Goal: Task Accomplishment & Management: Use online tool/utility

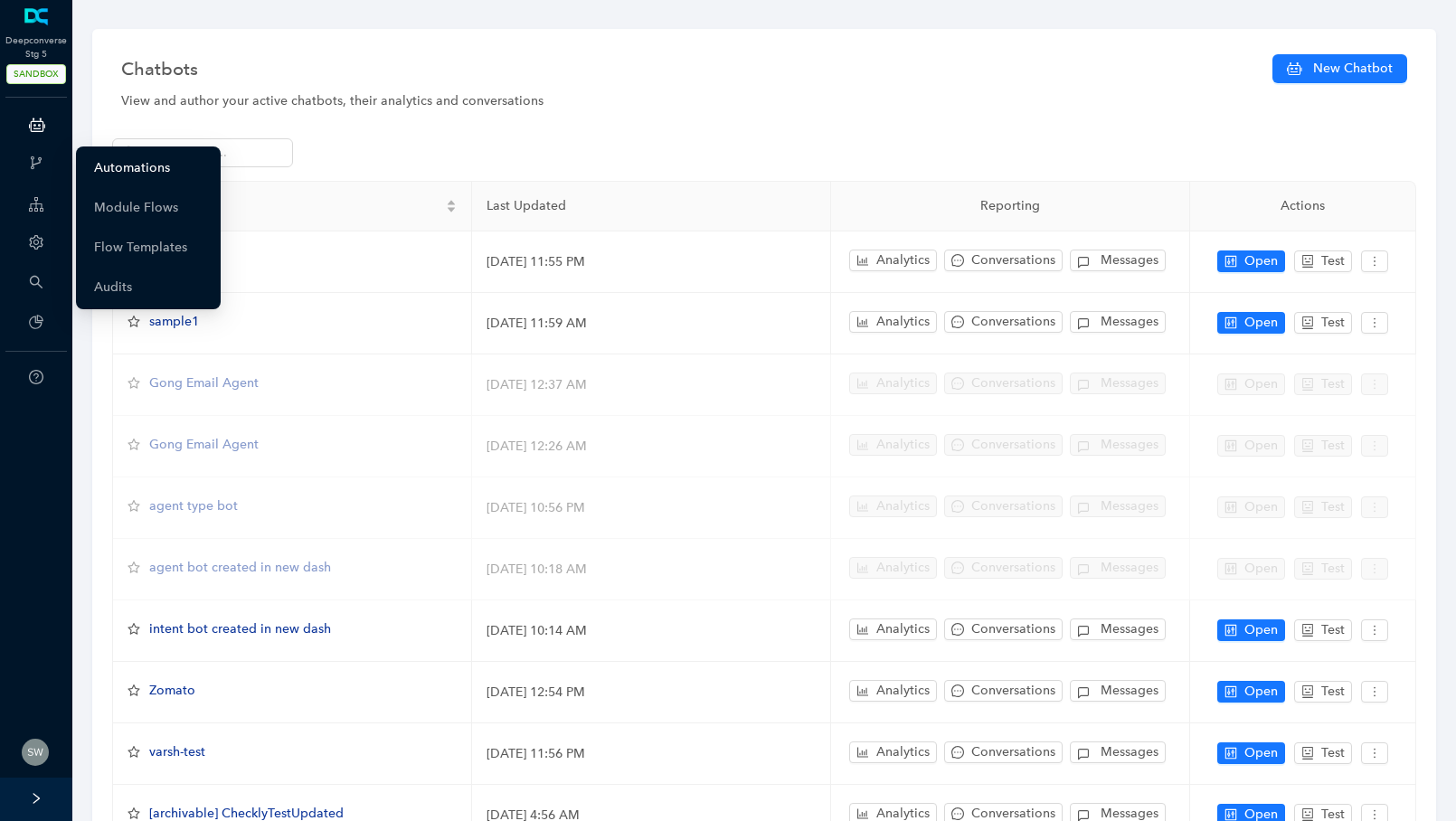
click at [117, 165] on link "Automations" at bounding box center [132, 168] width 76 height 37
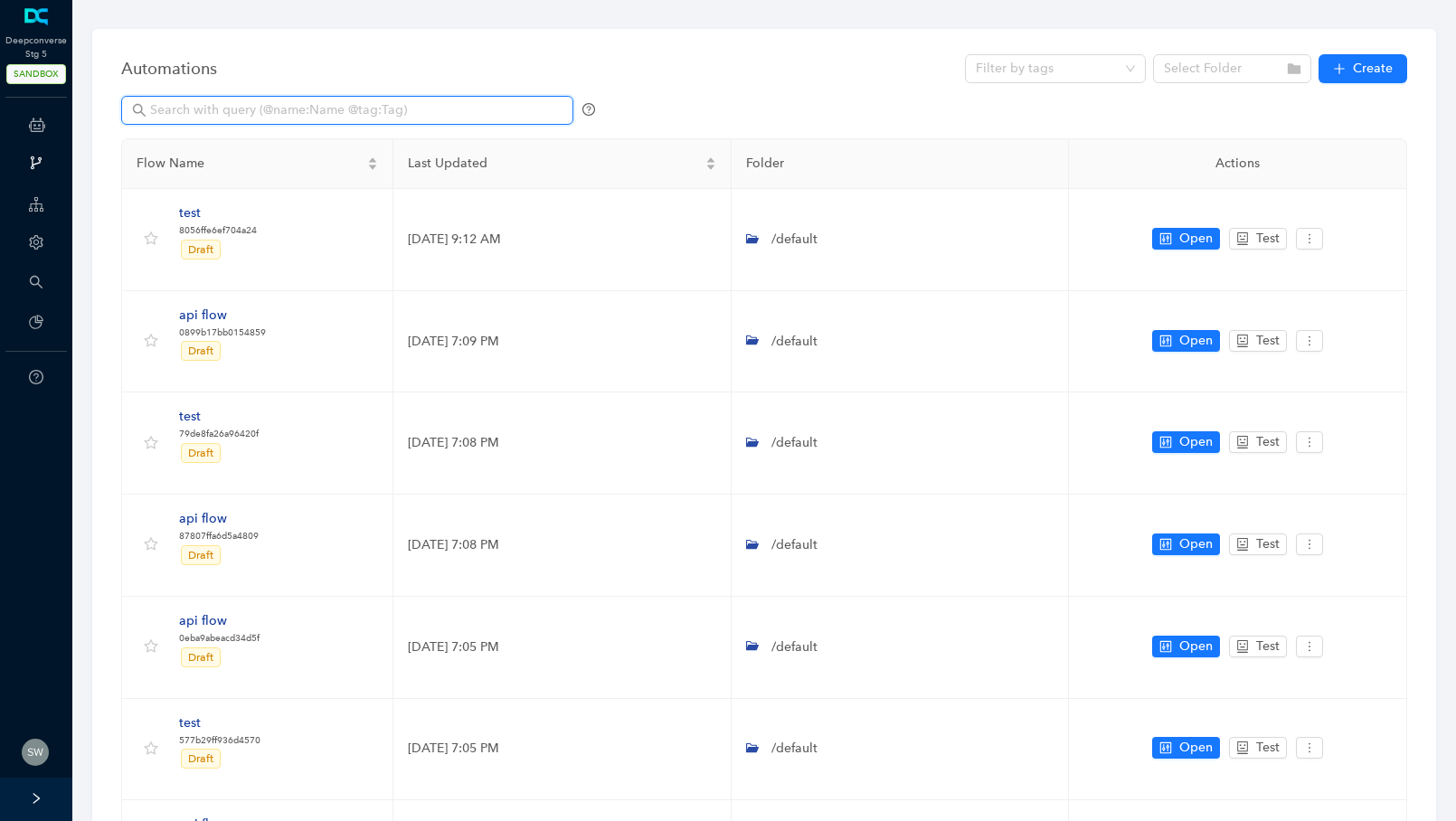
click at [244, 114] on input "text" at bounding box center [349, 110] width 398 height 20
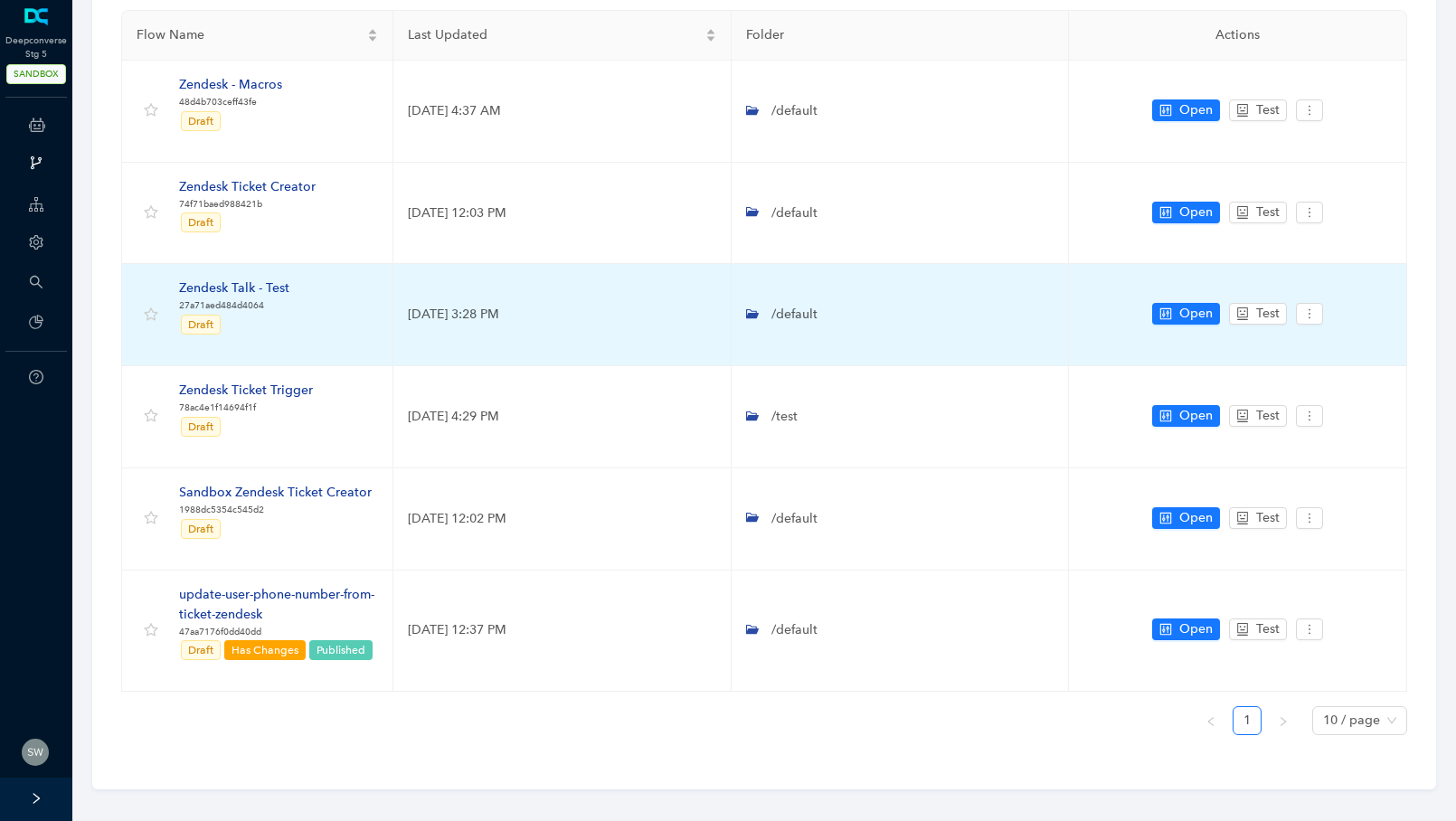
scroll to position [141, 0]
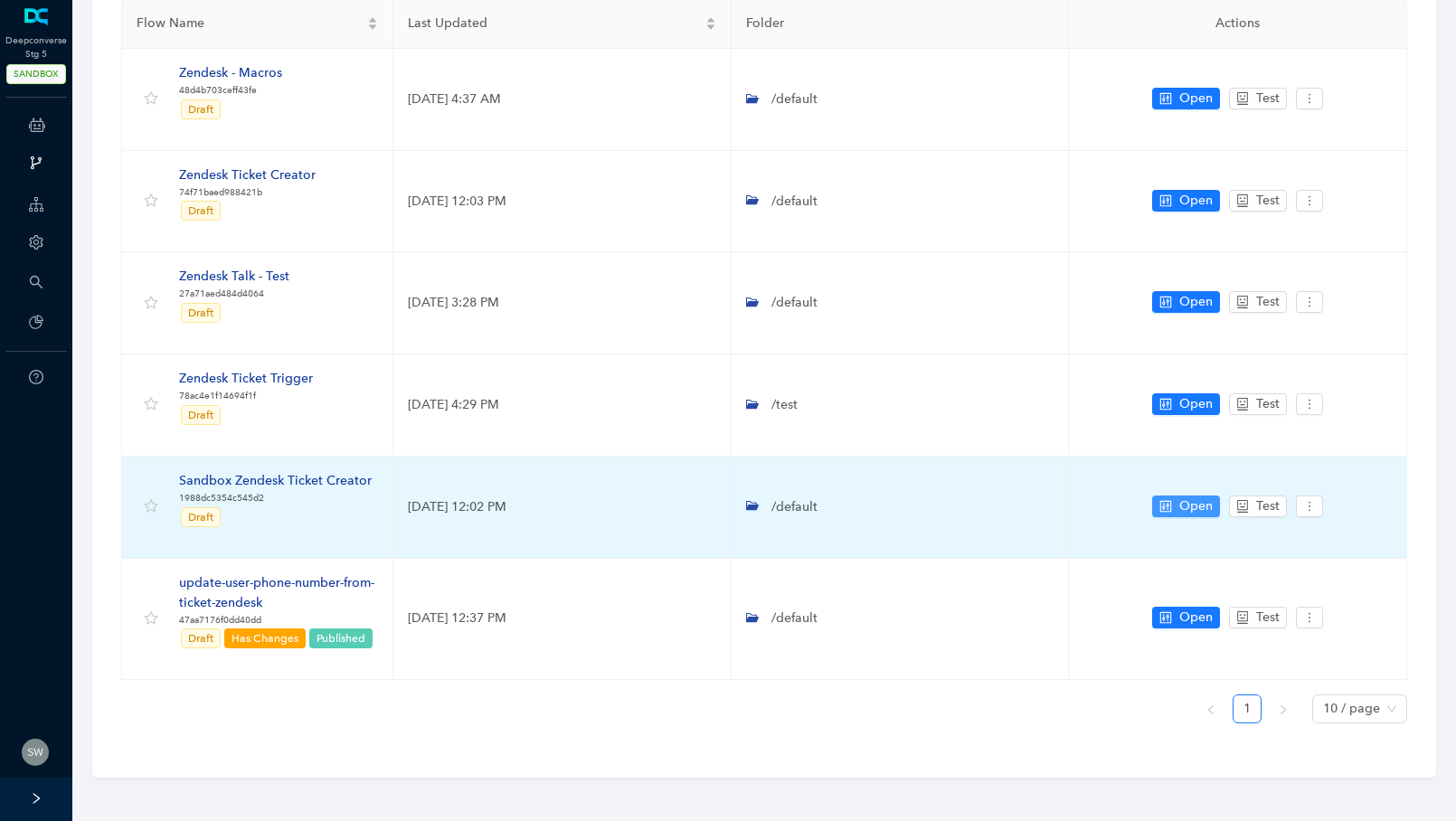
type input "ze"
click at [1198, 503] on span "Open" at bounding box center [1196, 506] width 34 height 20
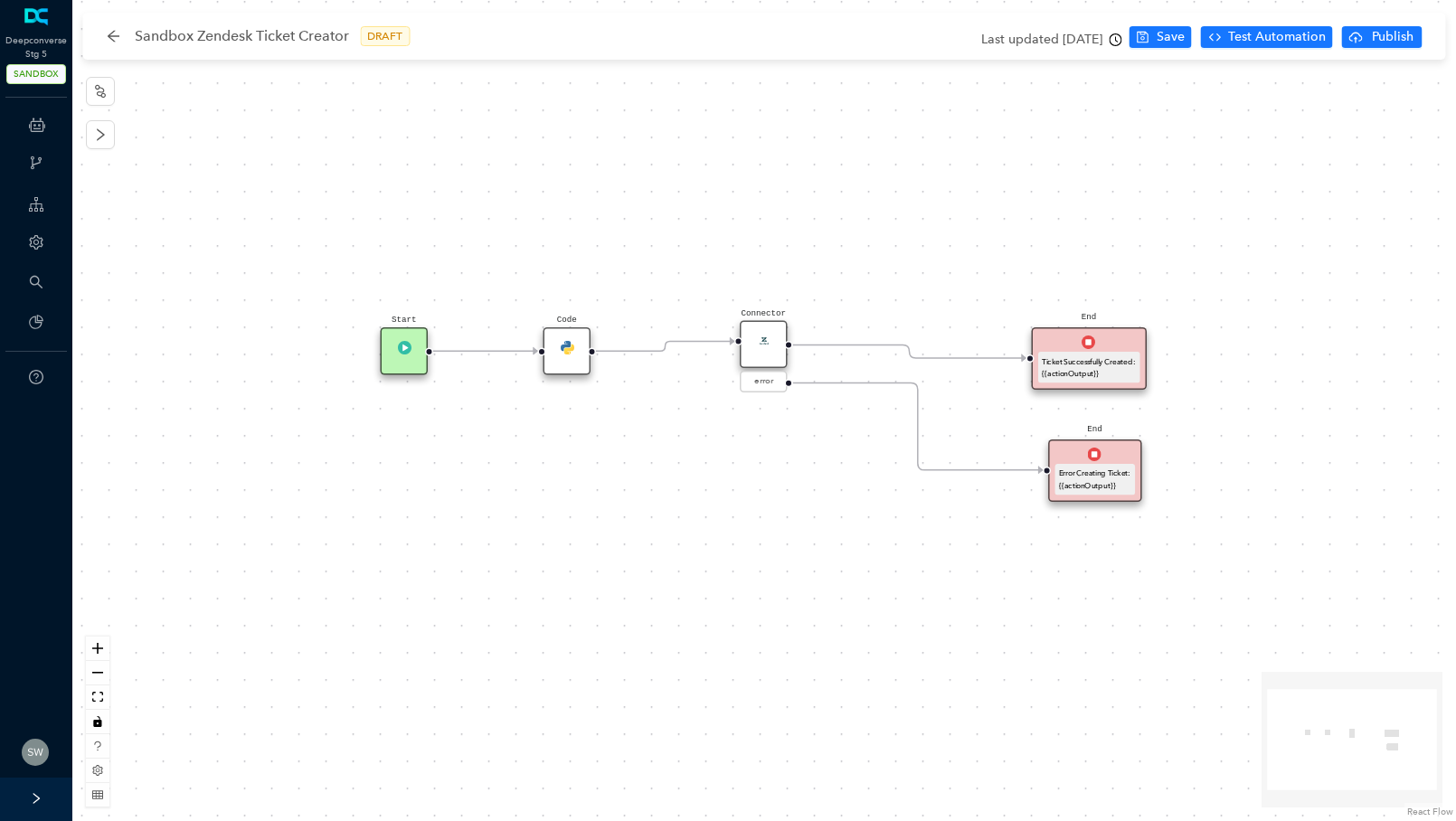
click at [573, 356] on div "Code" at bounding box center [568, 351] width 48 height 48
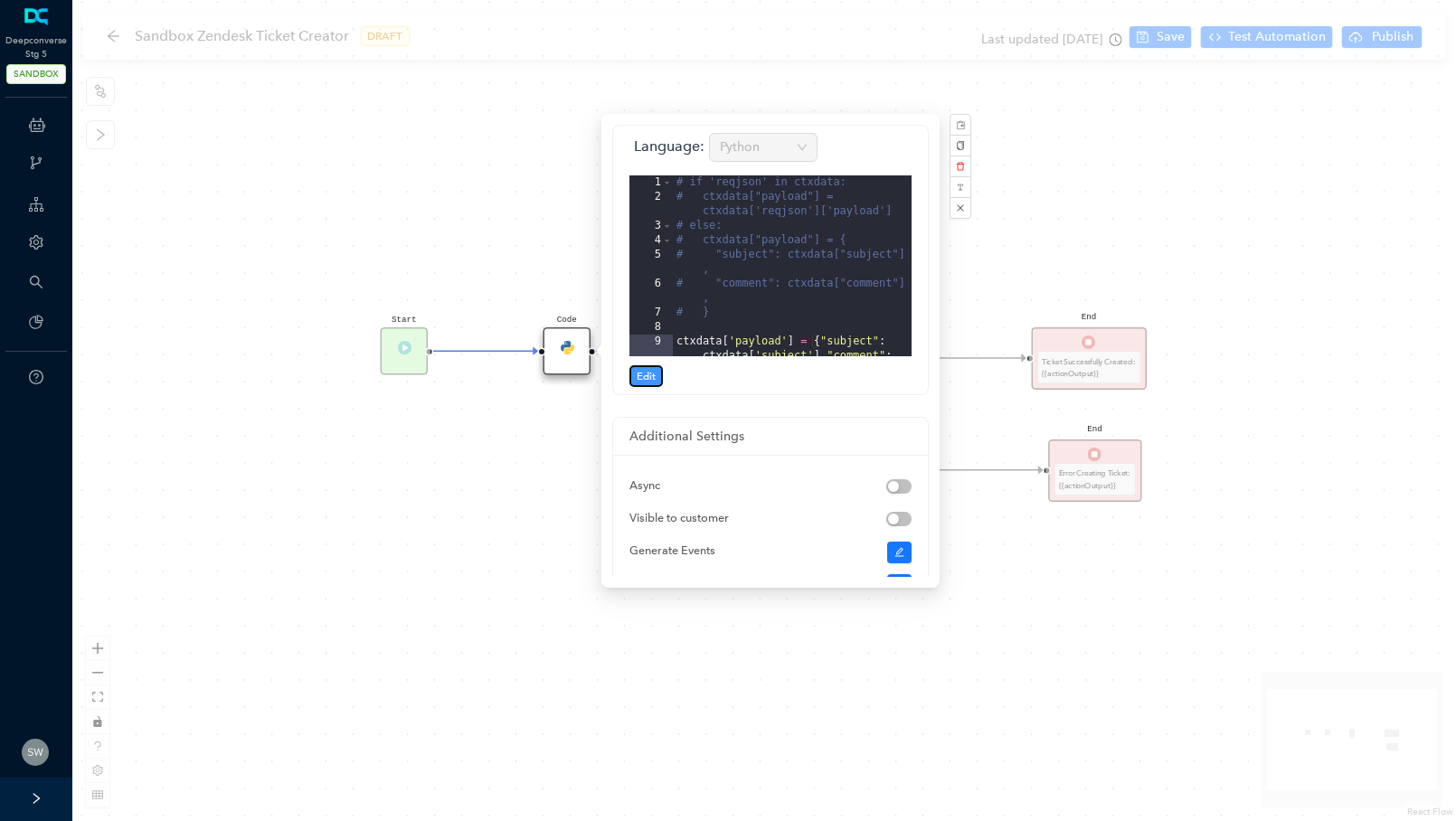
click at [657, 373] on button "Edit" at bounding box center [646, 375] width 34 height 22
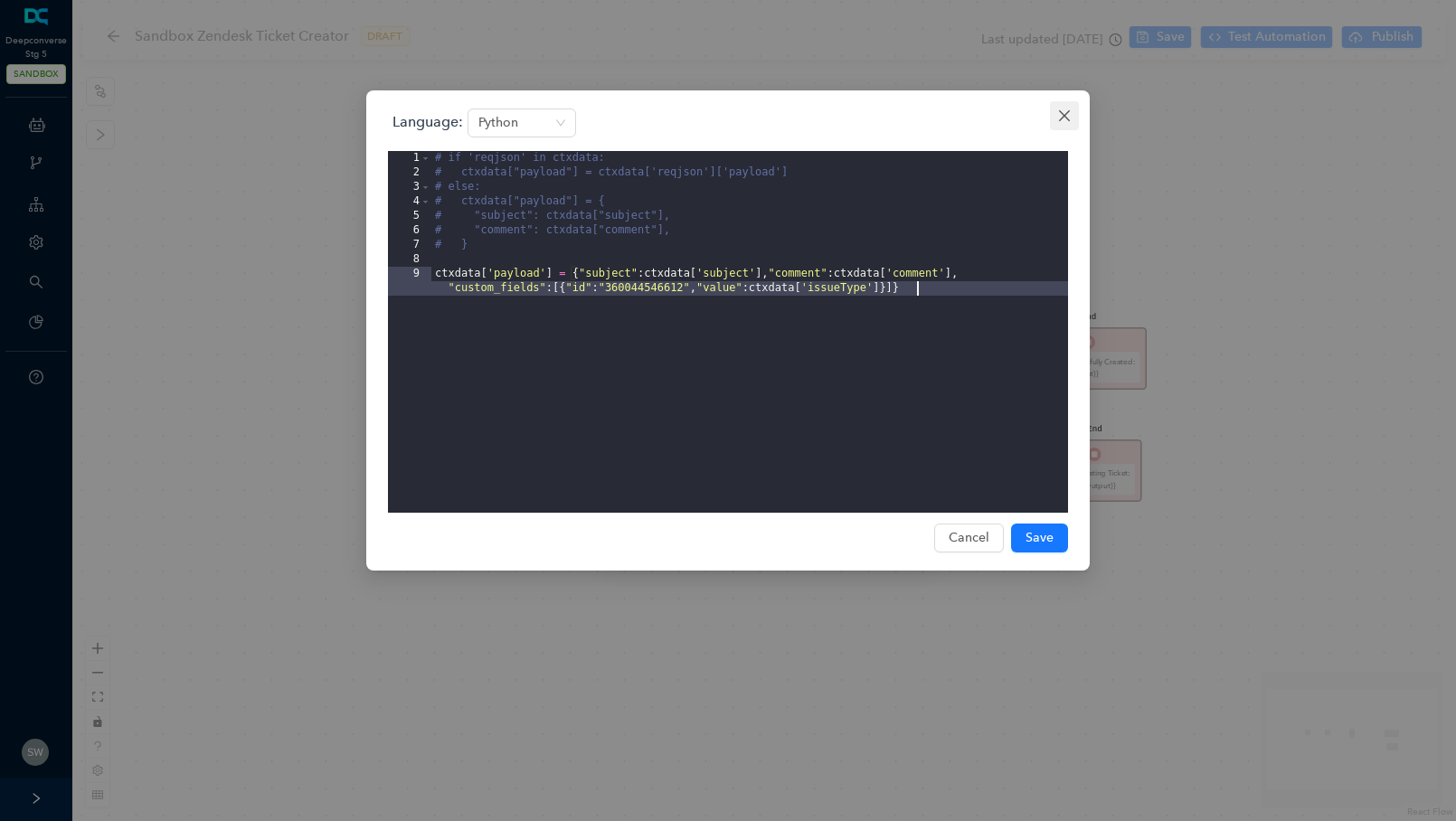
click at [1067, 105] on button "Close" at bounding box center [1065, 115] width 29 height 29
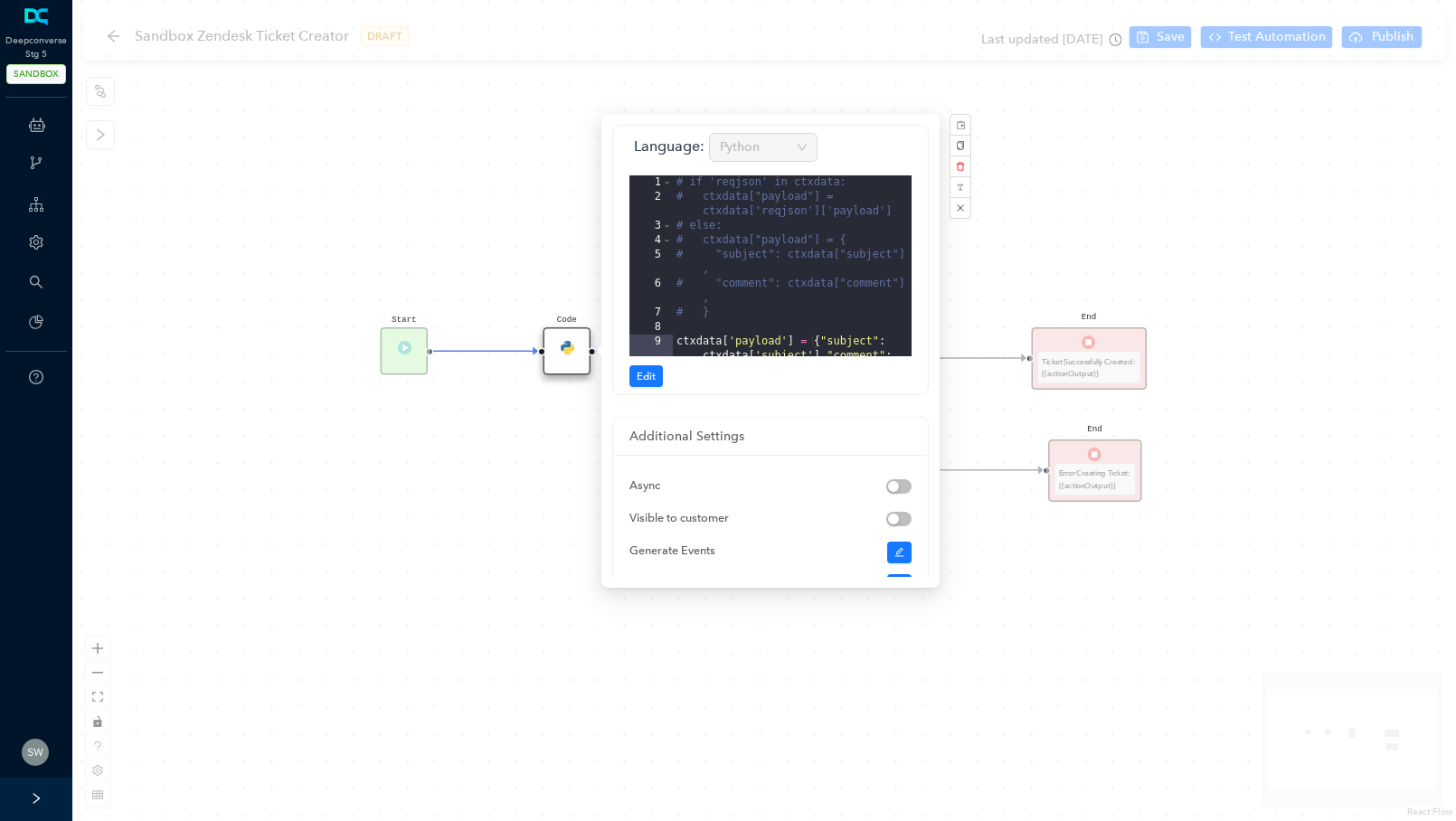
click at [1267, 44] on div "Start End Ticket Successfully Created: {{actionOutput}} End Error Creating Tick…" at bounding box center [764, 410] width 1384 height 821
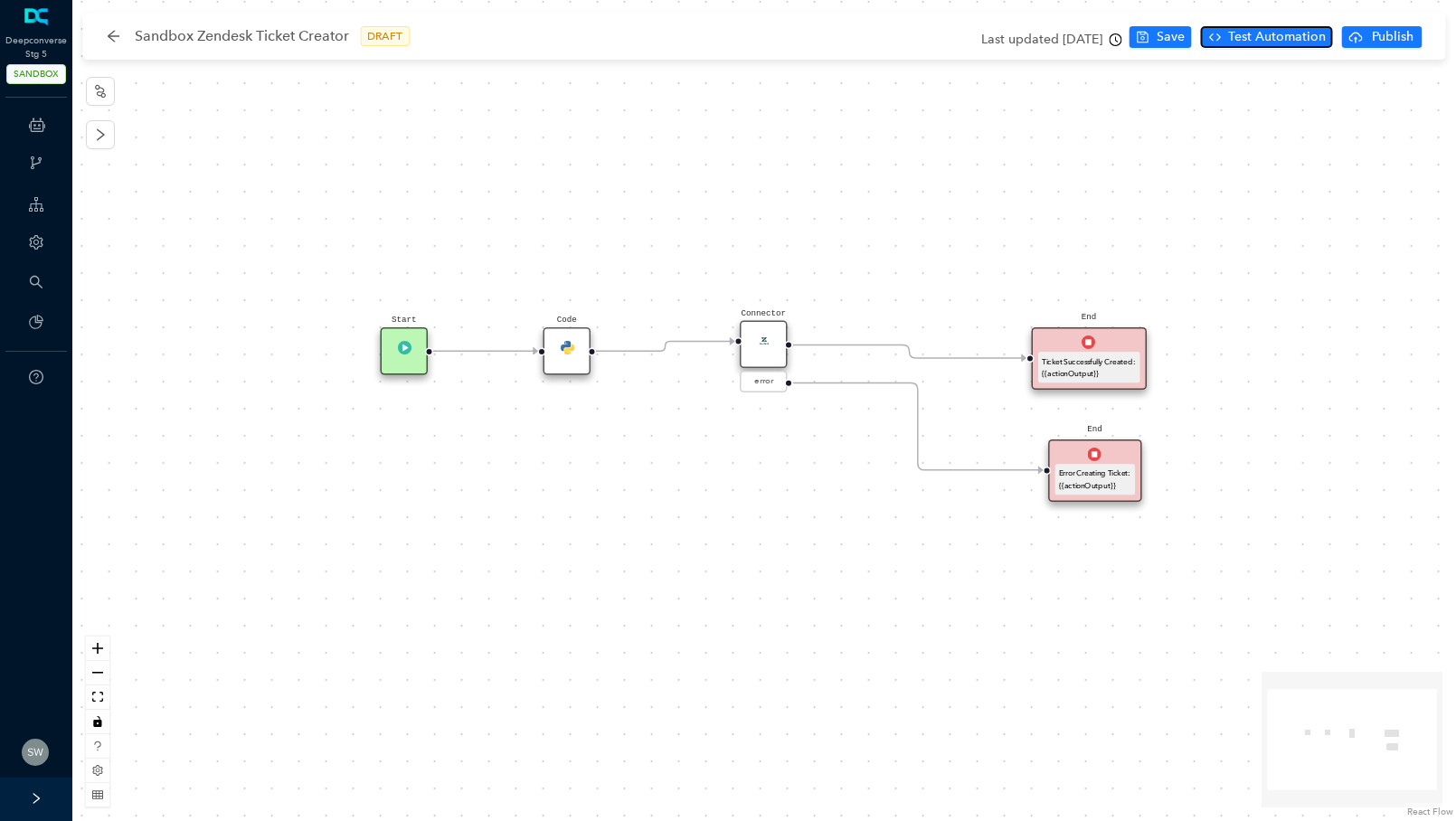
click at [1266, 43] on span "Test Automation" at bounding box center [1277, 37] width 97 height 20
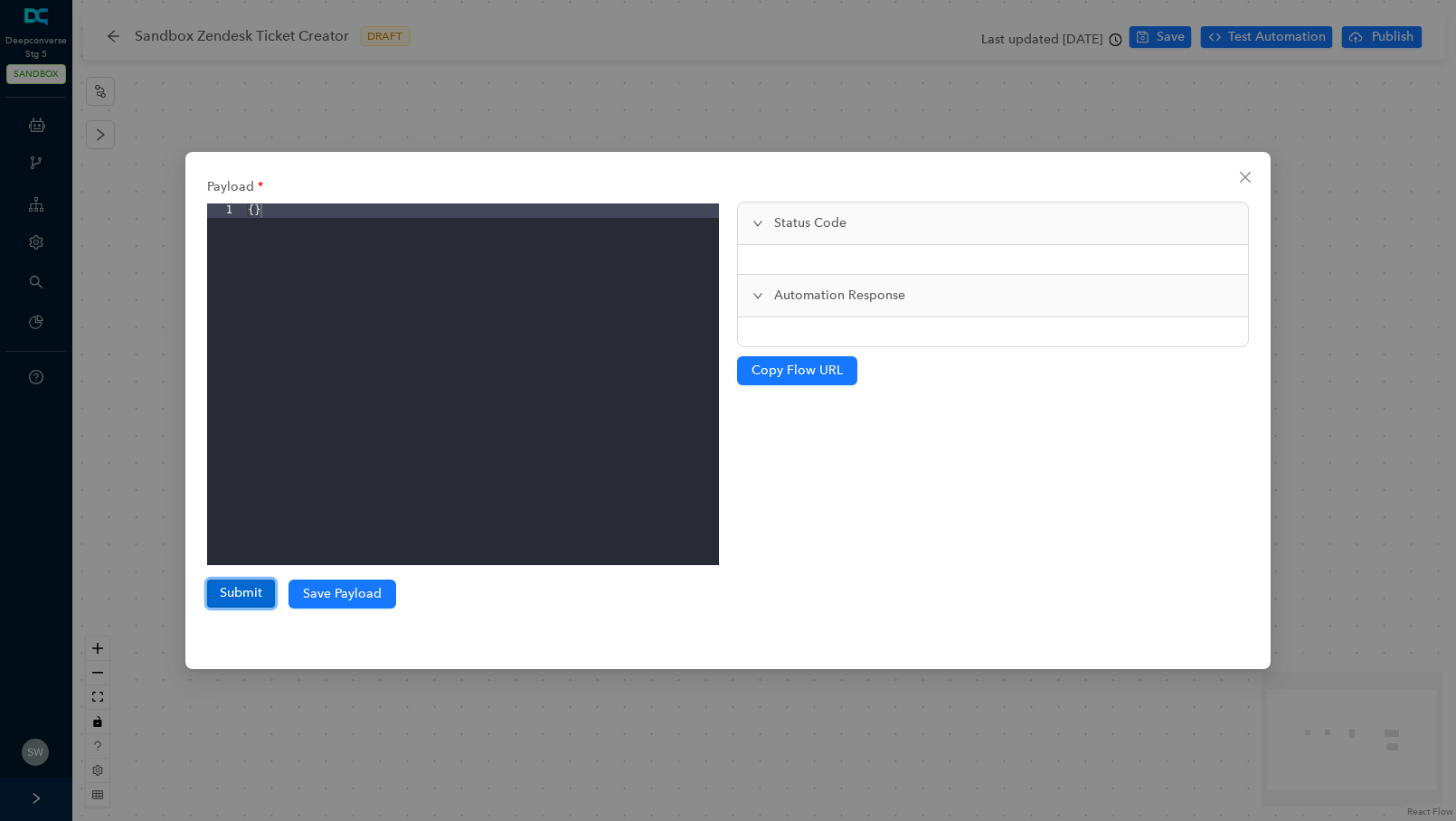
click at [247, 595] on button "Submit" at bounding box center [241, 593] width 67 height 27
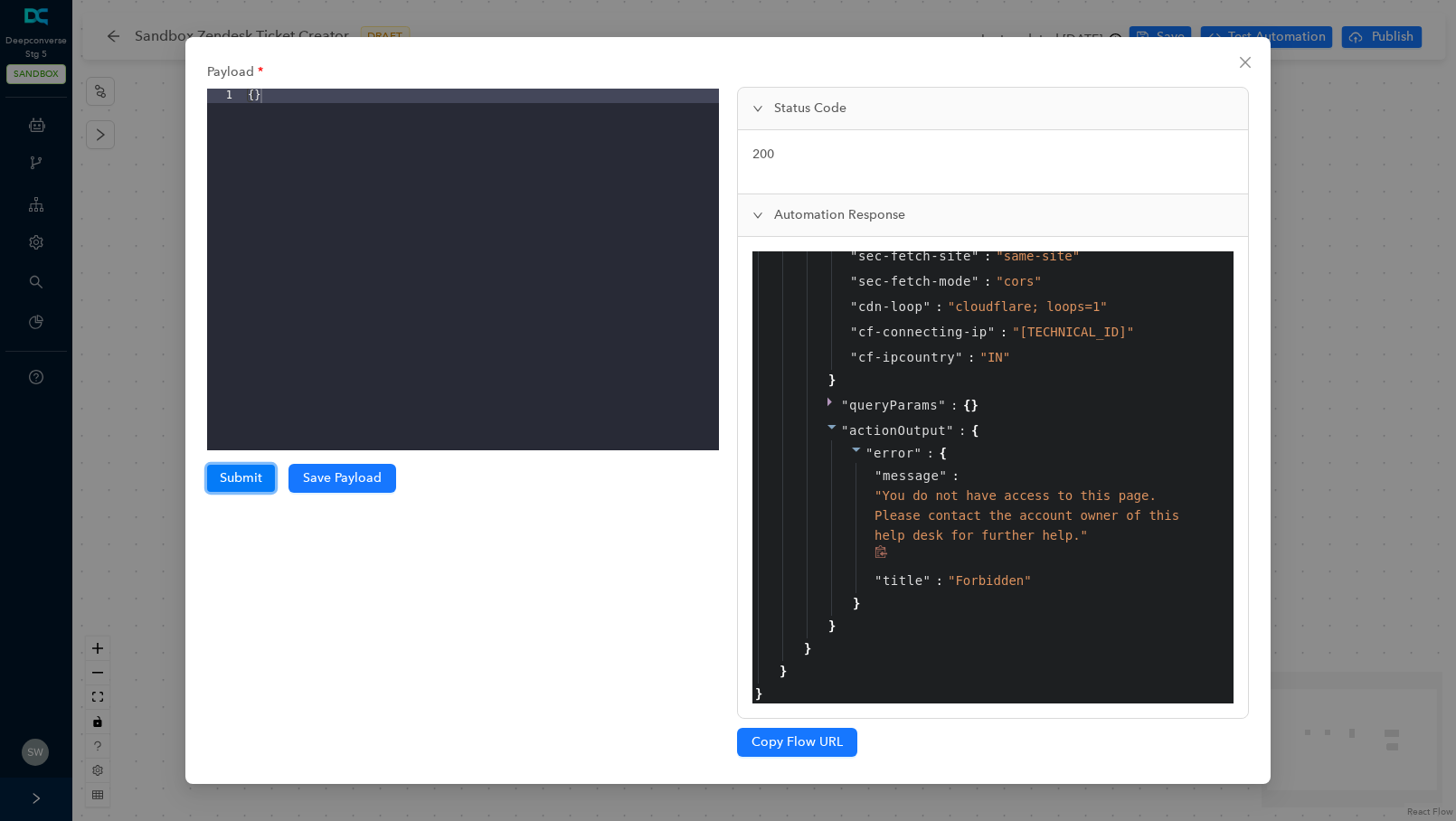
scroll to position [1971, 0]
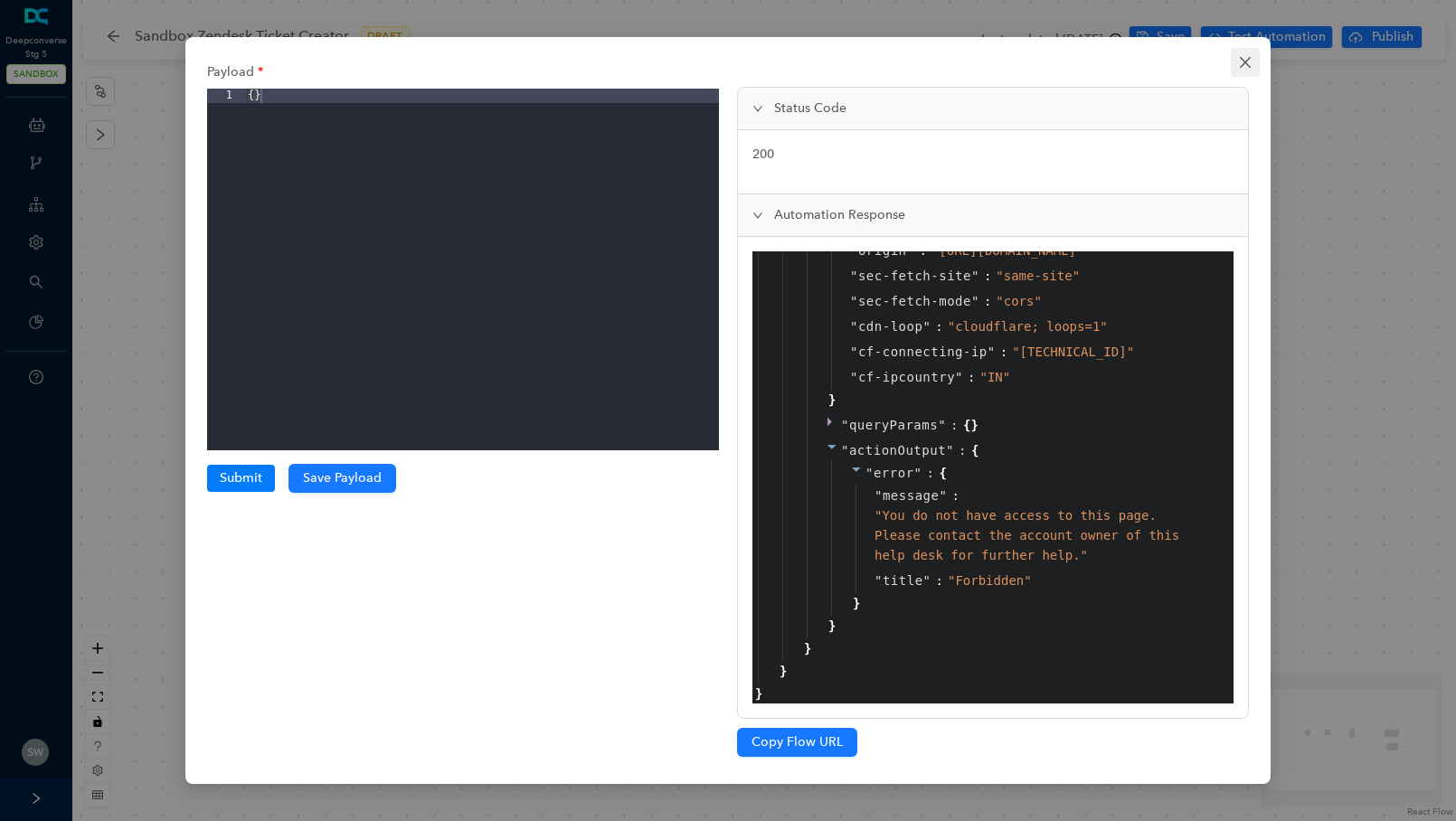
click at [1241, 58] on icon "close" at bounding box center [1245, 62] width 11 height 11
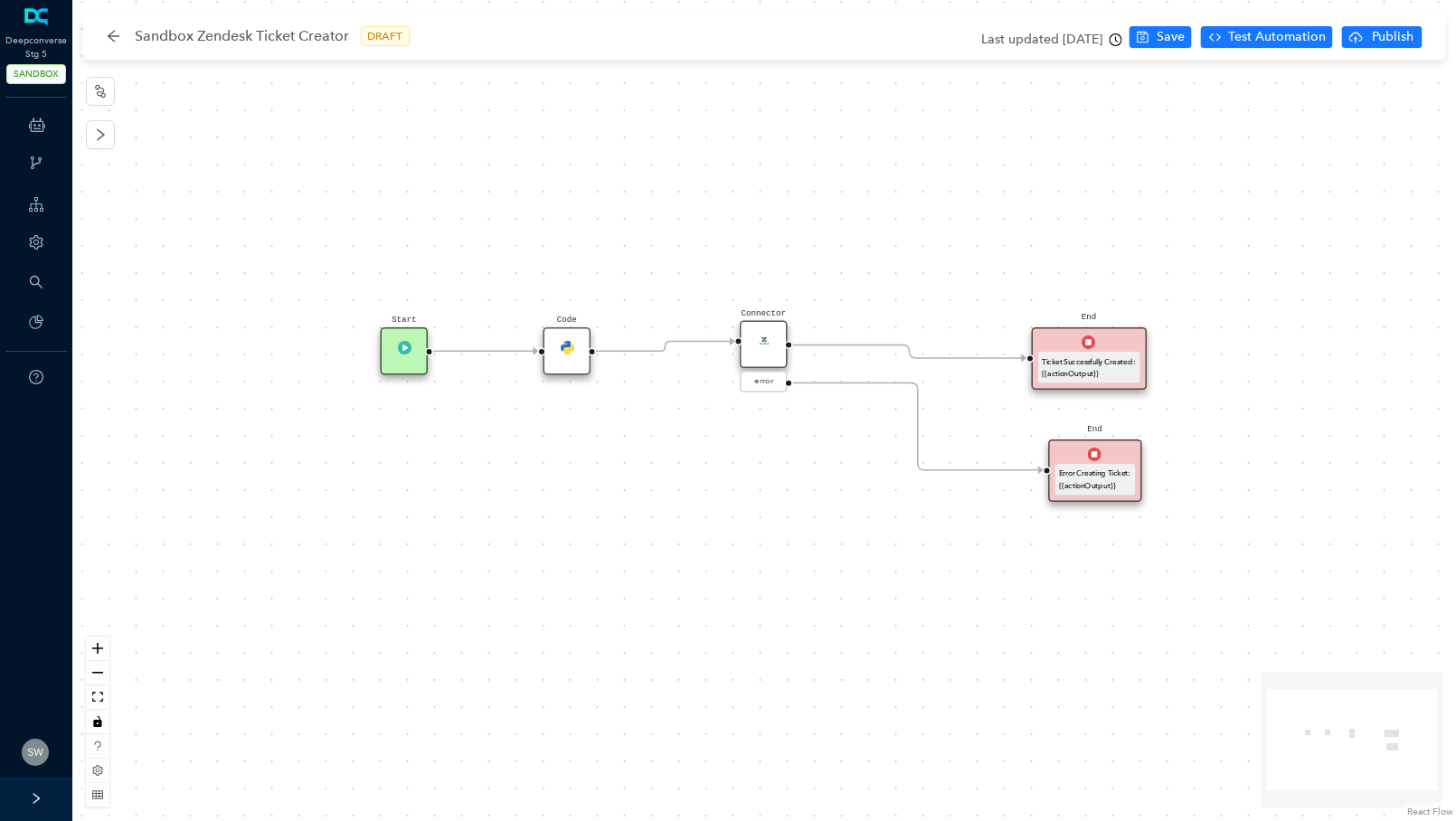
click at [555, 349] on div "Code" at bounding box center [568, 351] width 48 height 48
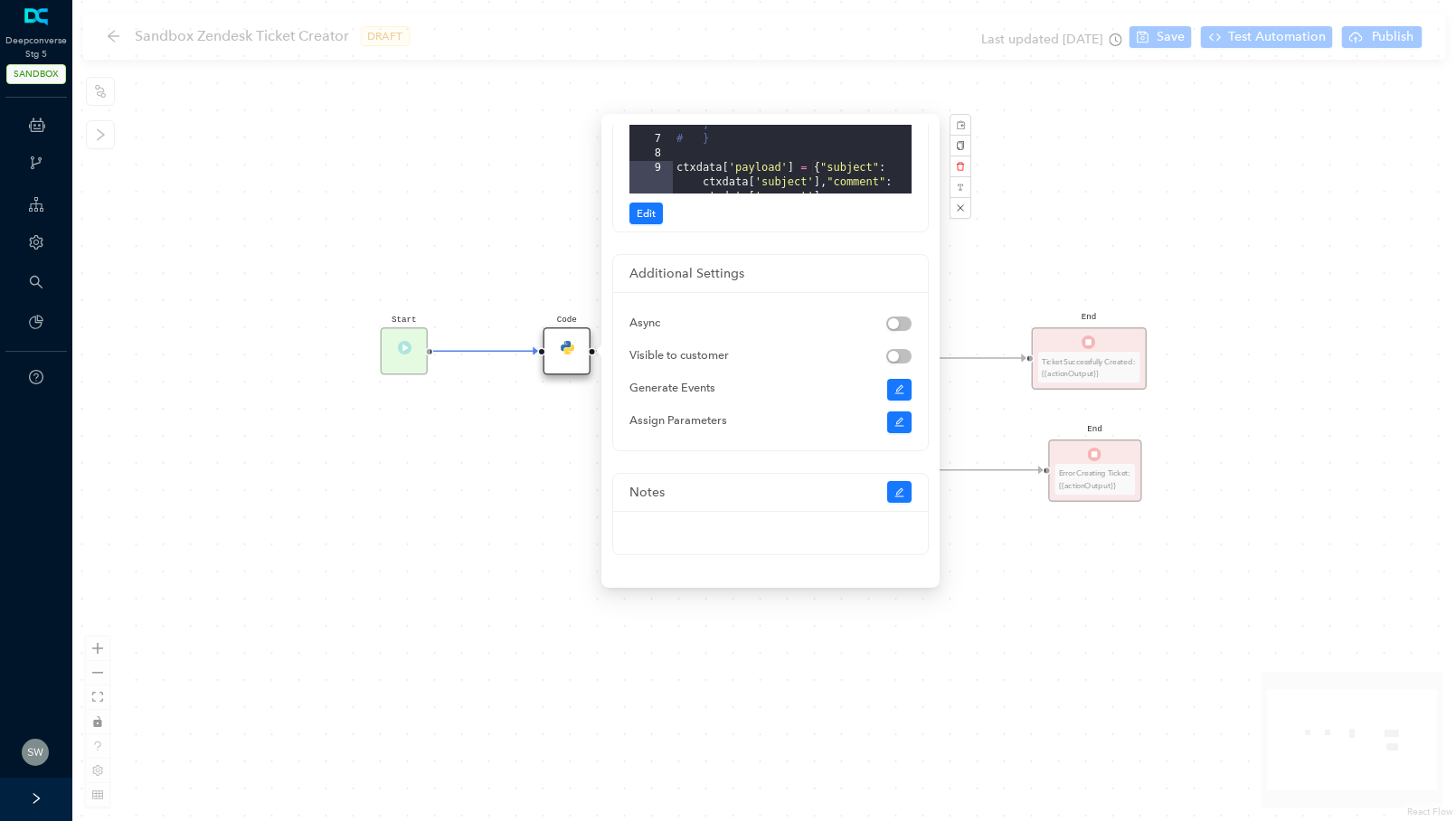
scroll to position [159, 0]
click at [1016, 237] on div "Start End Ticket Successfully Created: {{actionOutput}} End Error Creating Tick…" at bounding box center [764, 410] width 1384 height 821
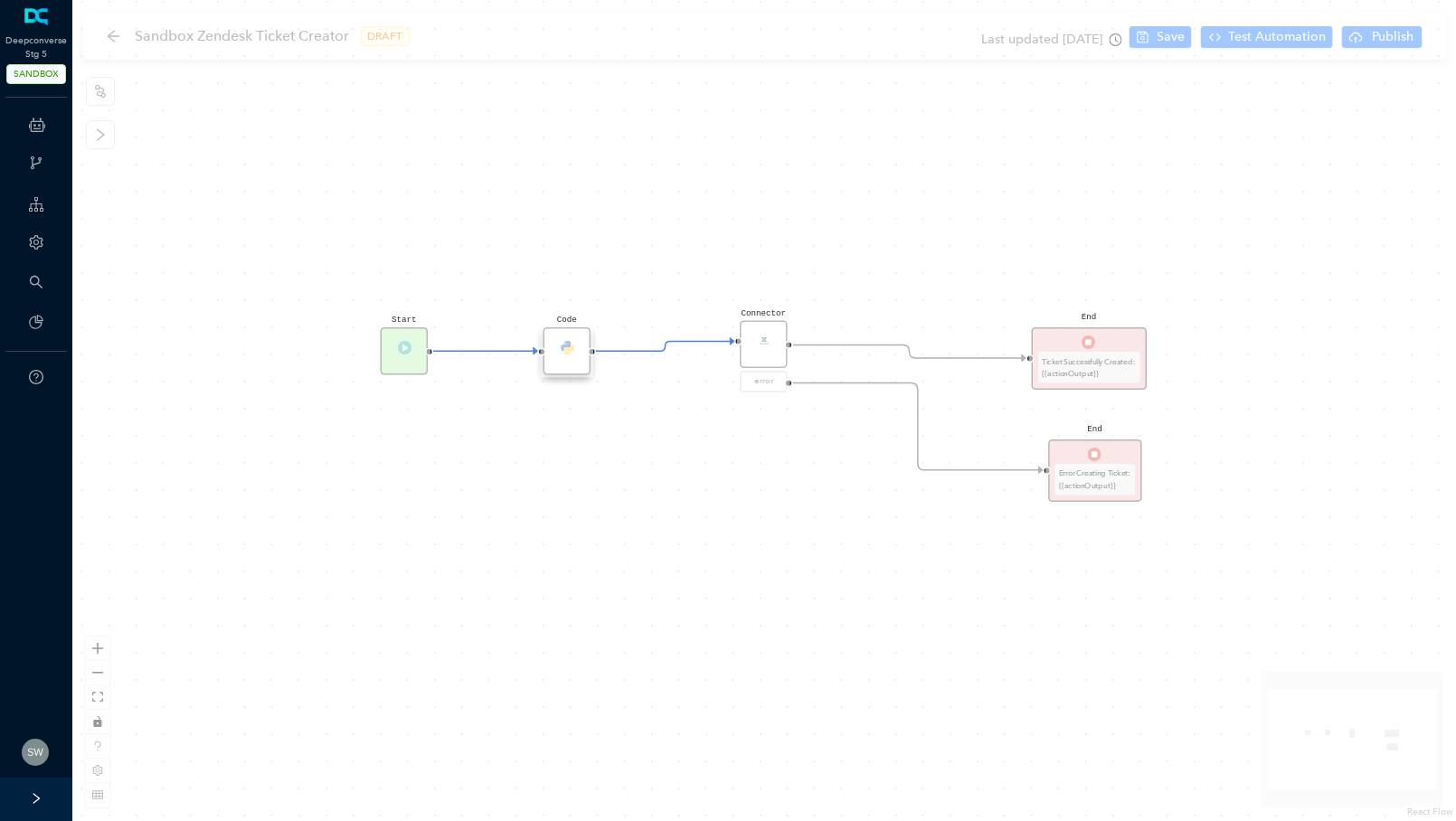
scroll to position [0, 0]
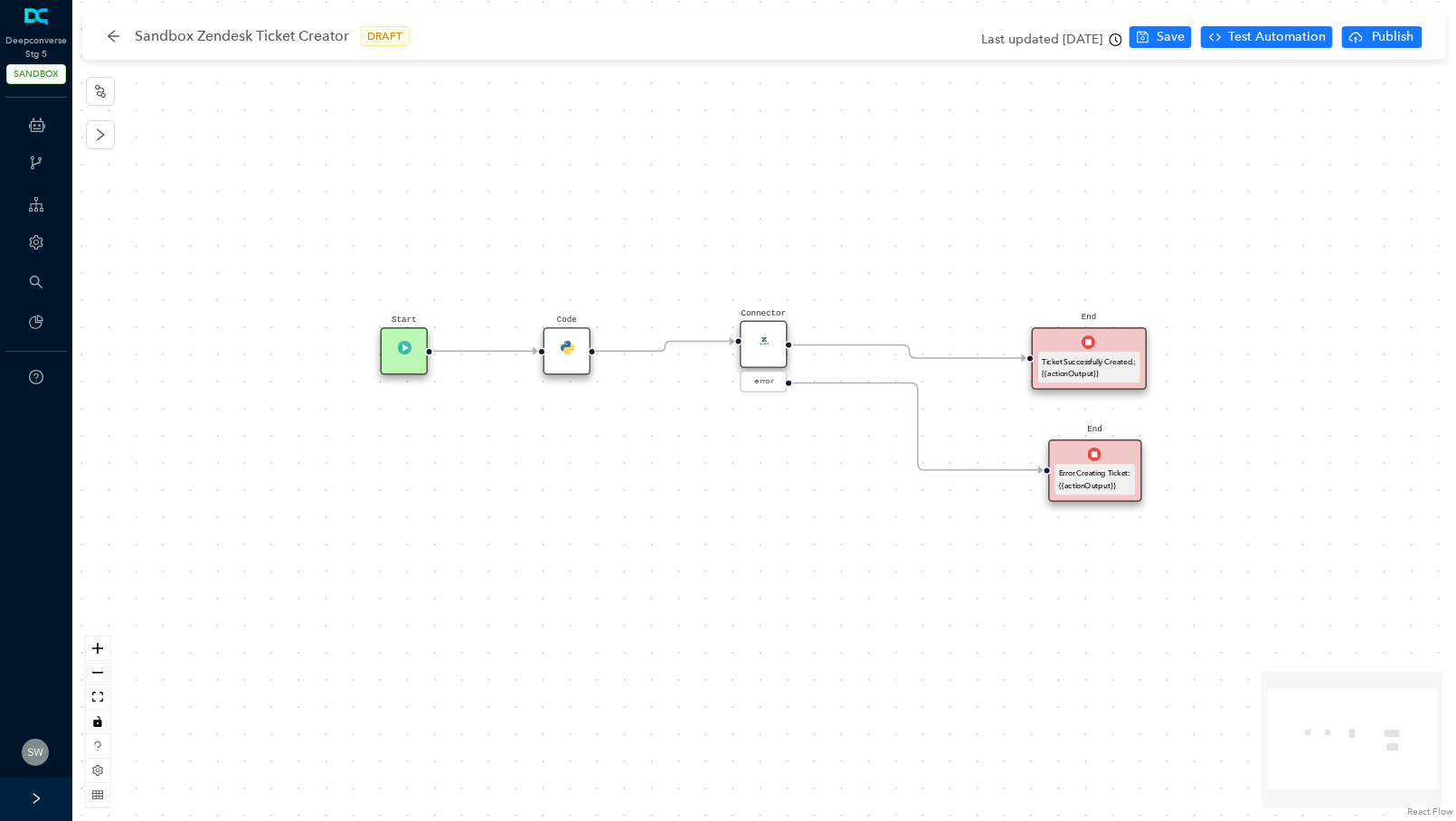
click at [574, 350] on div "Code" at bounding box center [568, 351] width 48 height 48
click at [556, 350] on div "Code" at bounding box center [560, 345] width 48 height 48
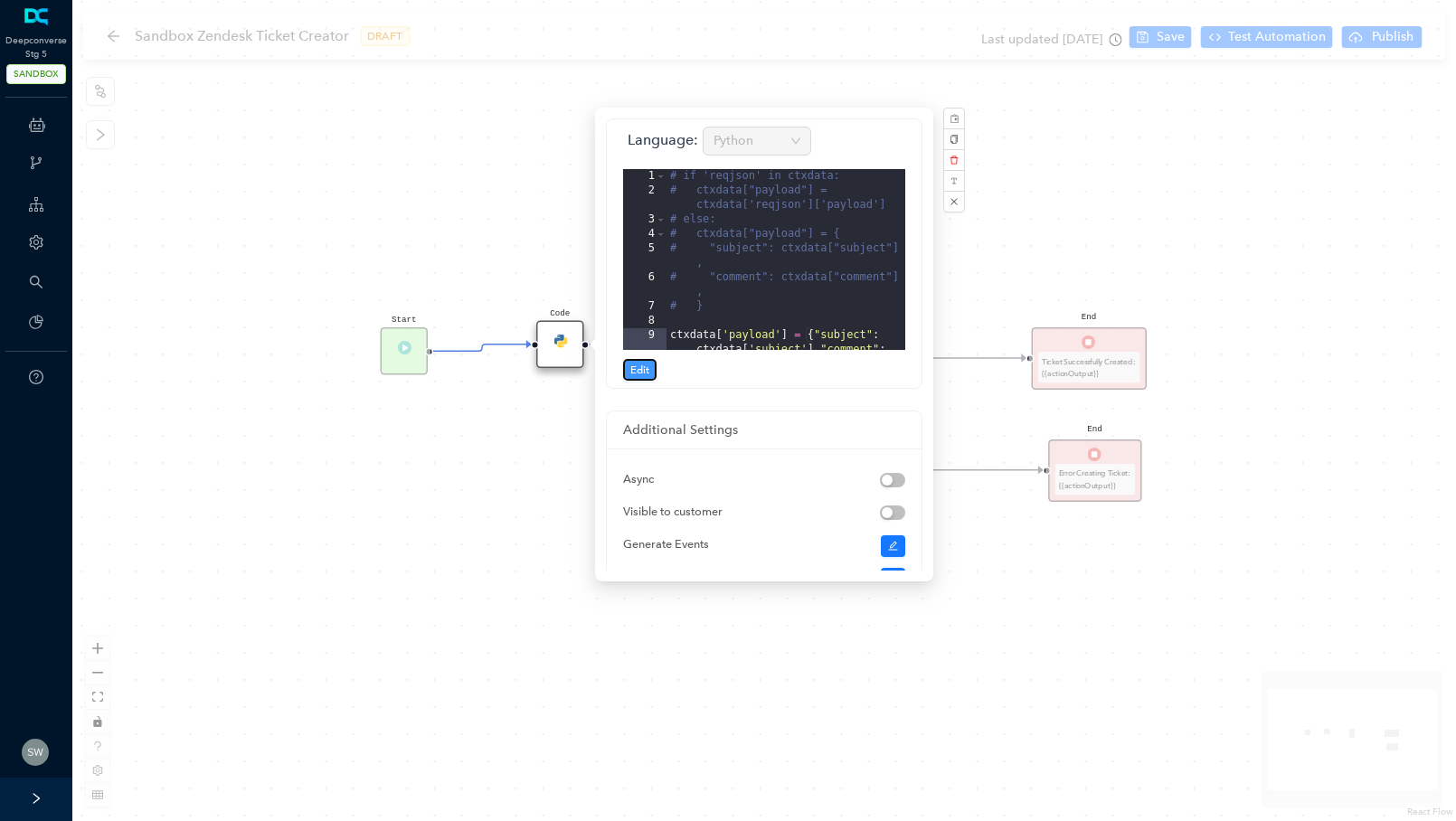
click at [637, 365] on span "Edit" at bounding box center [640, 370] width 19 height 16
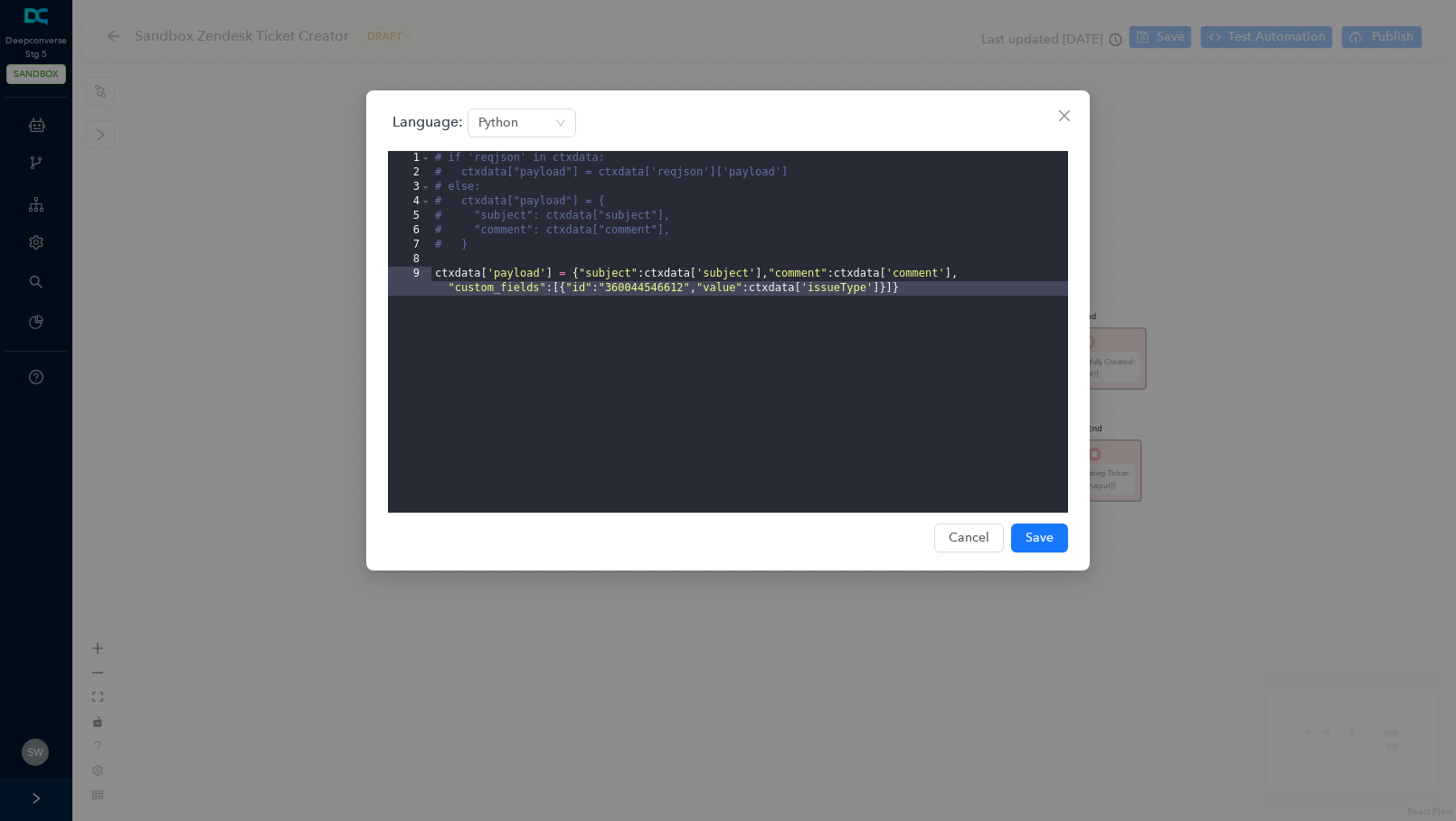
click at [1053, 111] on span "Close" at bounding box center [1065, 115] width 29 height 14
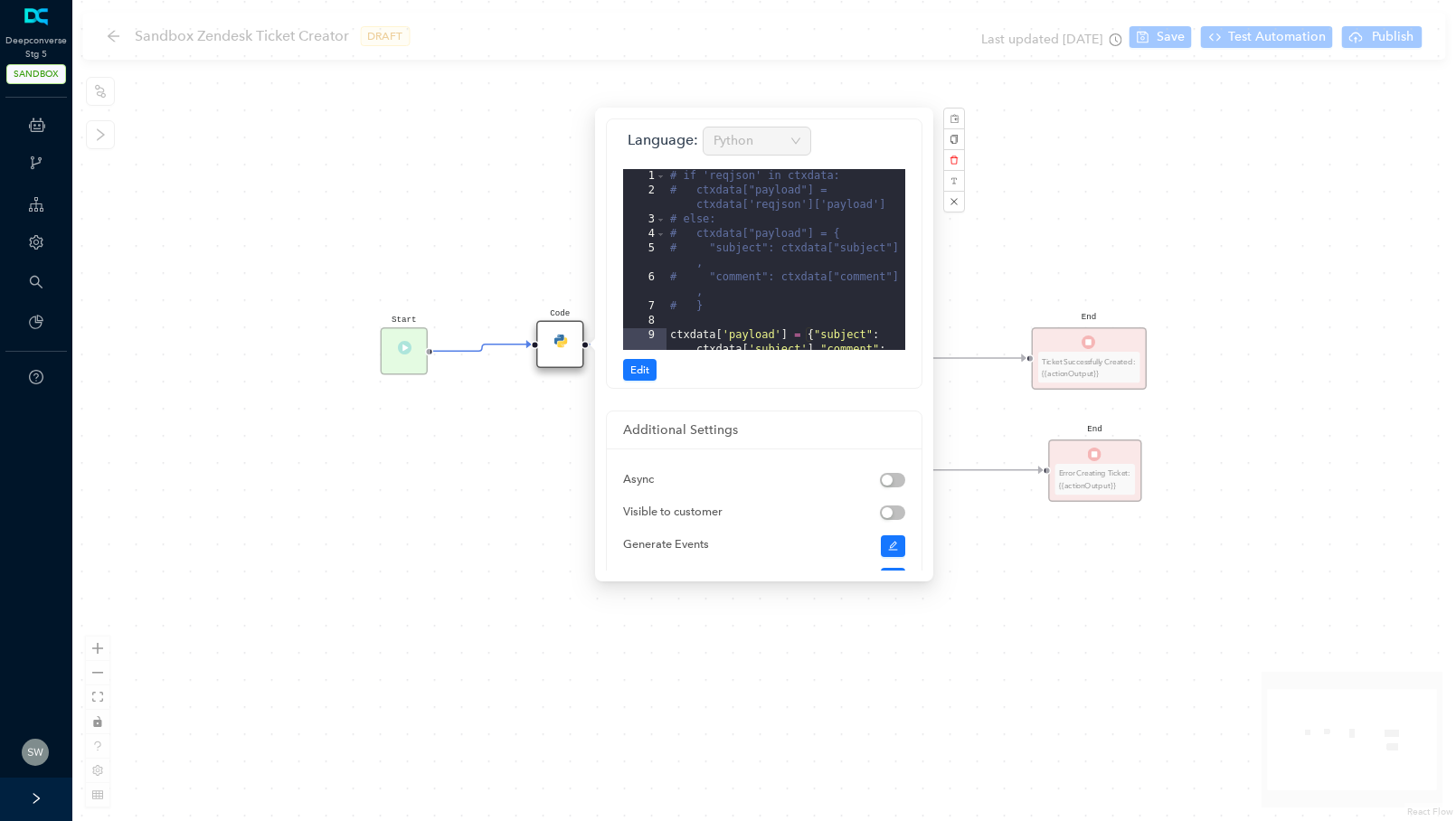
click at [308, 31] on div "Start End Ticket Successfully Created: {{actionOutput}} End Error Creating Tick…" at bounding box center [764, 410] width 1384 height 821
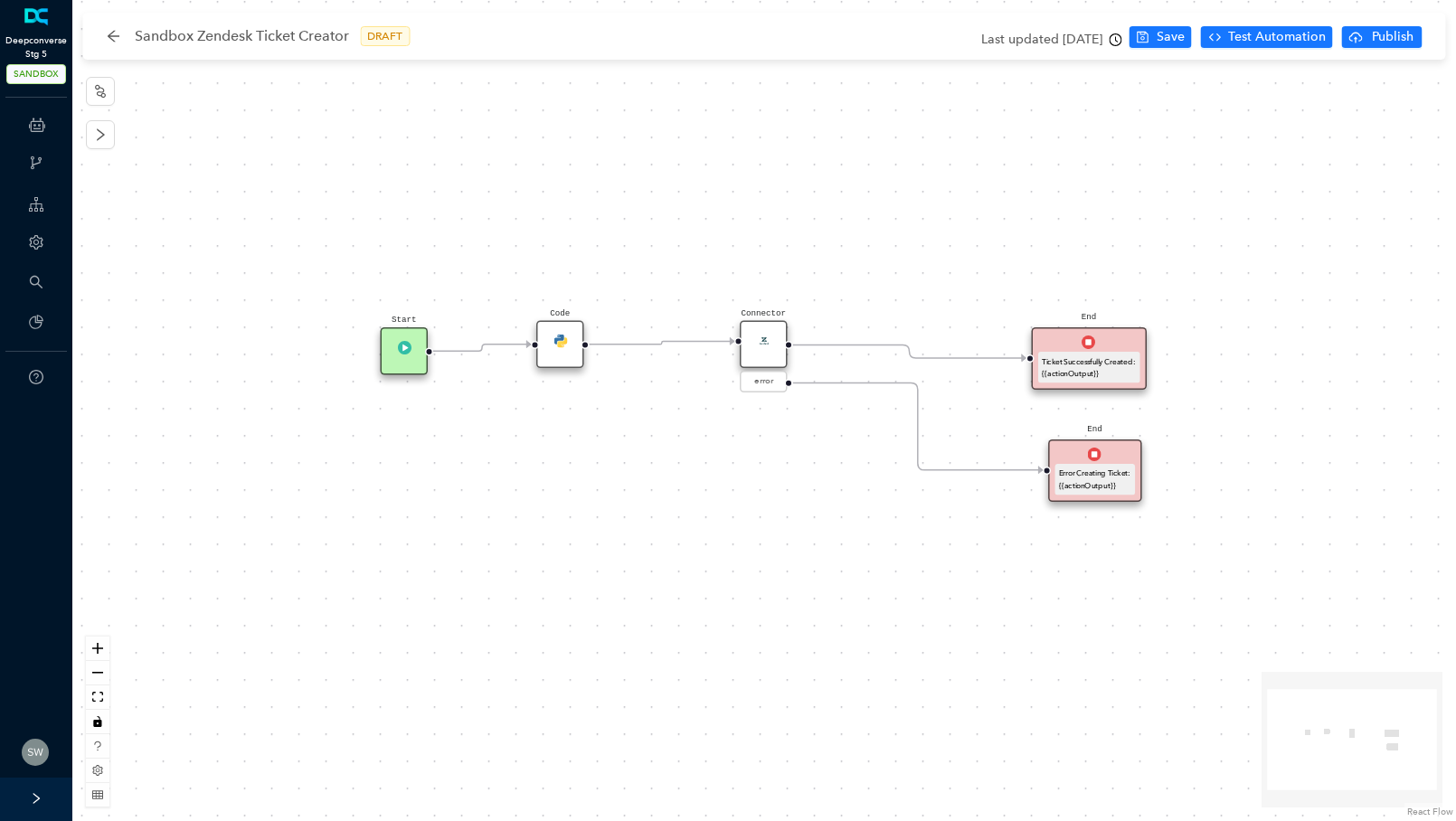
click at [61, 79] on span "SANDBOX" at bounding box center [37, 74] width 60 height 20
click at [36, 73] on span "SANDBOX" at bounding box center [37, 74] width 60 height 20
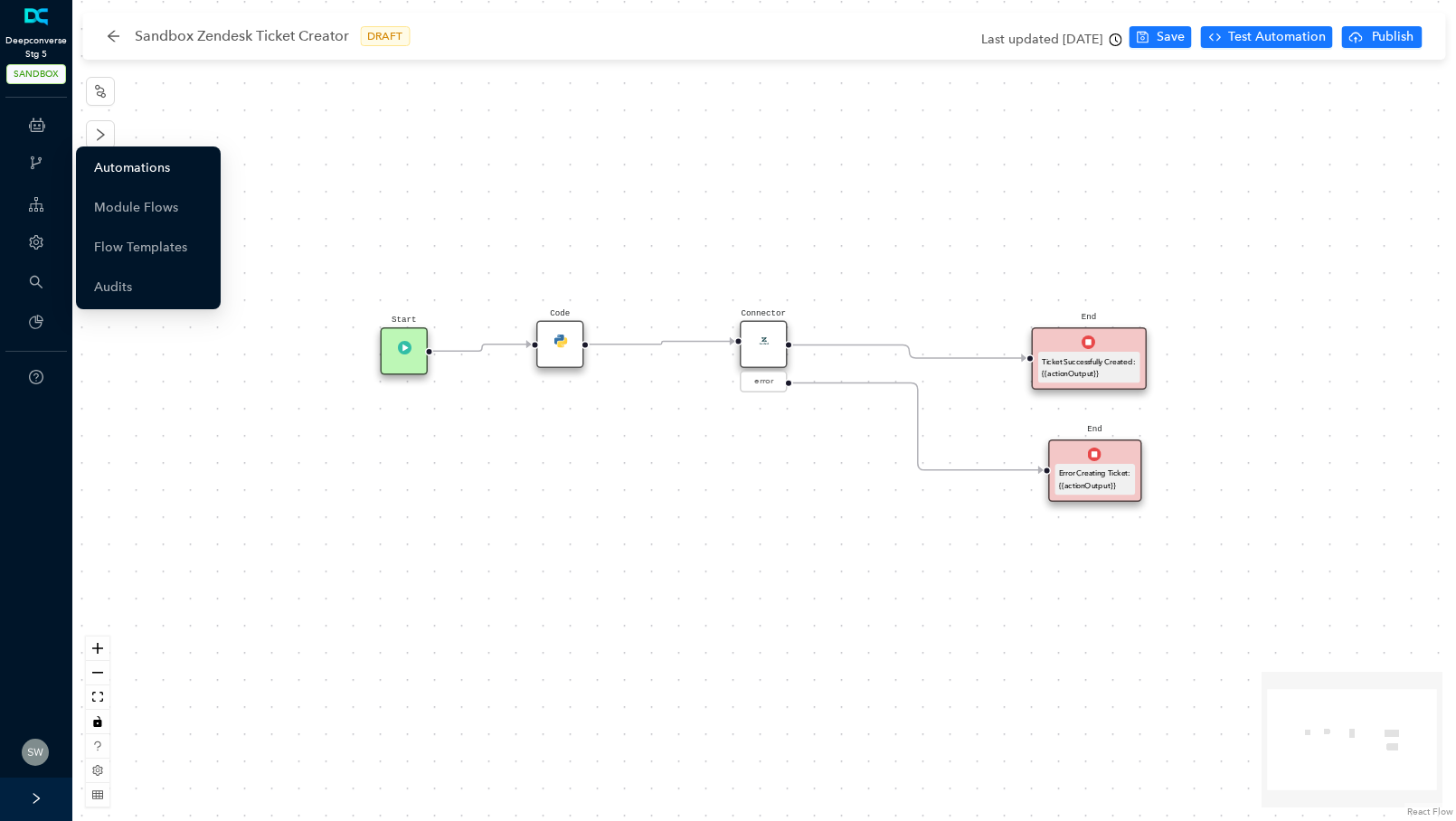
click at [132, 175] on link "Automations" at bounding box center [132, 168] width 76 height 37
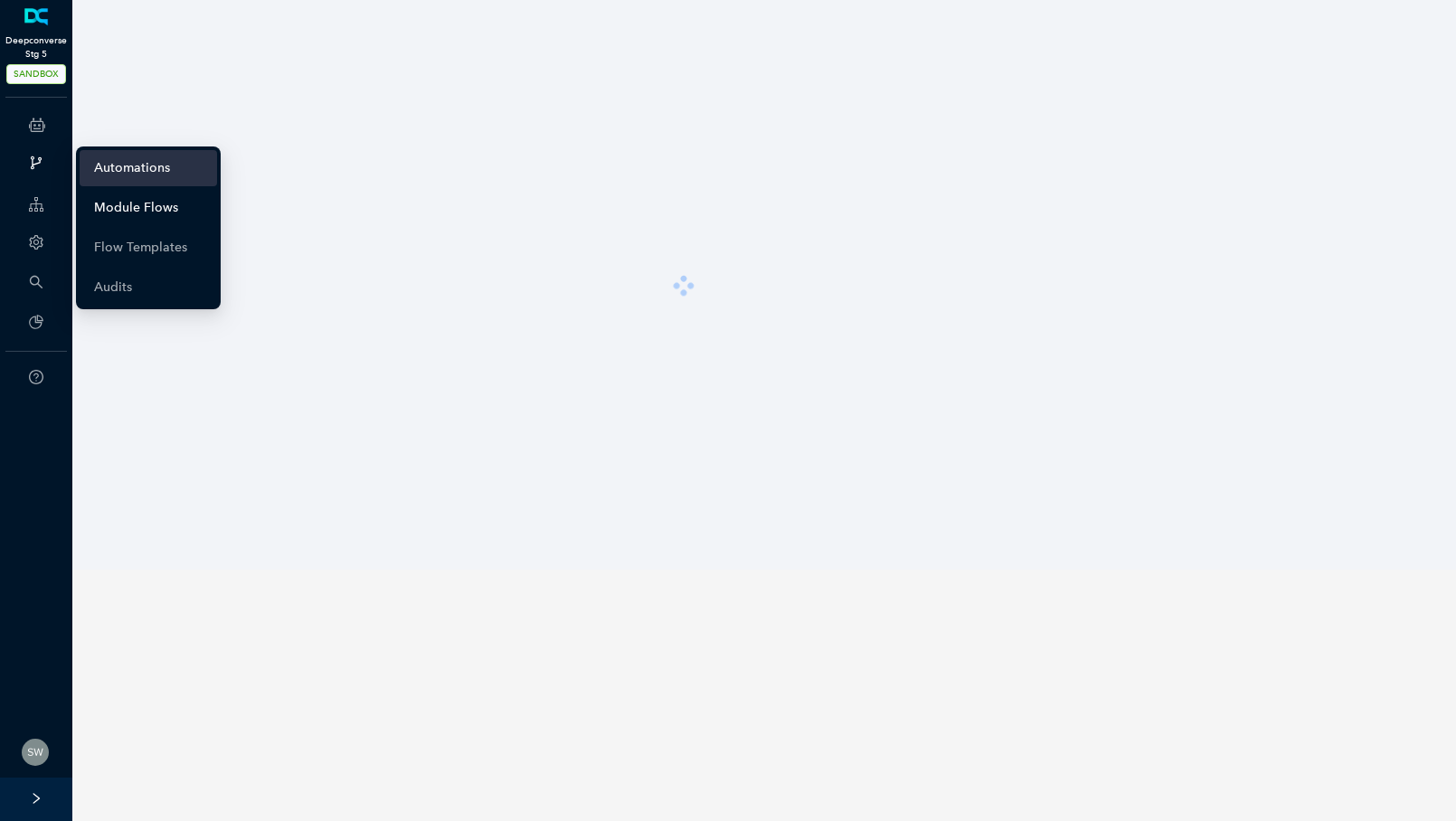
click at [152, 211] on link "Module Flows" at bounding box center [136, 208] width 84 height 37
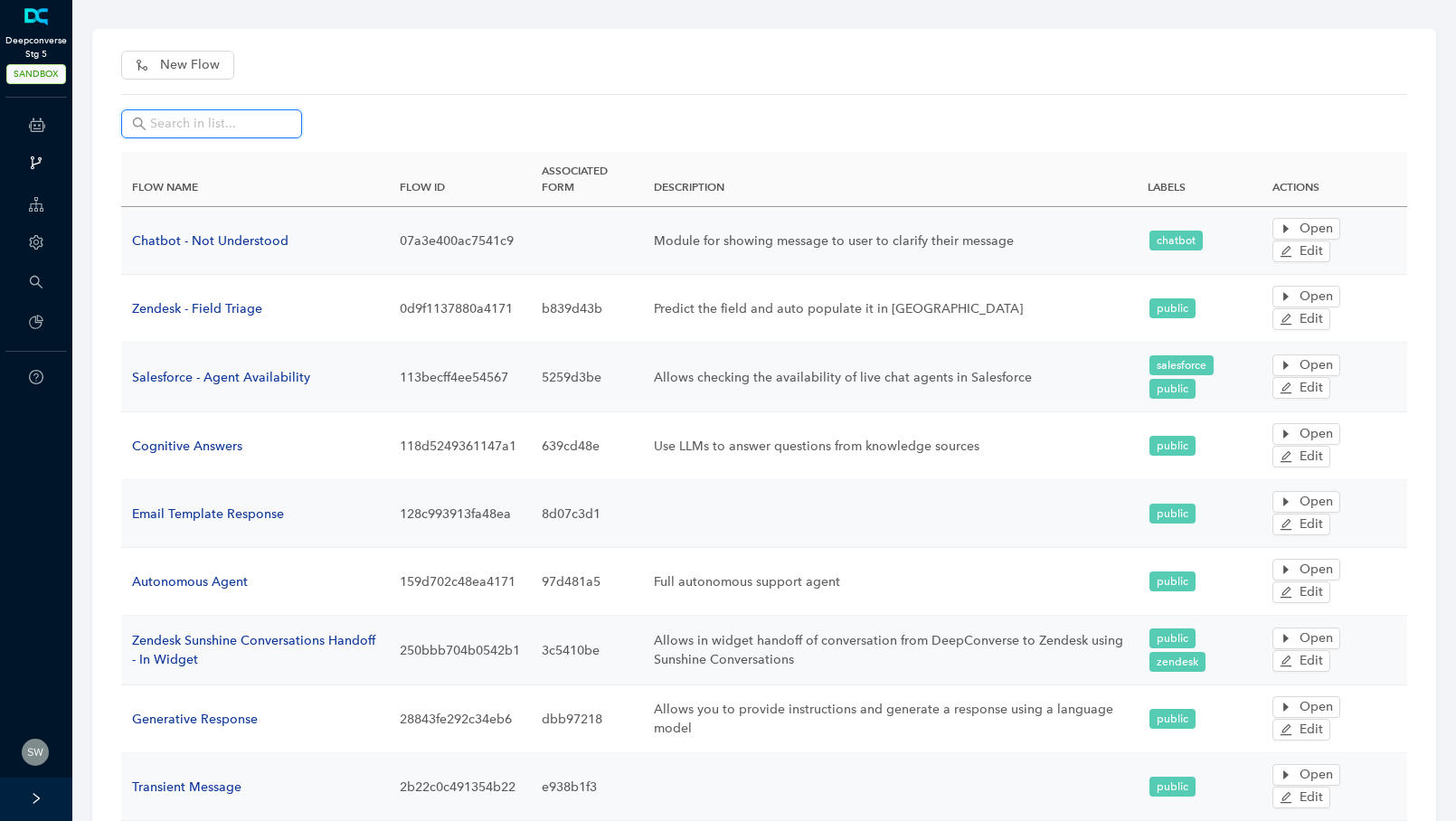
click at [234, 128] on input "text" at bounding box center [221, 123] width 142 height 20
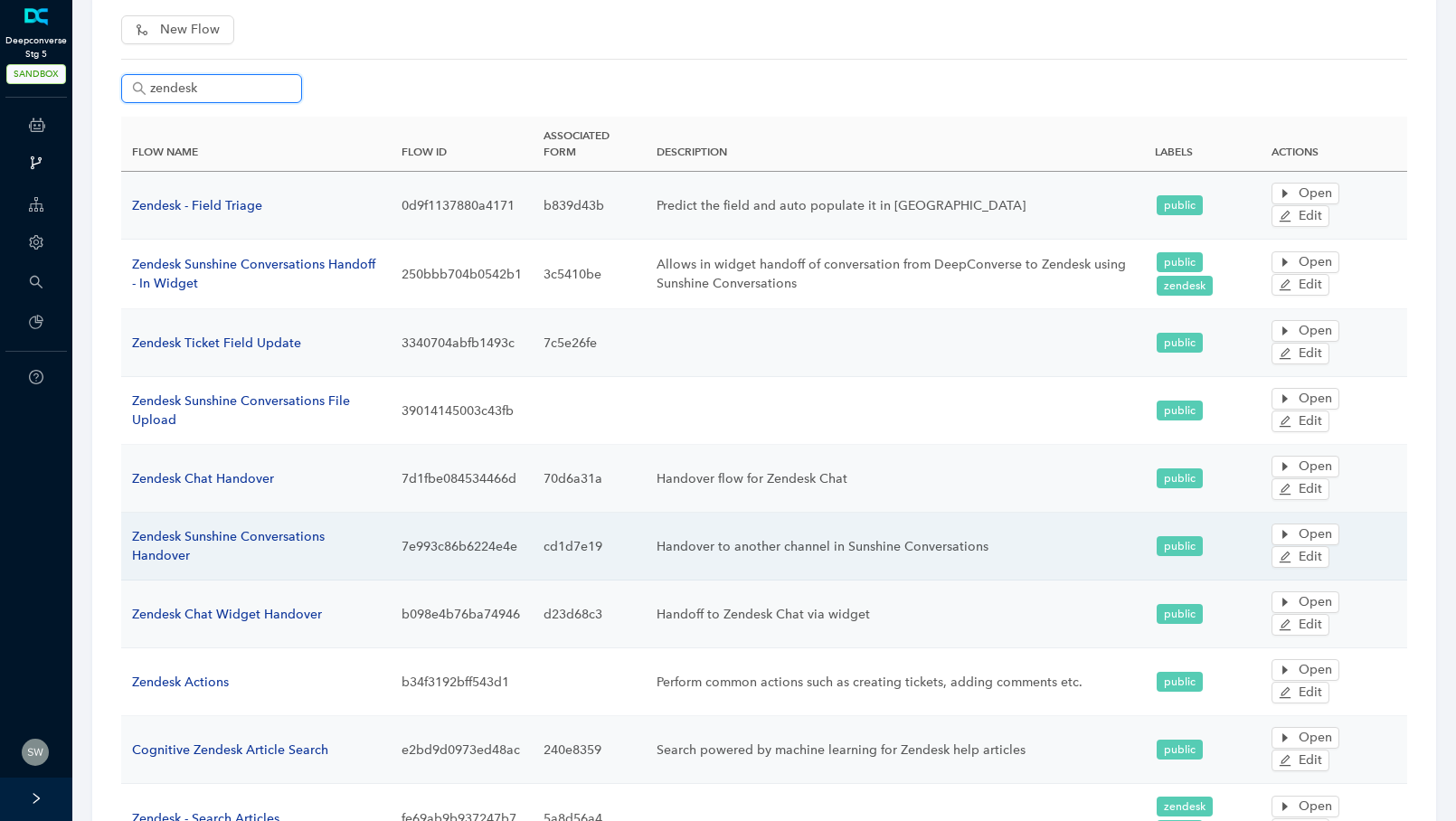
scroll to position [23, 0]
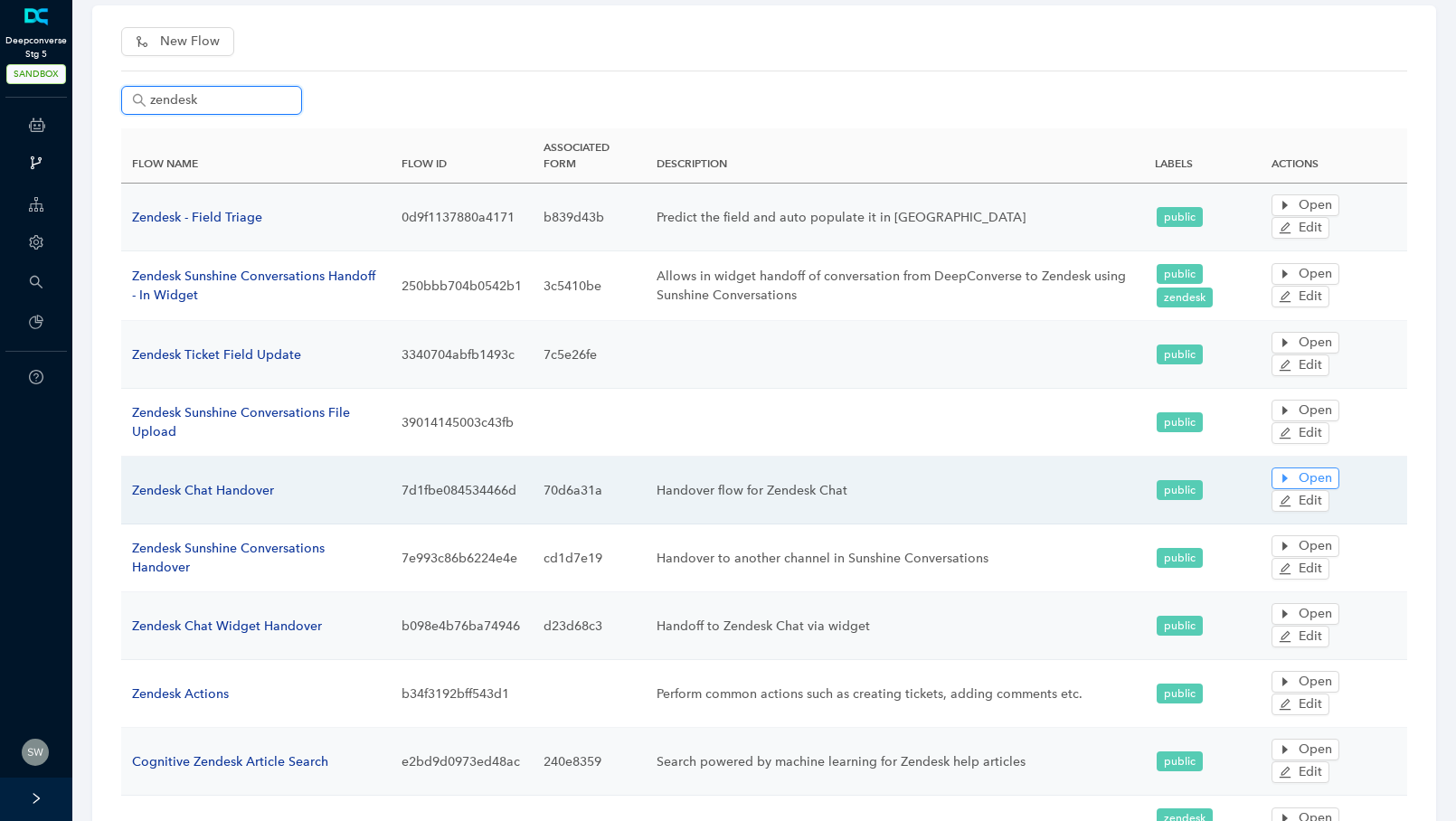
type input "zendesk"
click at [1279, 478] on icon "caret-right" at bounding box center [1285, 477] width 13 height 13
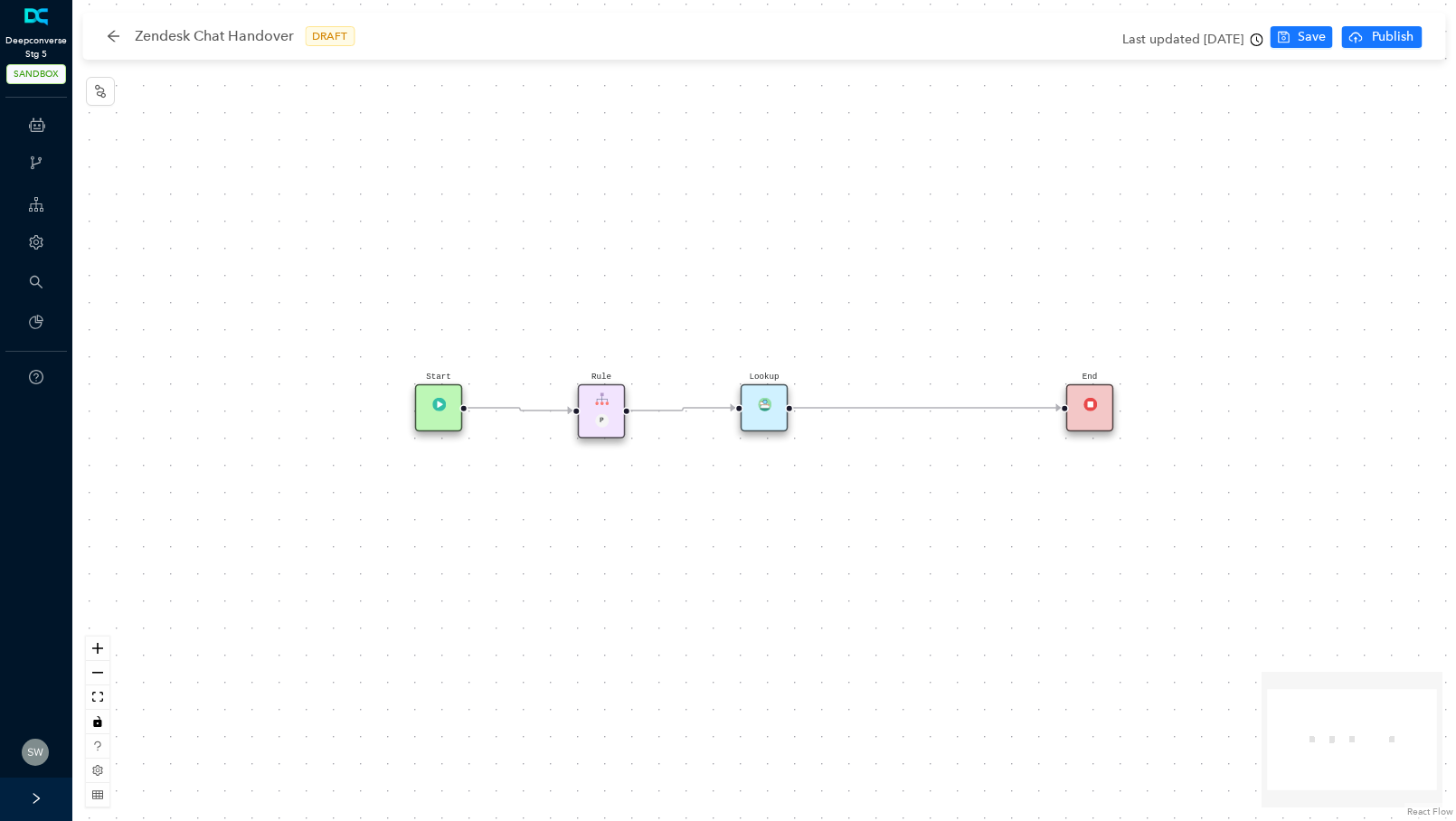
click at [757, 415] on div "Lookup" at bounding box center [765, 408] width 48 height 48
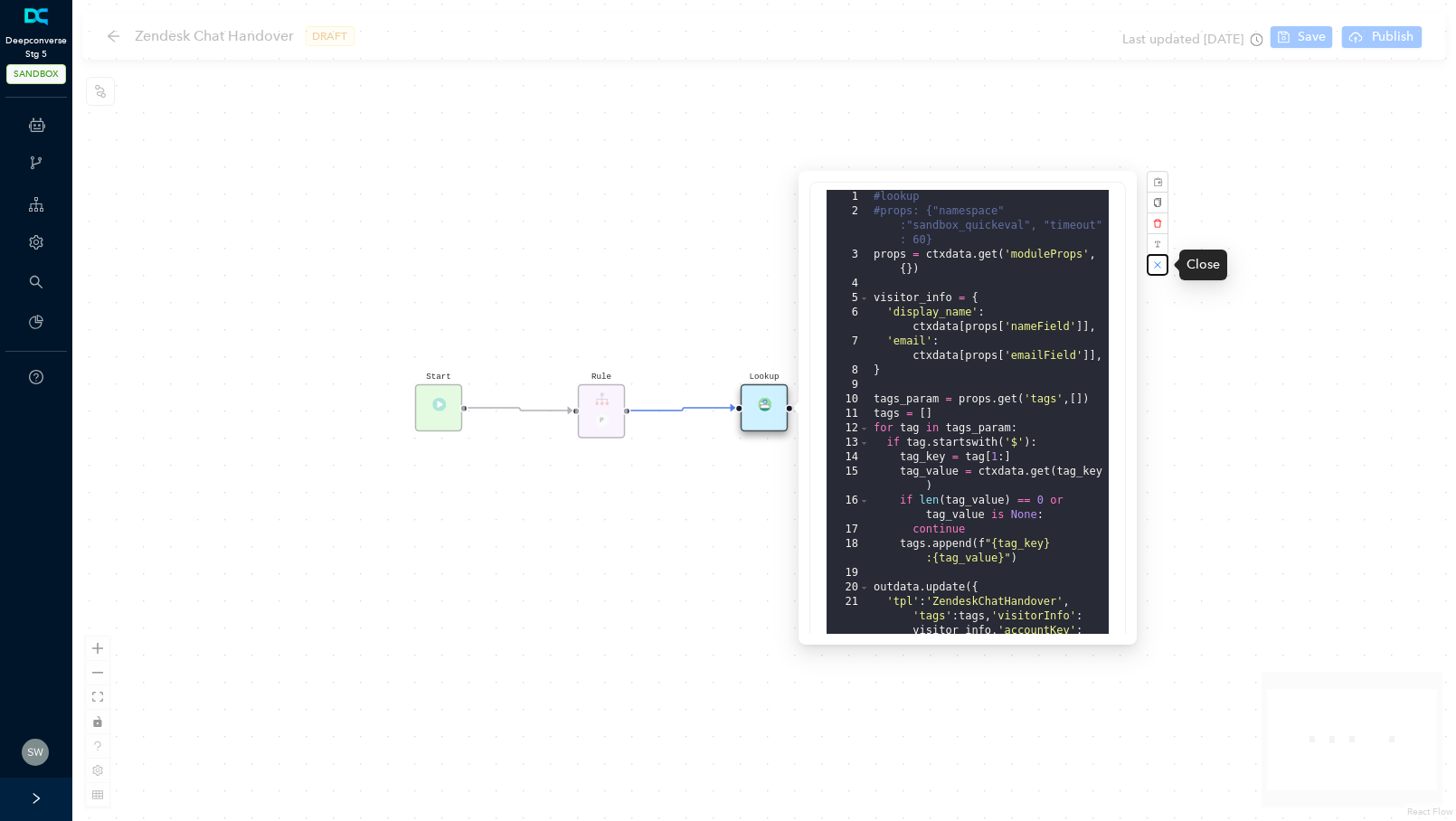
click at [1148, 268] on button "button" at bounding box center [1157, 265] width 22 height 22
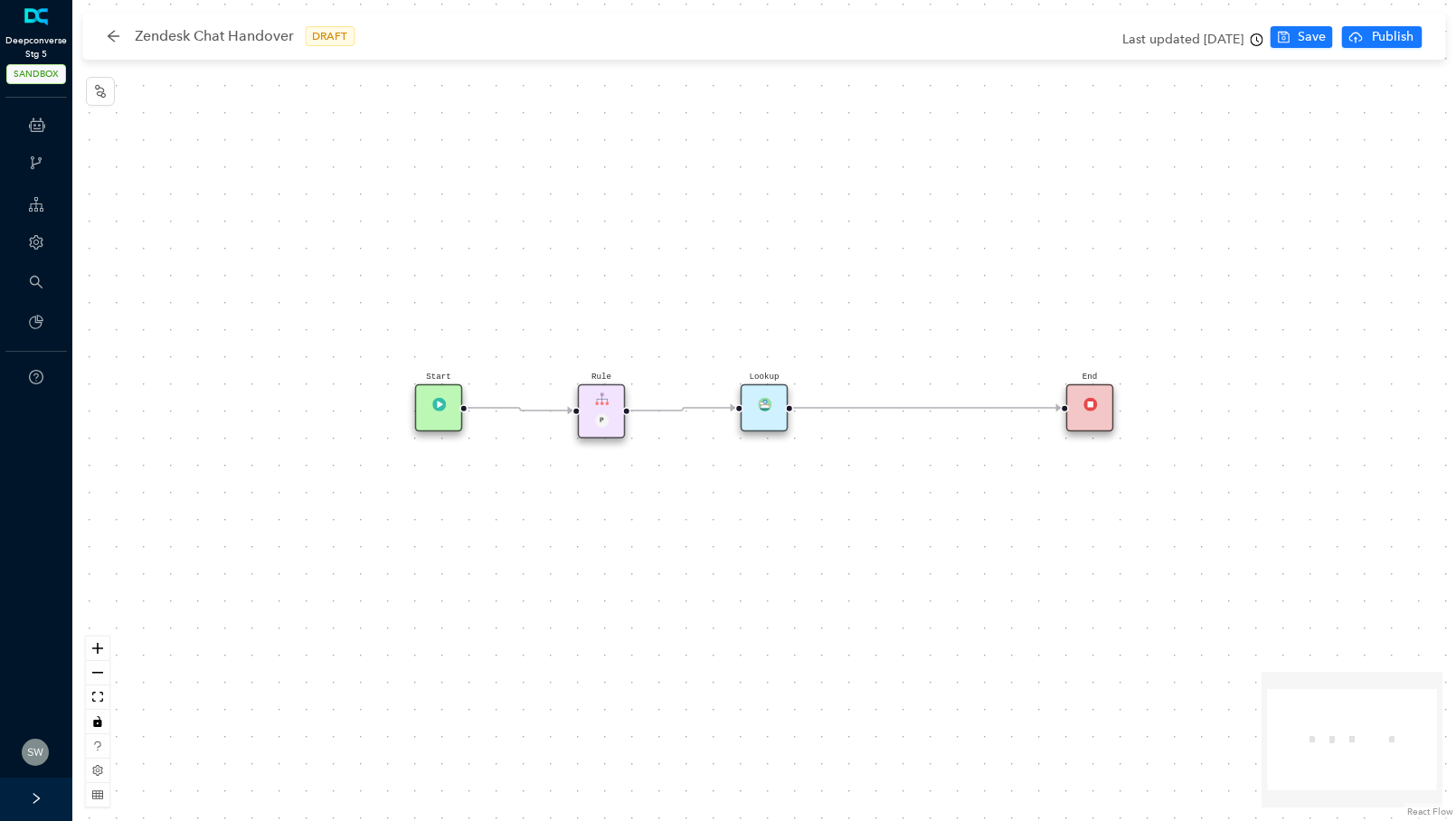
click at [105, 33] on div "Zendesk Chat Handover DRAFT Last updated 4 years ago Save Publish" at bounding box center [768, 36] width 1354 height 47
click at [46, 82] on span "SANDBOX" at bounding box center [37, 74] width 60 height 20
click at [116, 33] on icon "arrow-left" at bounding box center [113, 36] width 14 height 14
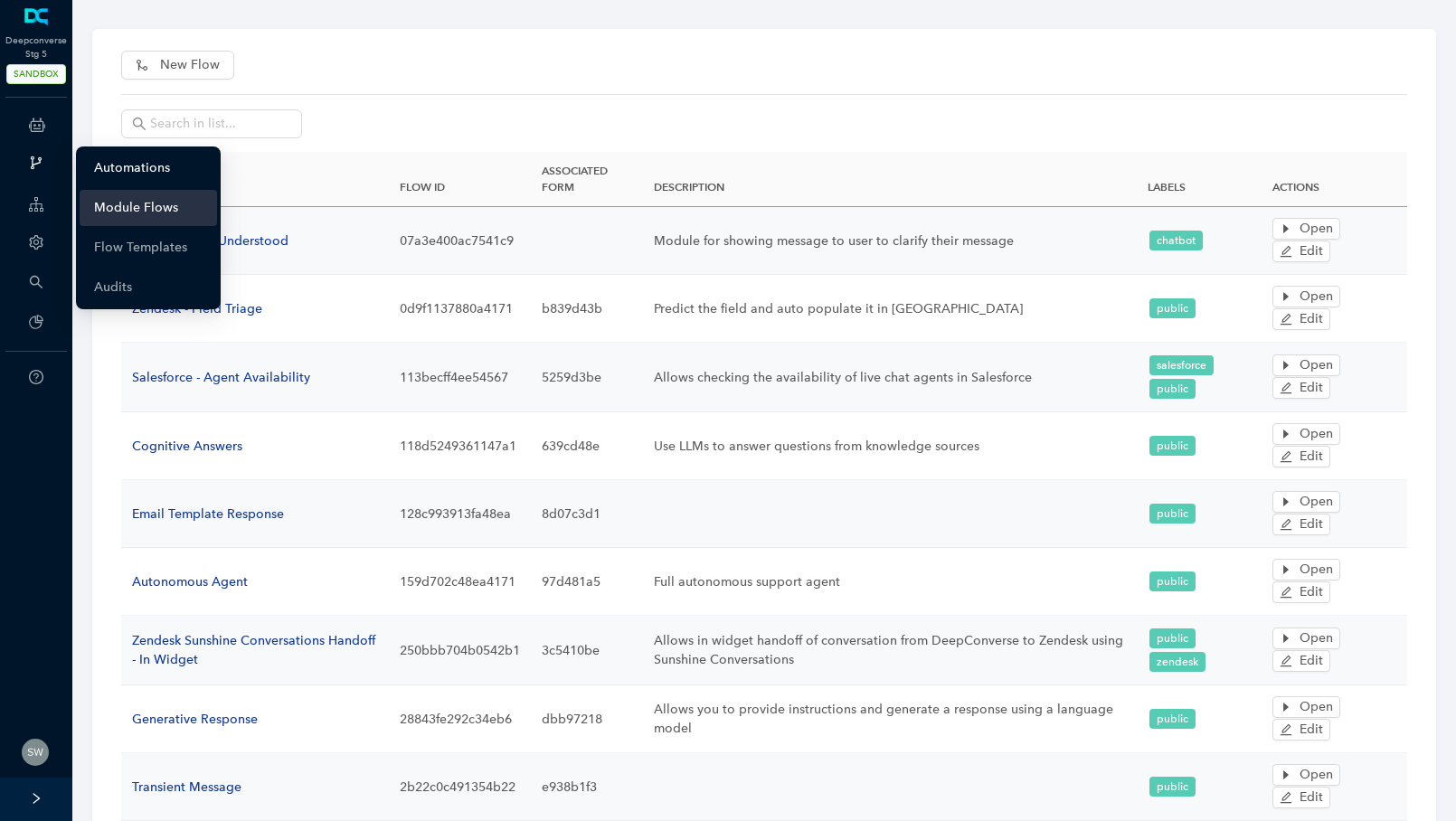
click at [115, 168] on link "Automations" at bounding box center [132, 168] width 76 height 37
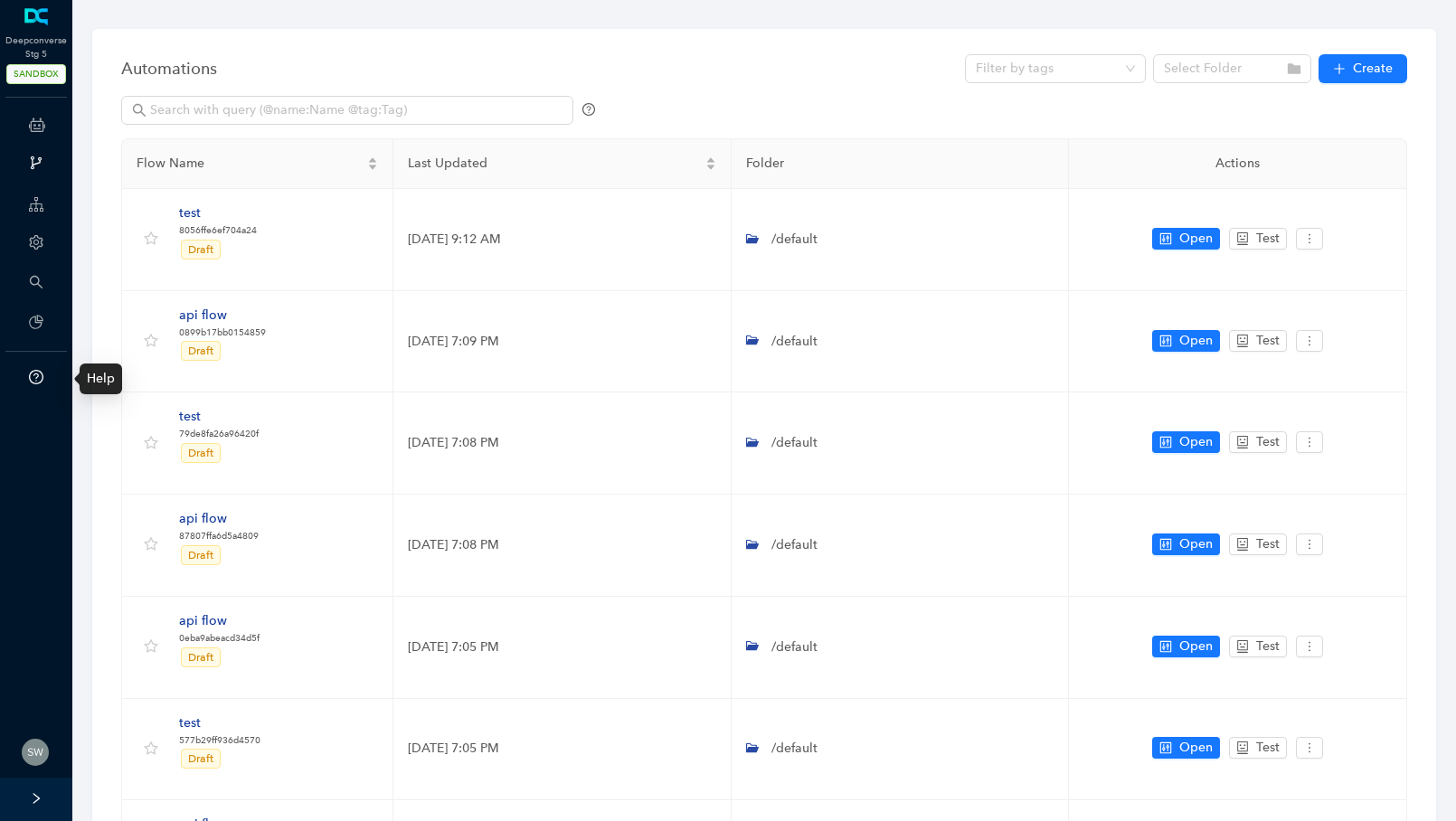
click at [38, 374] on icon "question-circle" at bounding box center [37, 377] width 6 height 8
click at [283, 92] on div "Flow Name Last Updated Folder Actions test 8056ffe6ef704a24 Draft May 21, 2025 …" at bounding box center [765, 676] width 1287 height 1179
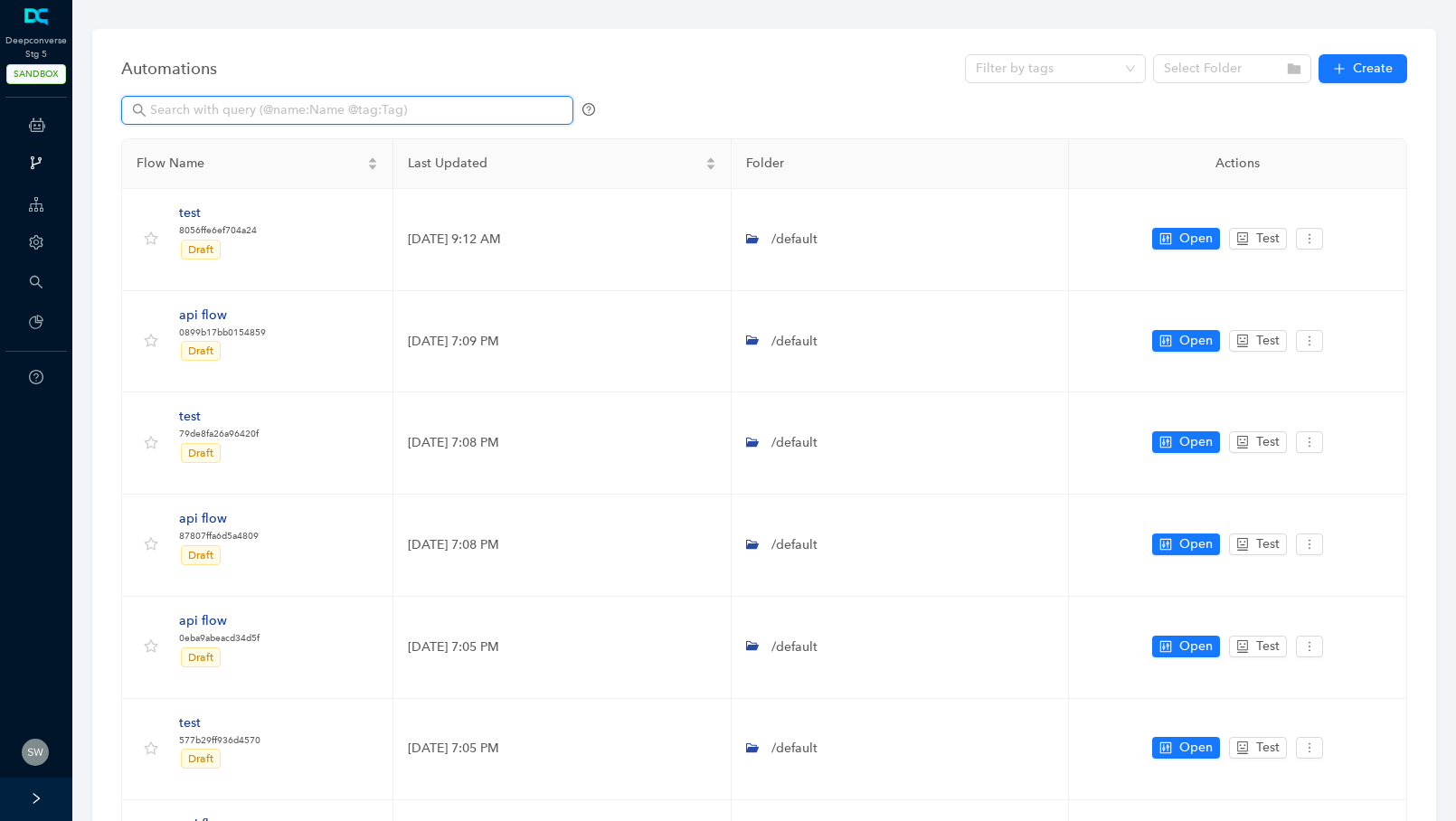
click at [273, 103] on input "text" at bounding box center [349, 110] width 398 height 20
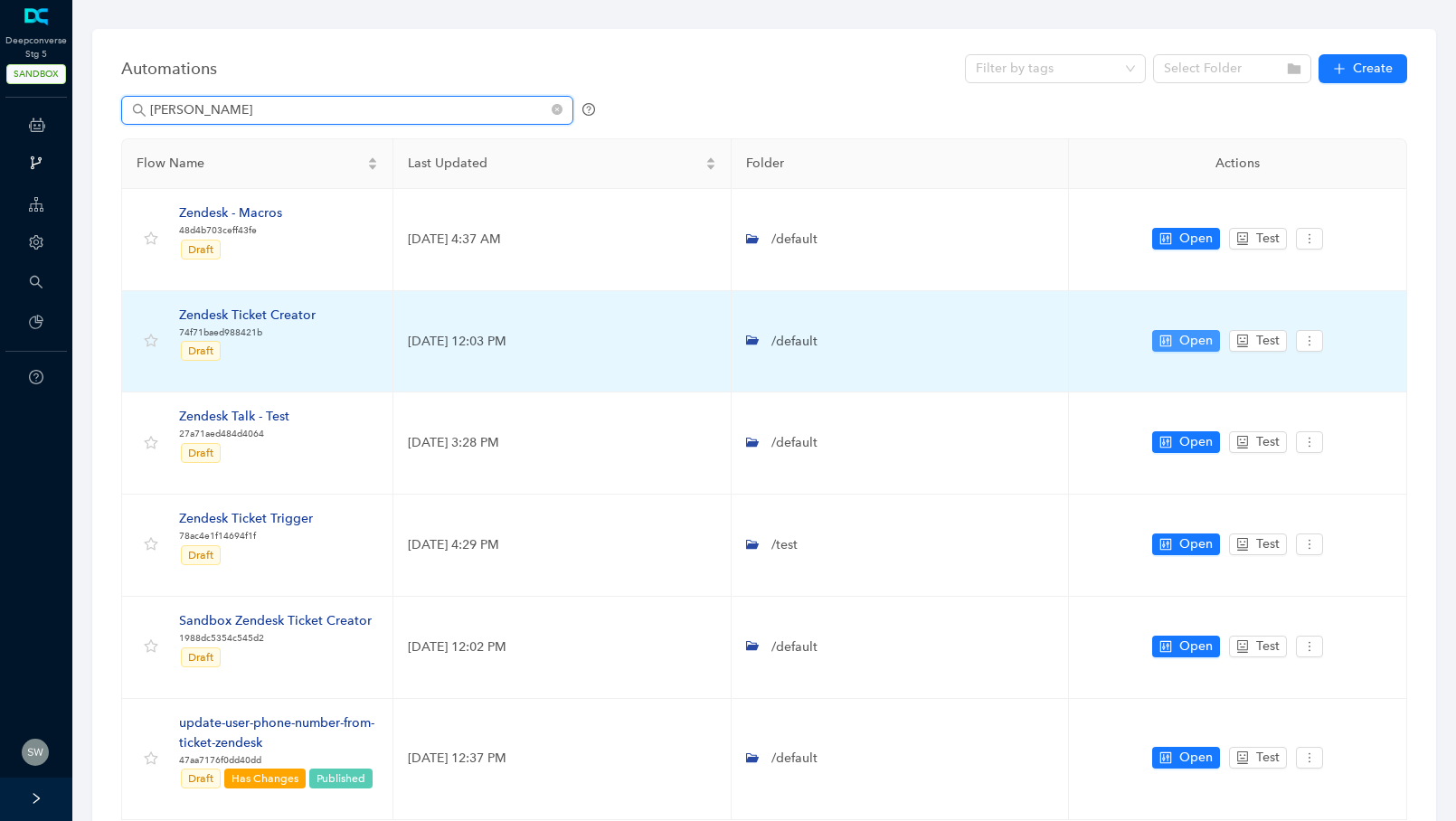
type input "zende"
click at [1204, 341] on span "Open" at bounding box center [1196, 341] width 34 height 20
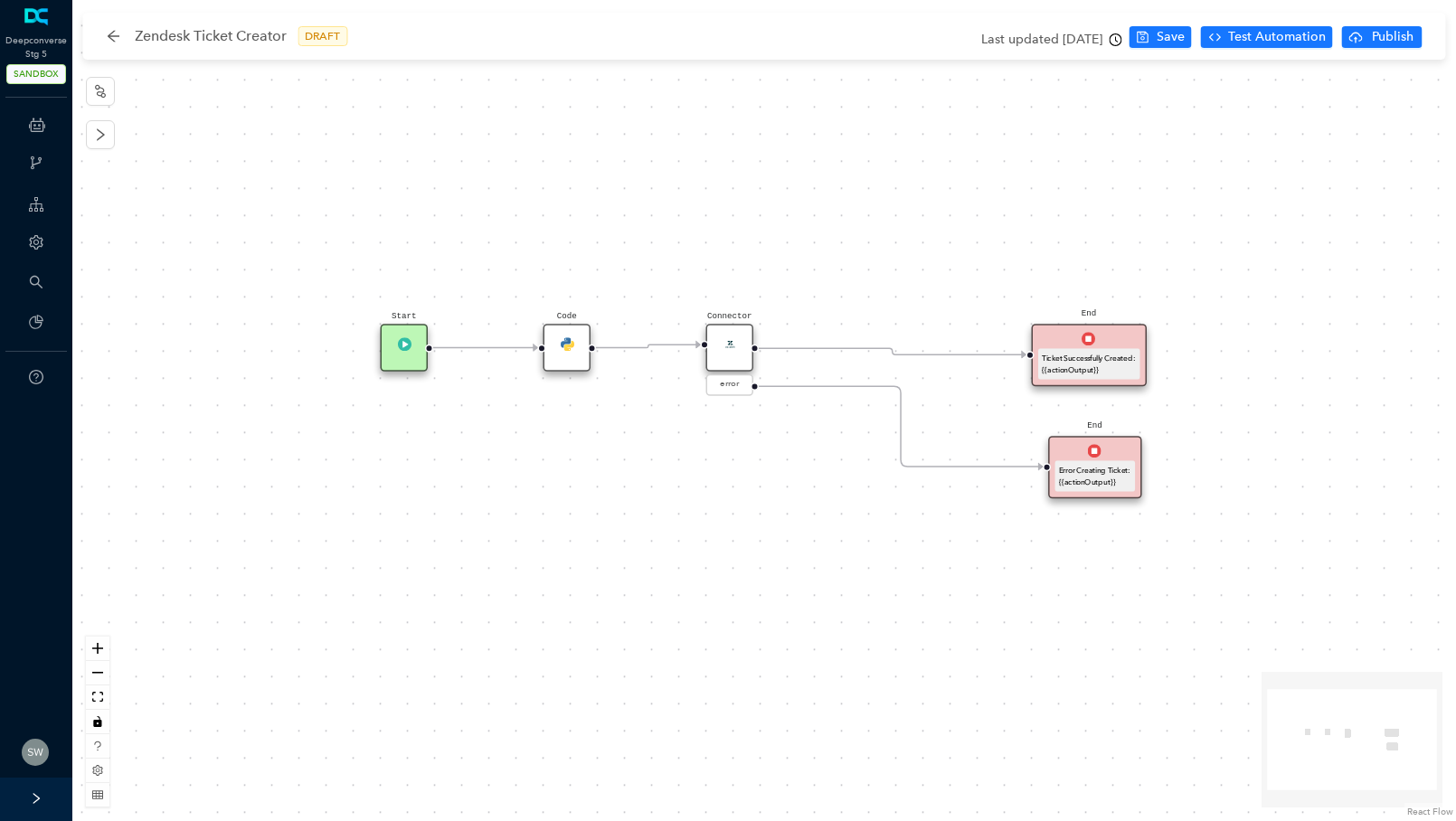
click at [549, 342] on div "Code" at bounding box center [568, 347] width 48 height 48
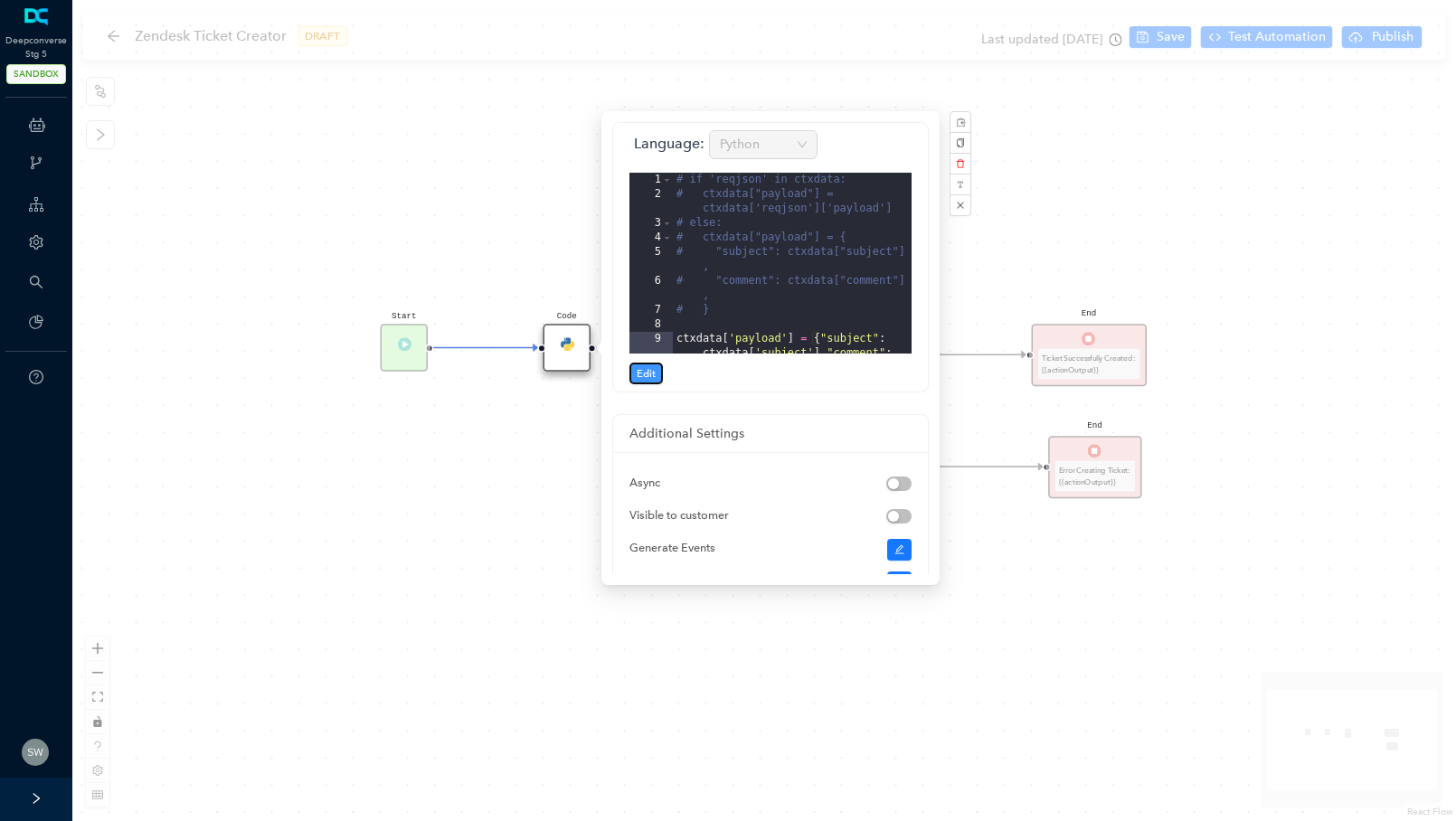
click at [638, 375] on span "Edit" at bounding box center [646, 372] width 19 height 16
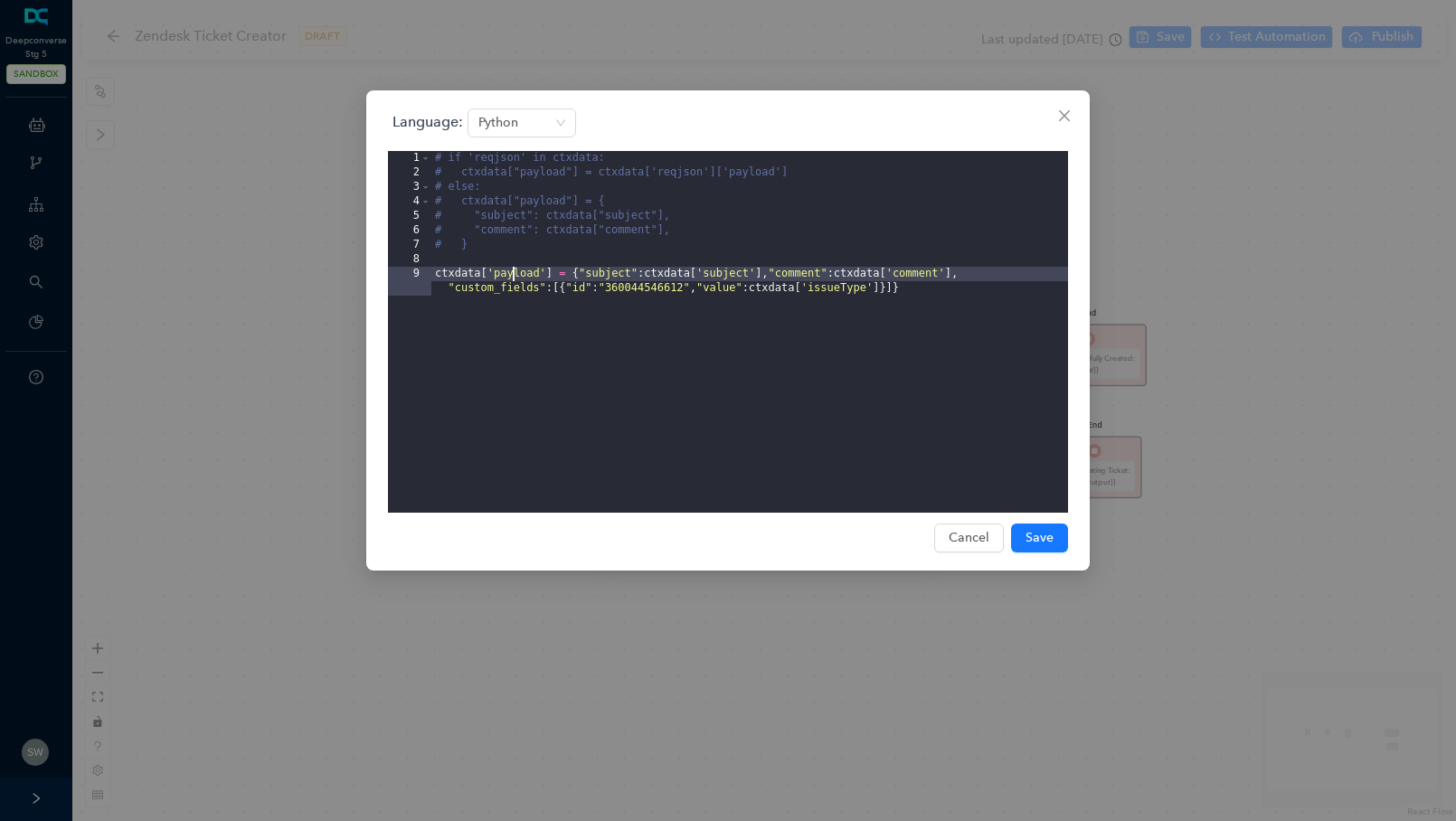
click at [516, 273] on div "# if 'reqjson' in ctxdata: # ctxdata["payload"] = ctxdata['reqjson']['payload']…" at bounding box center [749, 353] width 637 height 405
click at [612, 275] on div "# if 'reqjson' in ctxdata: # ctxdata["payload"] = ctxdata['reqjson']['payload']…" at bounding box center [749, 353] width 637 height 405
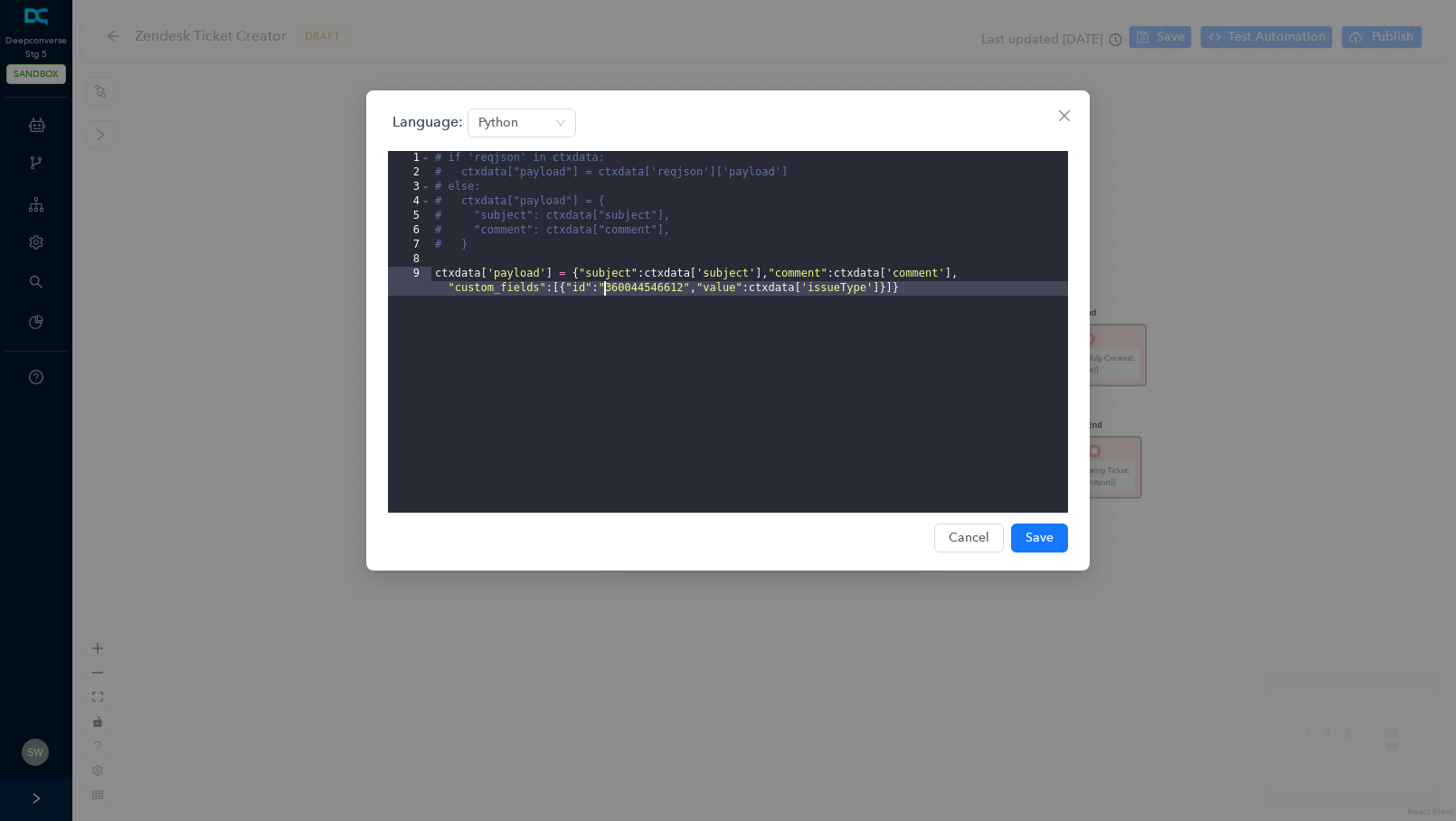
click at [607, 291] on div "# if 'reqjson' in ctxdata: # ctxdata["payload"] = ctxdata['reqjson']['payload']…" at bounding box center [749, 353] width 637 height 405
click at [1075, 125] on button "Close" at bounding box center [1065, 115] width 29 height 29
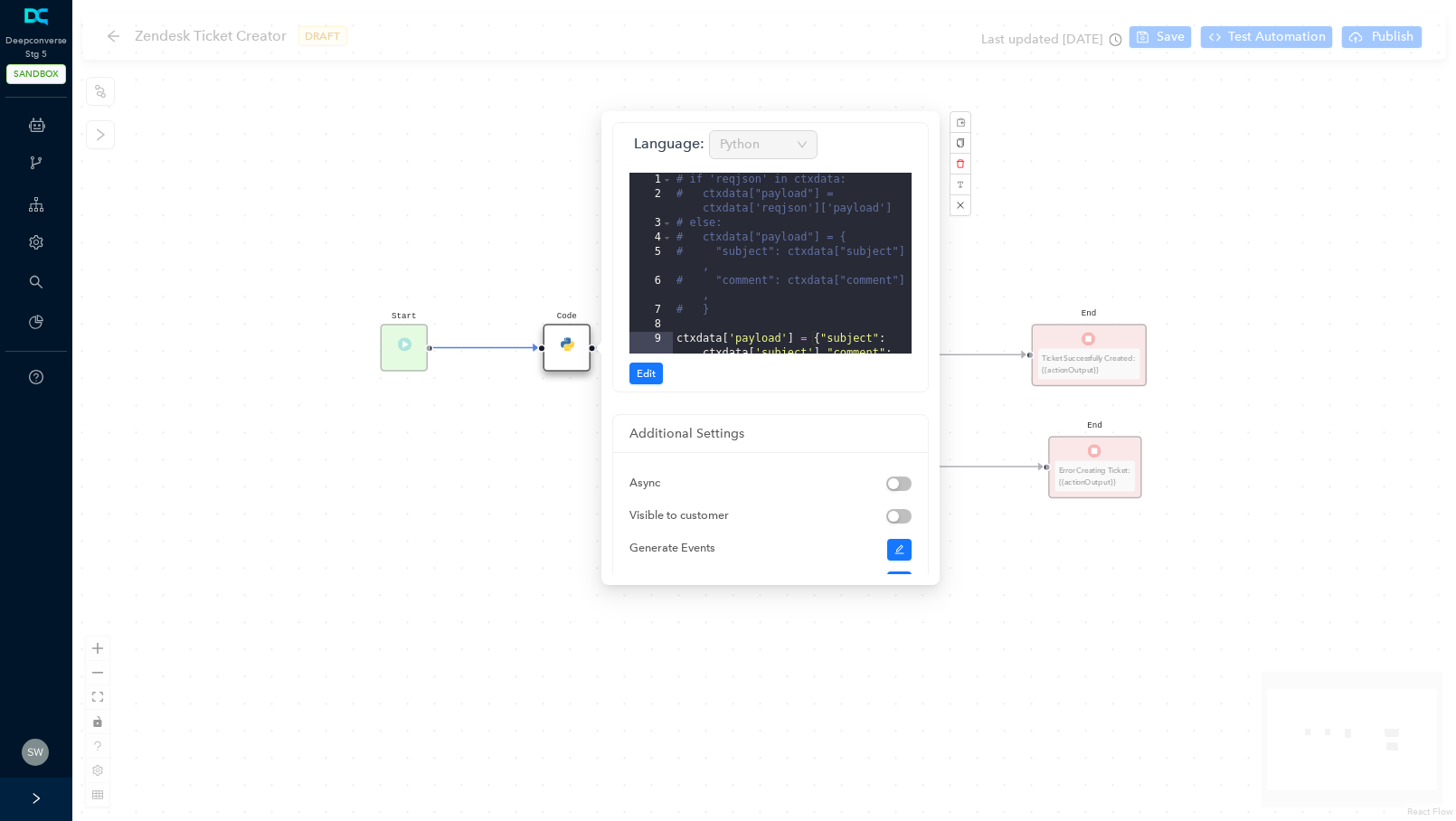
click at [1113, 249] on div "Start End Ticket Successfully Created: {{actionOutput}} End Error Creating Tick…" at bounding box center [764, 410] width 1384 height 821
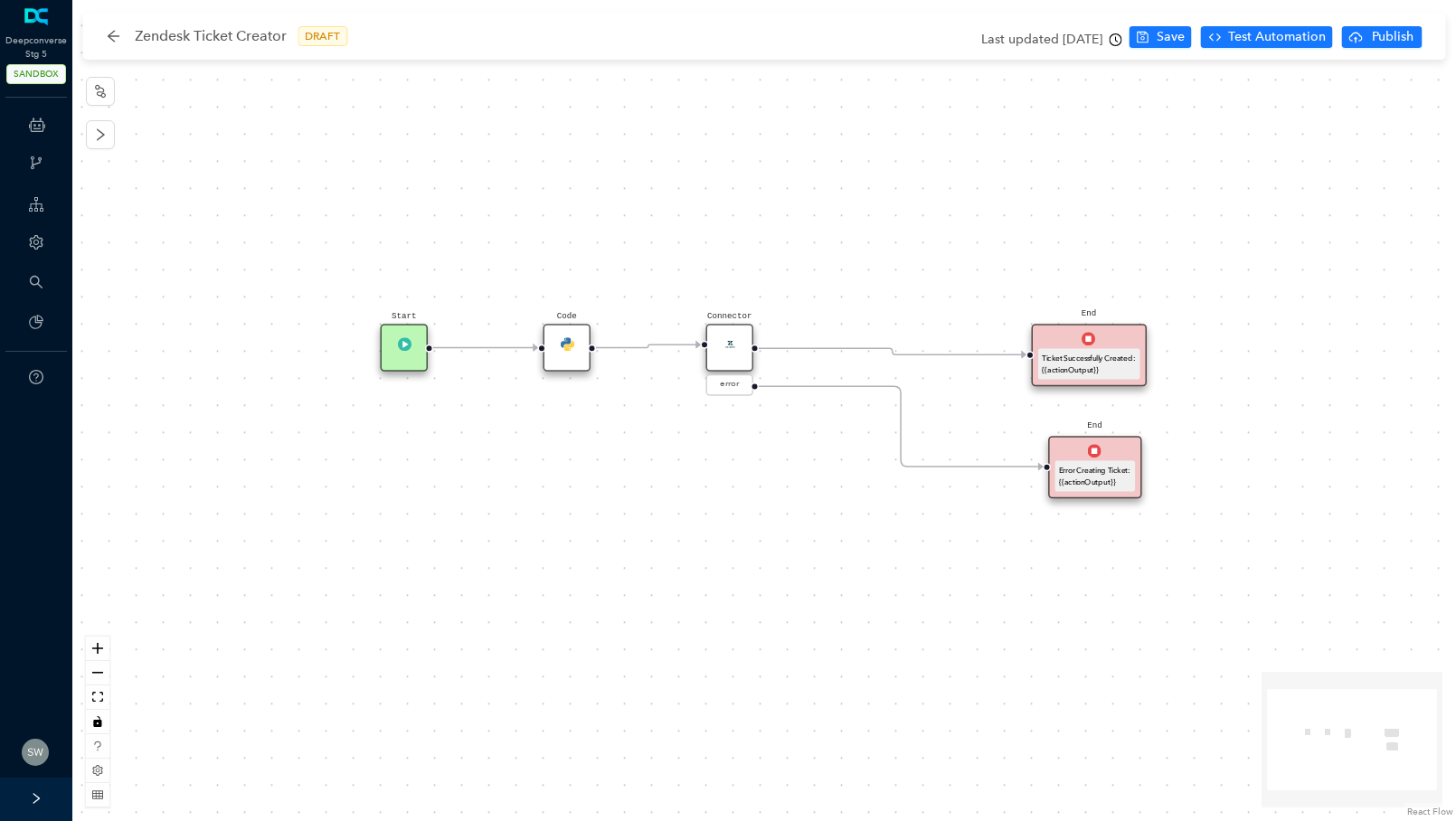
click at [732, 360] on div "Connector" at bounding box center [731, 347] width 48 height 48
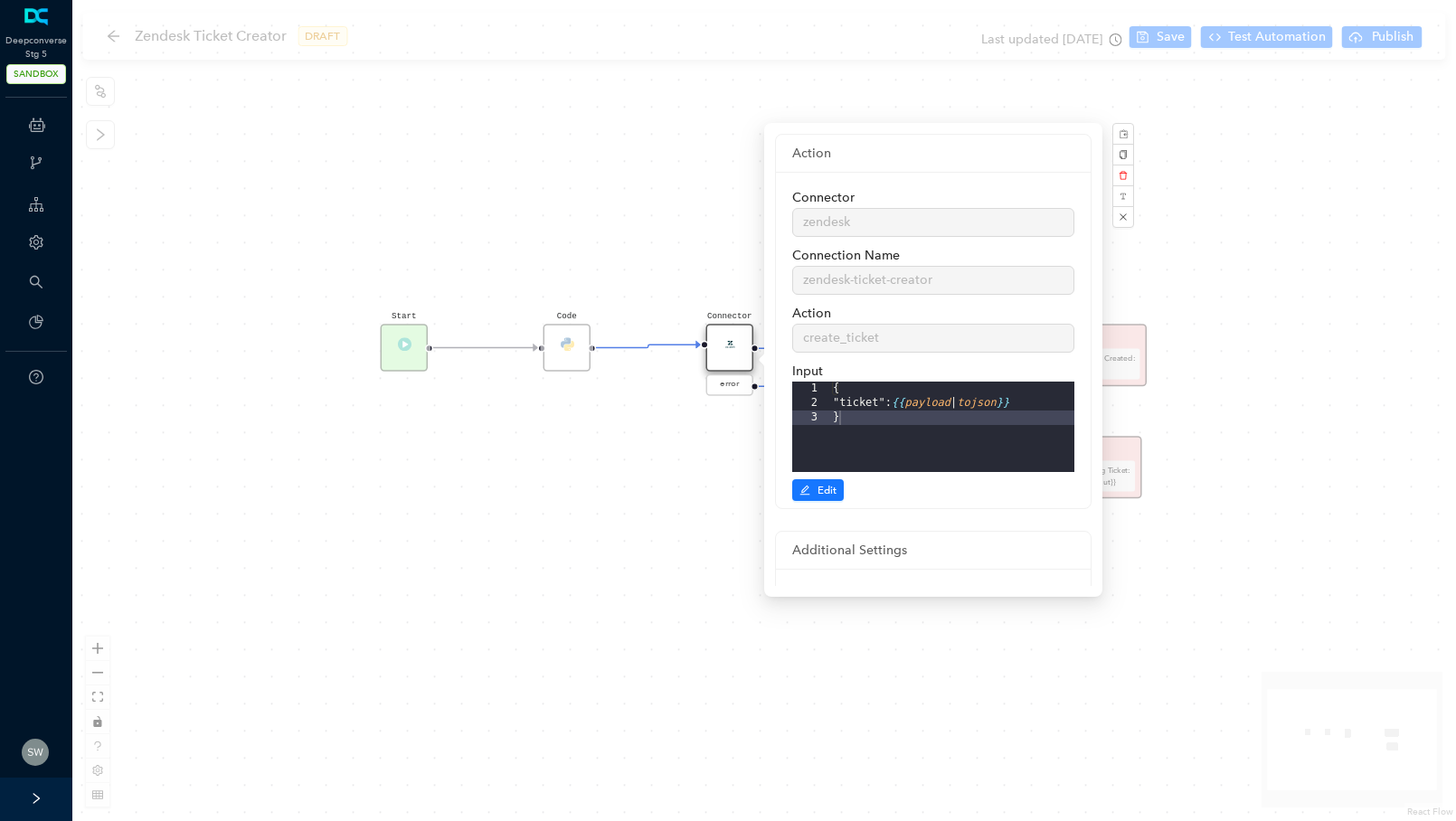
click at [559, 349] on div "Code" at bounding box center [568, 347] width 48 height 48
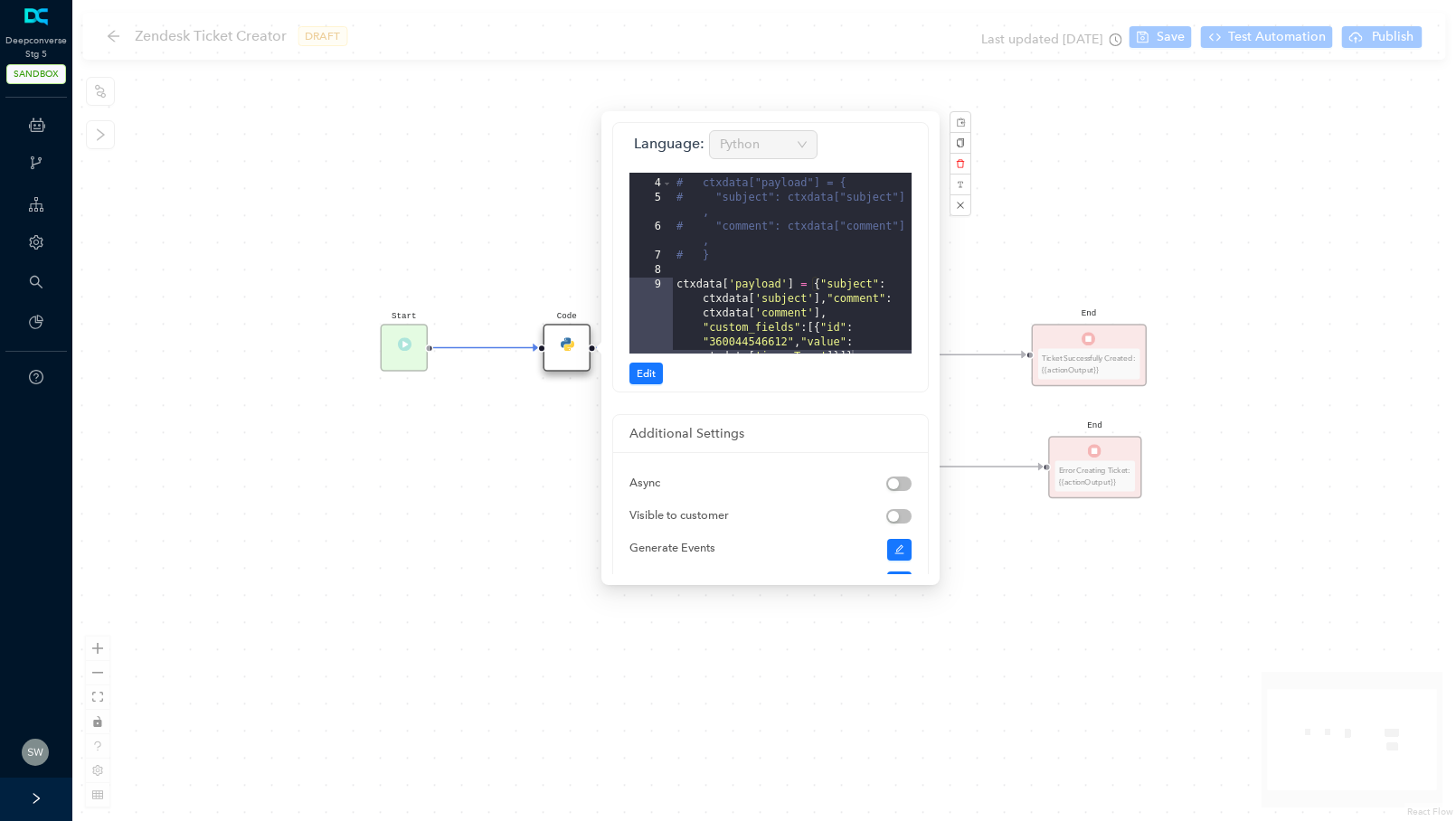
scroll to position [118, 0]
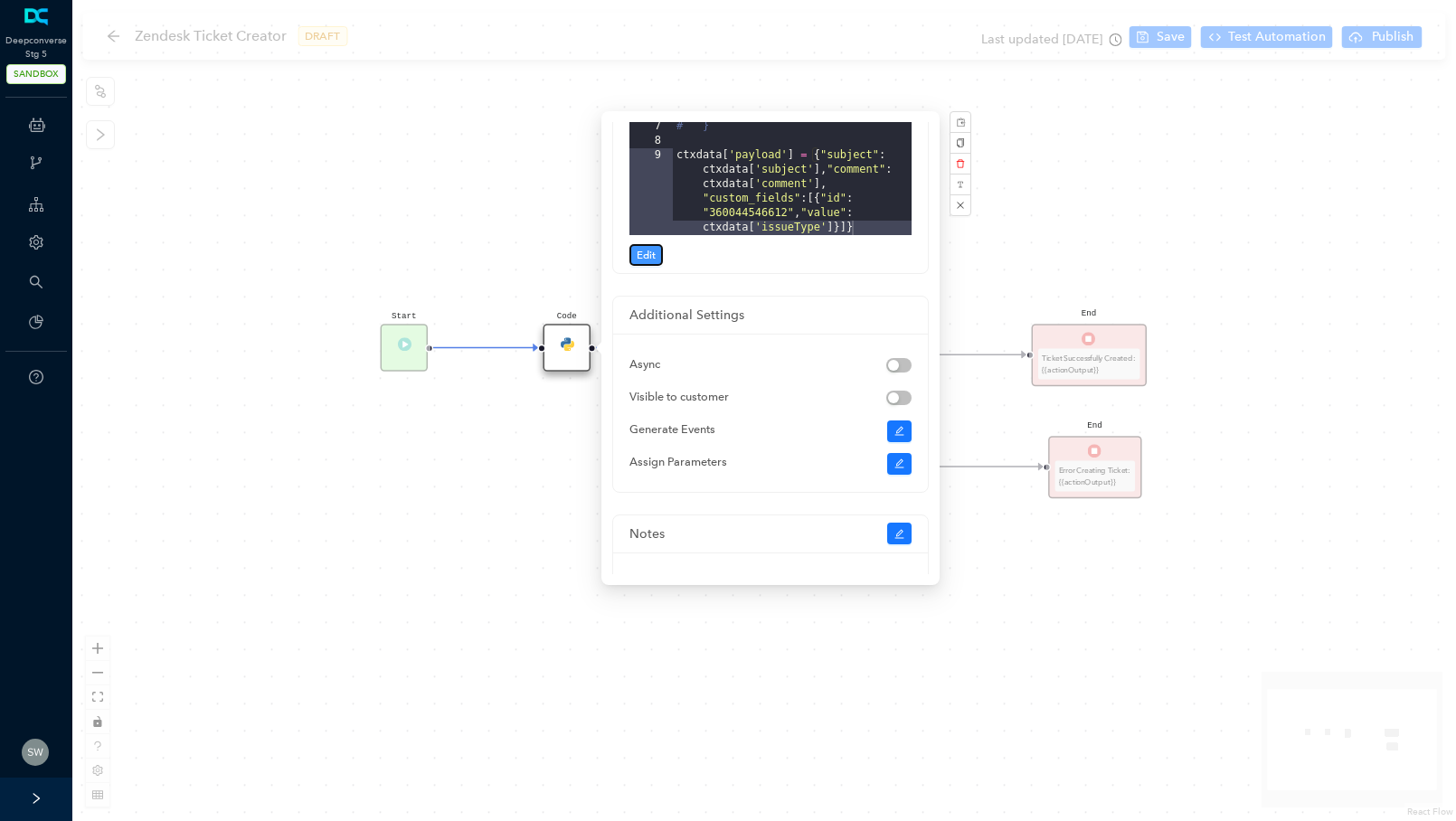
click at [648, 248] on span "Edit" at bounding box center [646, 254] width 19 height 16
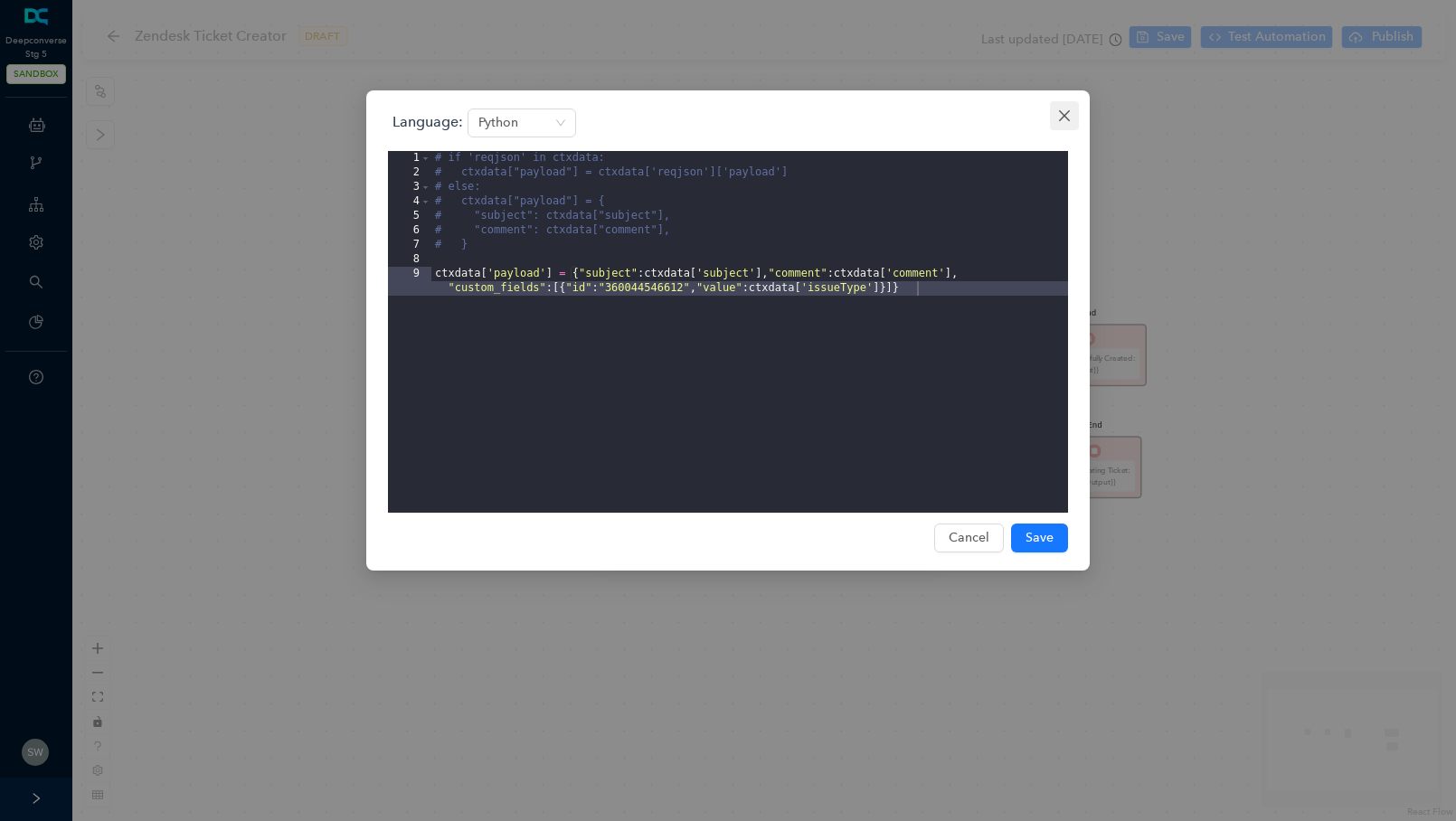
click at [1064, 121] on icon "close" at bounding box center [1064, 115] width 14 height 14
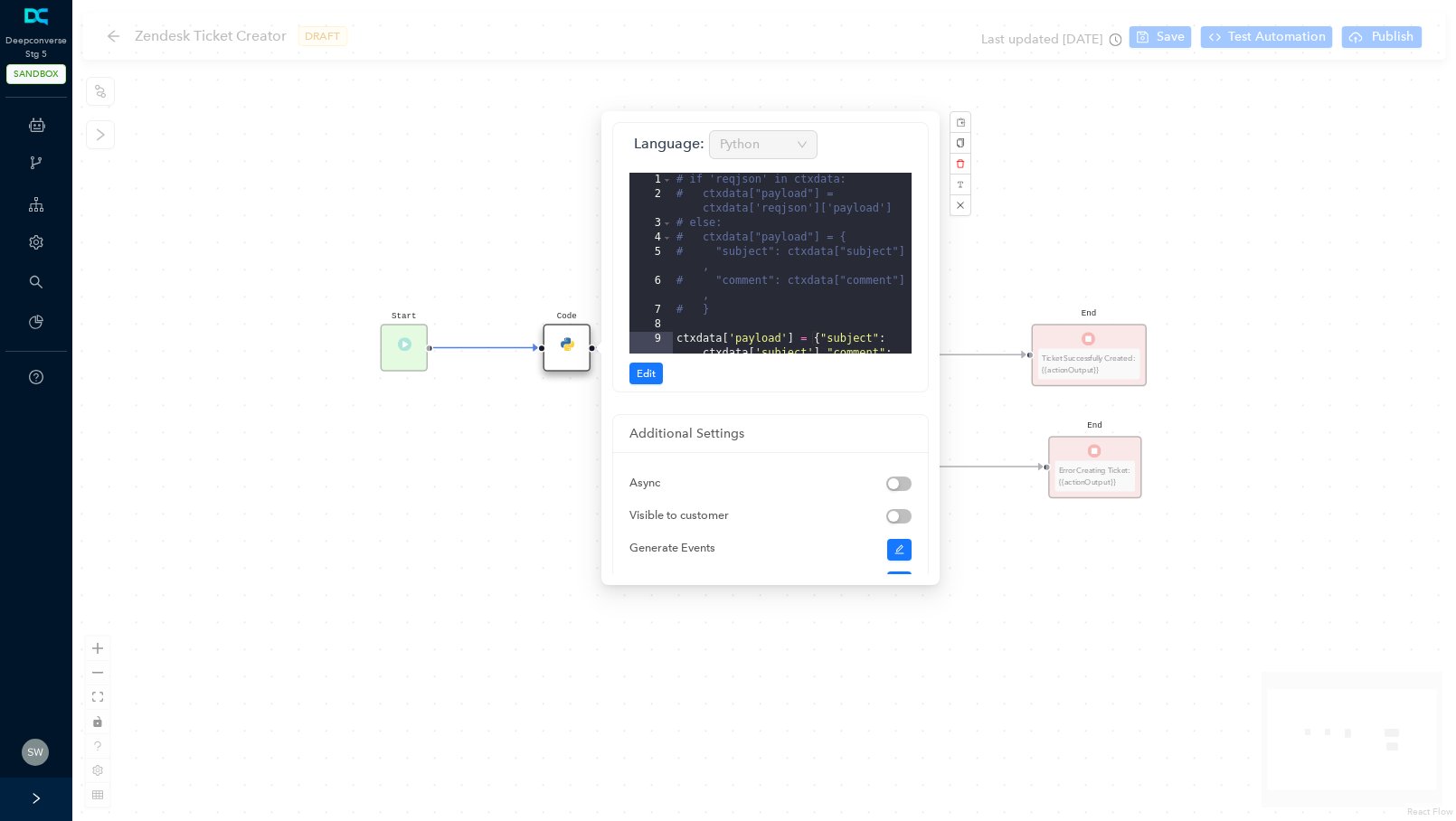
click at [1261, 238] on div "Start End Ticket Successfully Created: {{actionOutput}} End Error Creating Tick…" at bounding box center [764, 410] width 1384 height 821
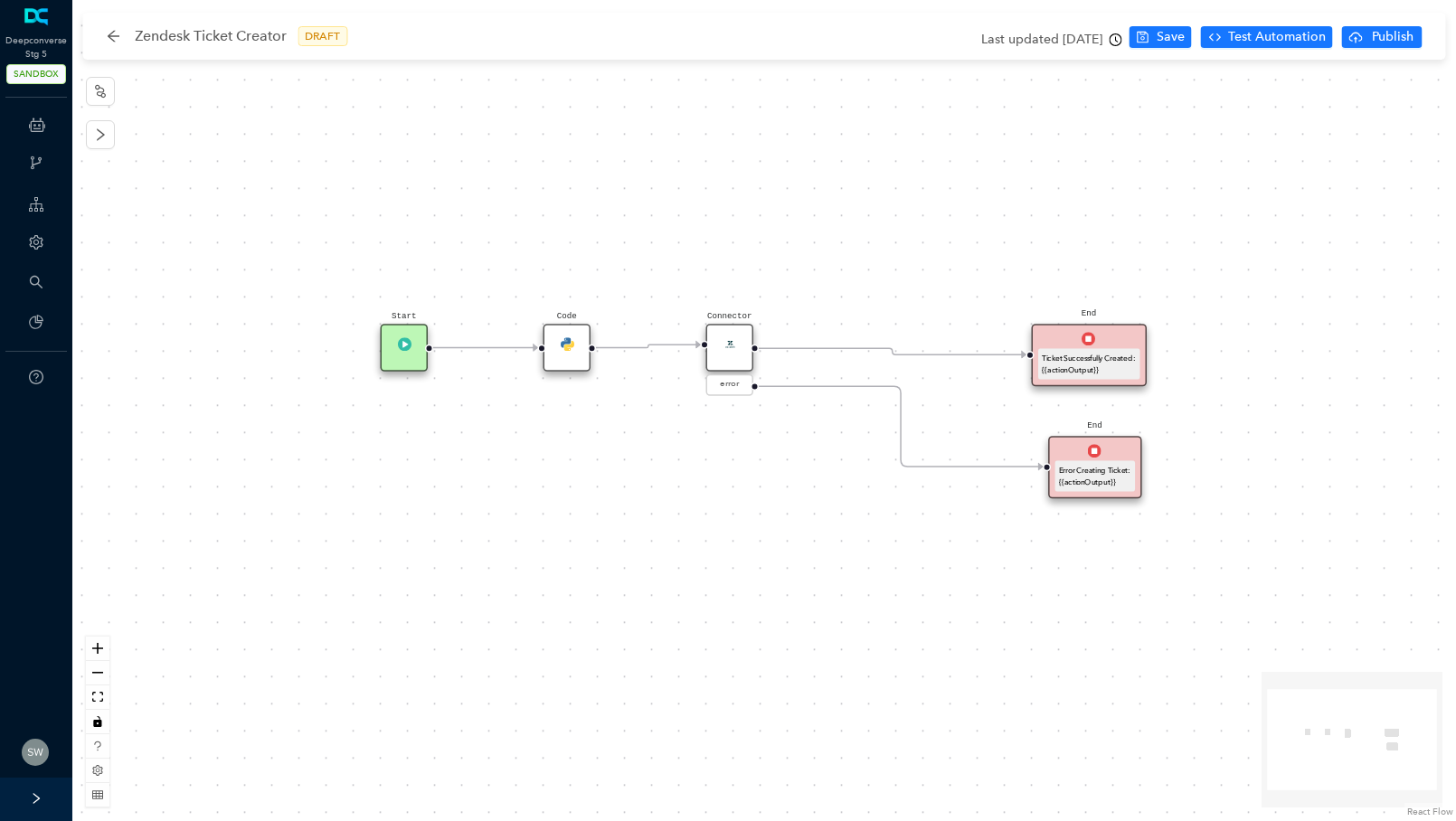
click at [730, 351] on div "Connector" at bounding box center [731, 347] width 48 height 48
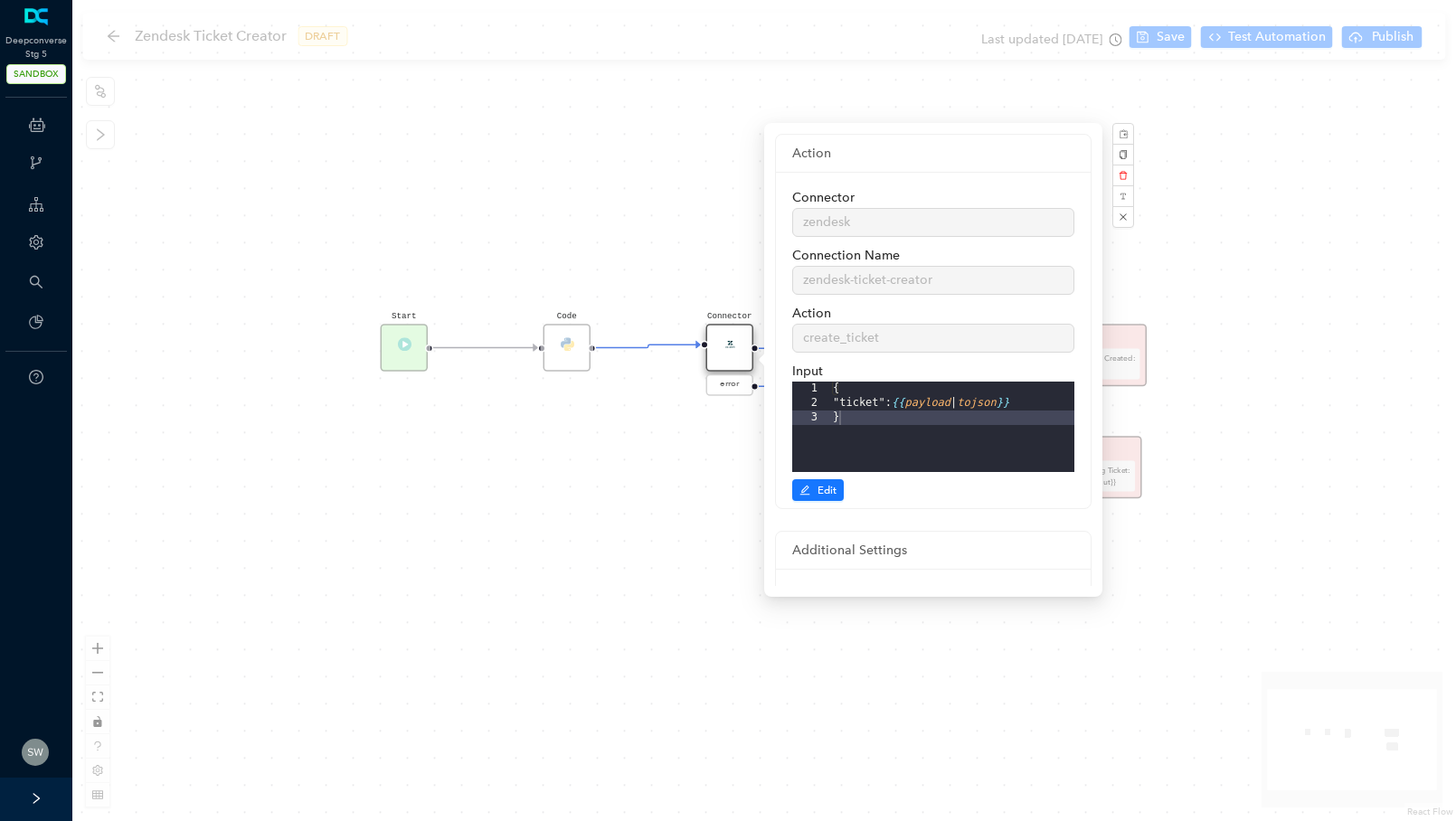
click at [1285, 45] on div "Start End Ticket Successfully Created: {{actionOutput}} End Error Creating Tick…" at bounding box center [764, 410] width 1384 height 821
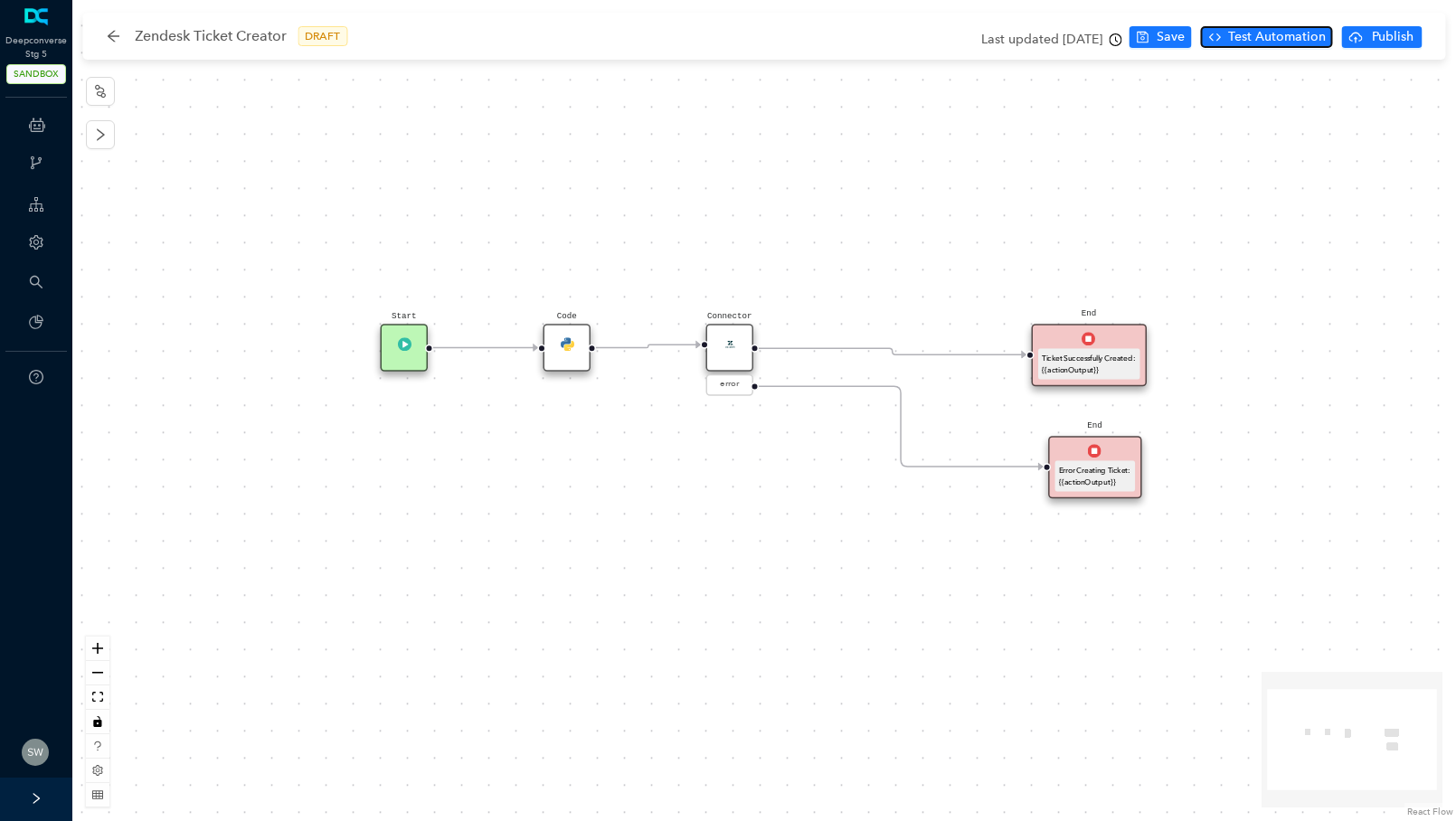
click at [1262, 47] on button "Test Automation" at bounding box center [1266, 37] width 132 height 22
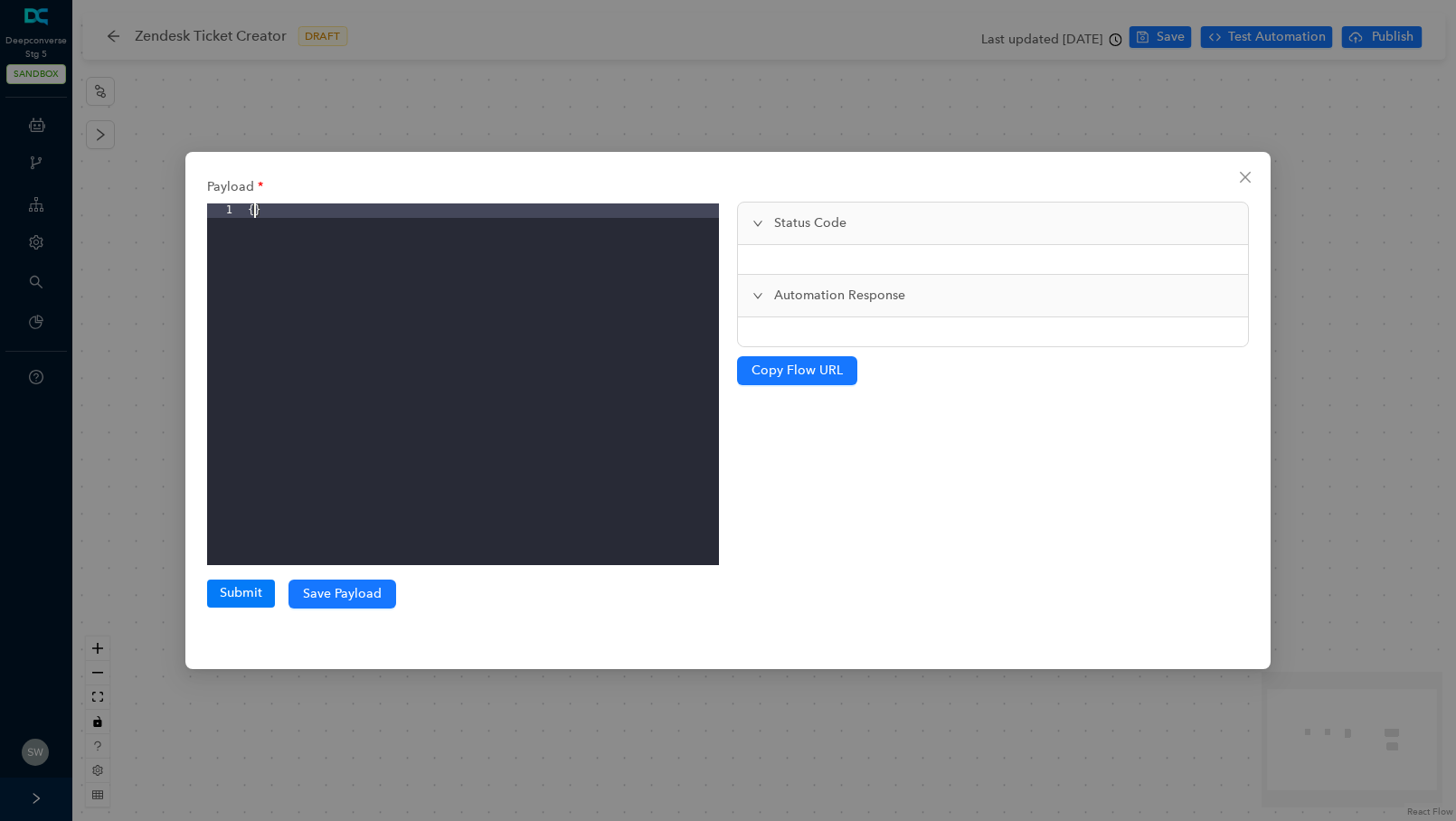
click at [253, 214] on div "{ }" at bounding box center [481, 398] width 475 height 391
click at [1243, 176] on icon "close" at bounding box center [1245, 177] width 14 height 14
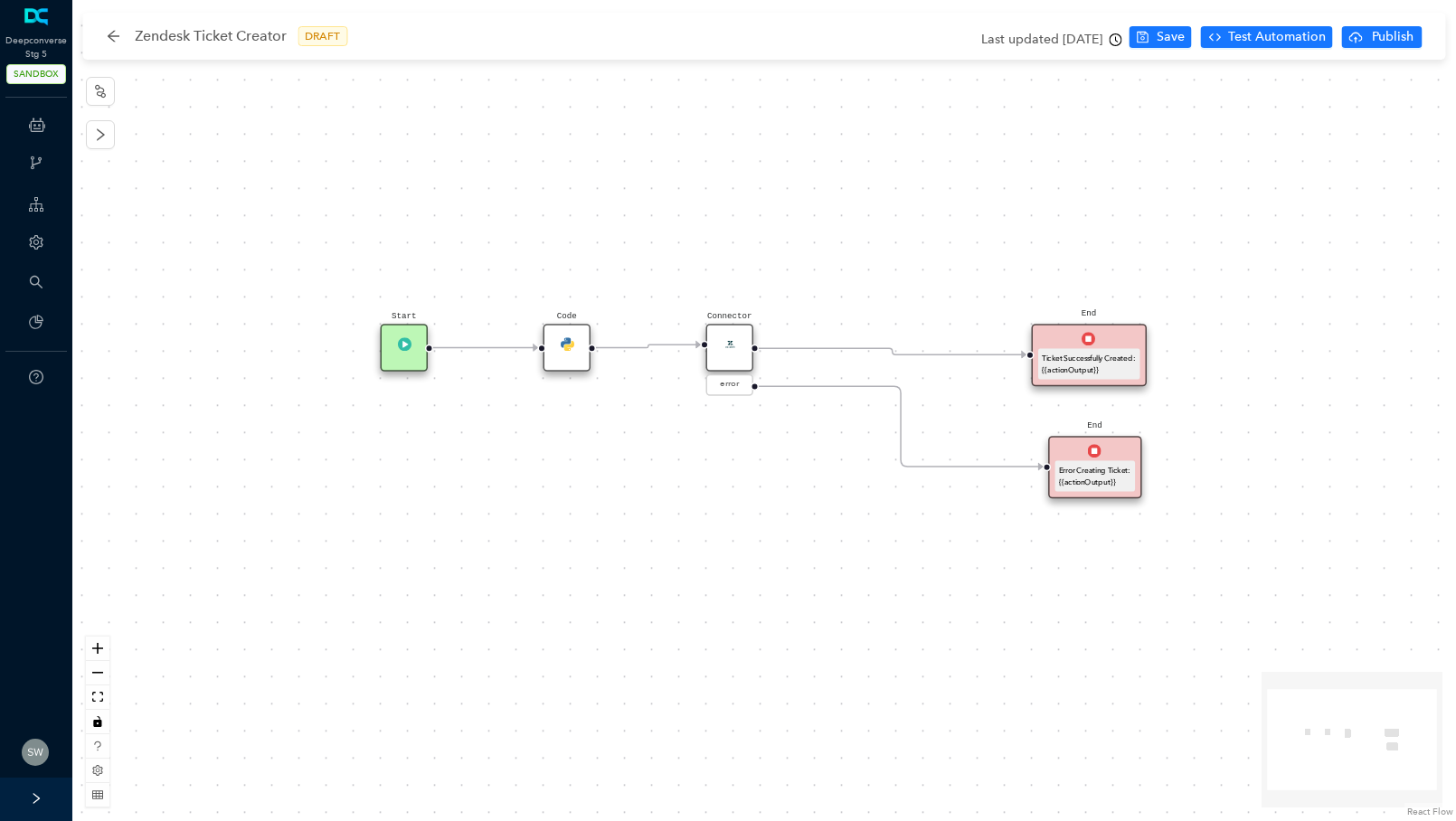
click at [1261, 52] on li "Test Automation" at bounding box center [1271, 39] width 142 height 27
click at [1278, 51] on li "Test Automation" at bounding box center [1271, 39] width 142 height 27
click at [1265, 38] on span "Test Automation" at bounding box center [1277, 37] width 97 height 20
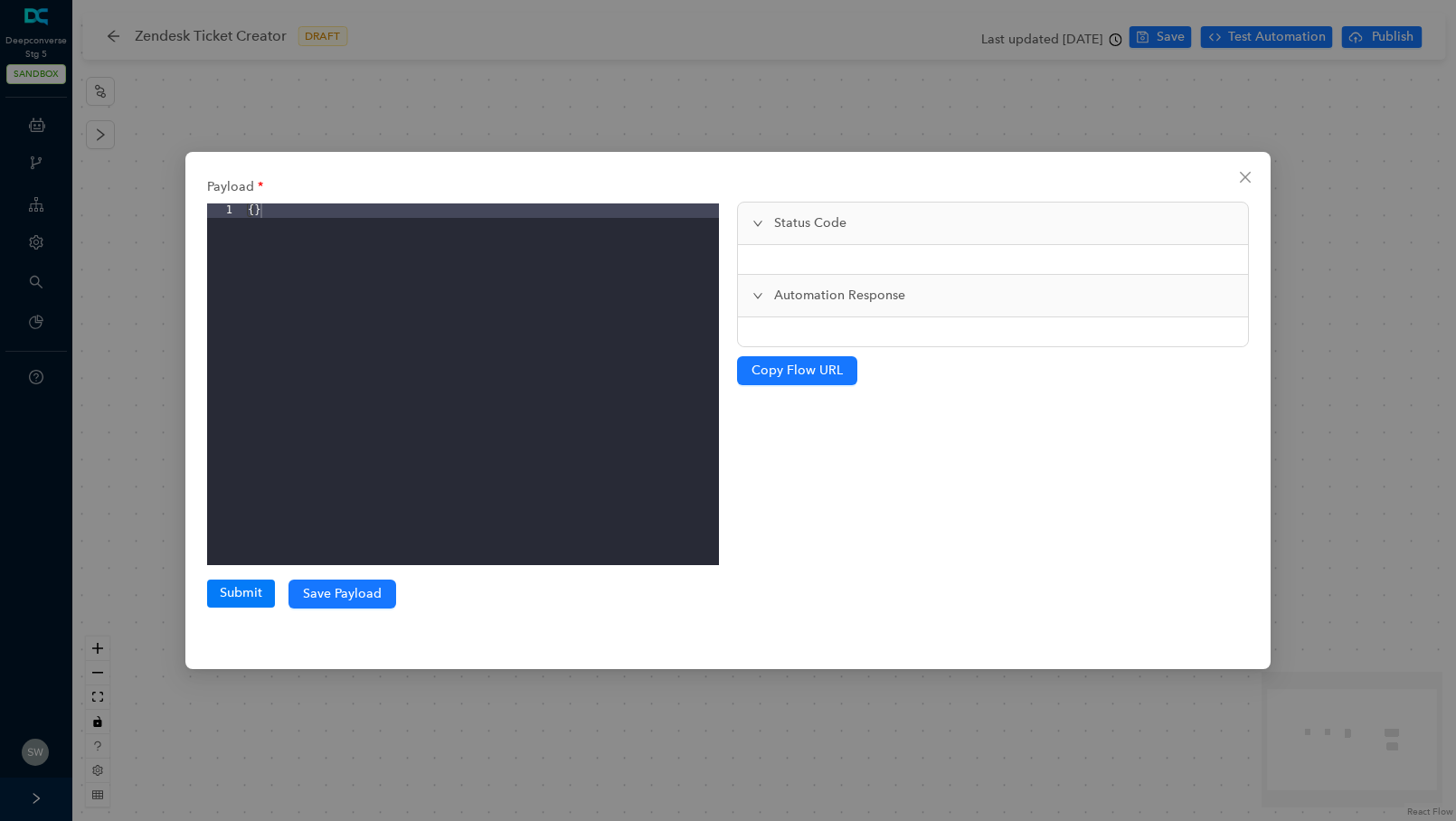
click at [1242, 172] on icon "close" at bounding box center [1245, 176] width 11 height 11
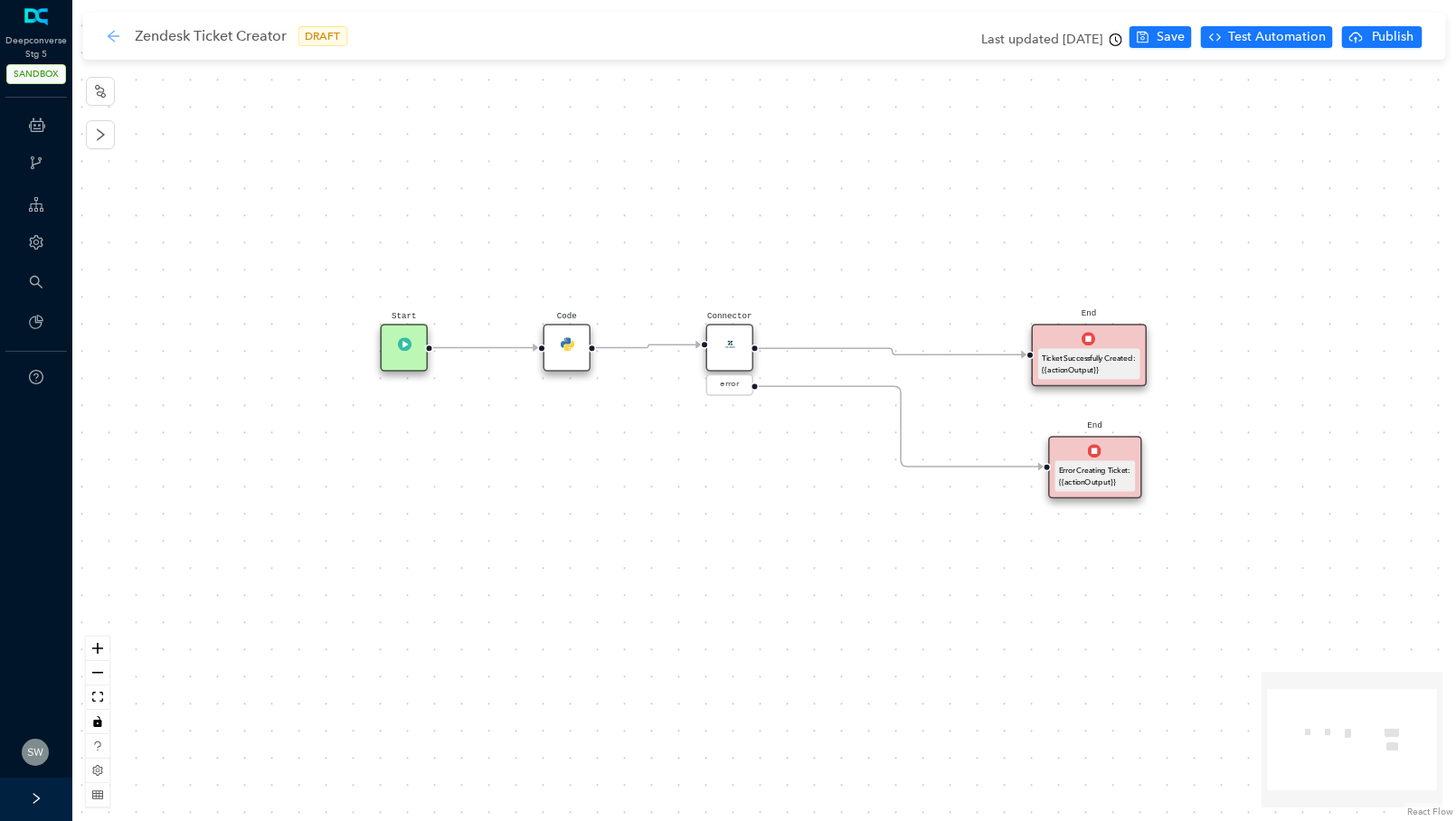
click at [112, 35] on icon "arrow-left" at bounding box center [113, 36] width 14 height 14
click at [112, 34] on icon "arrow-left" at bounding box center [114, 36] width 12 height 12
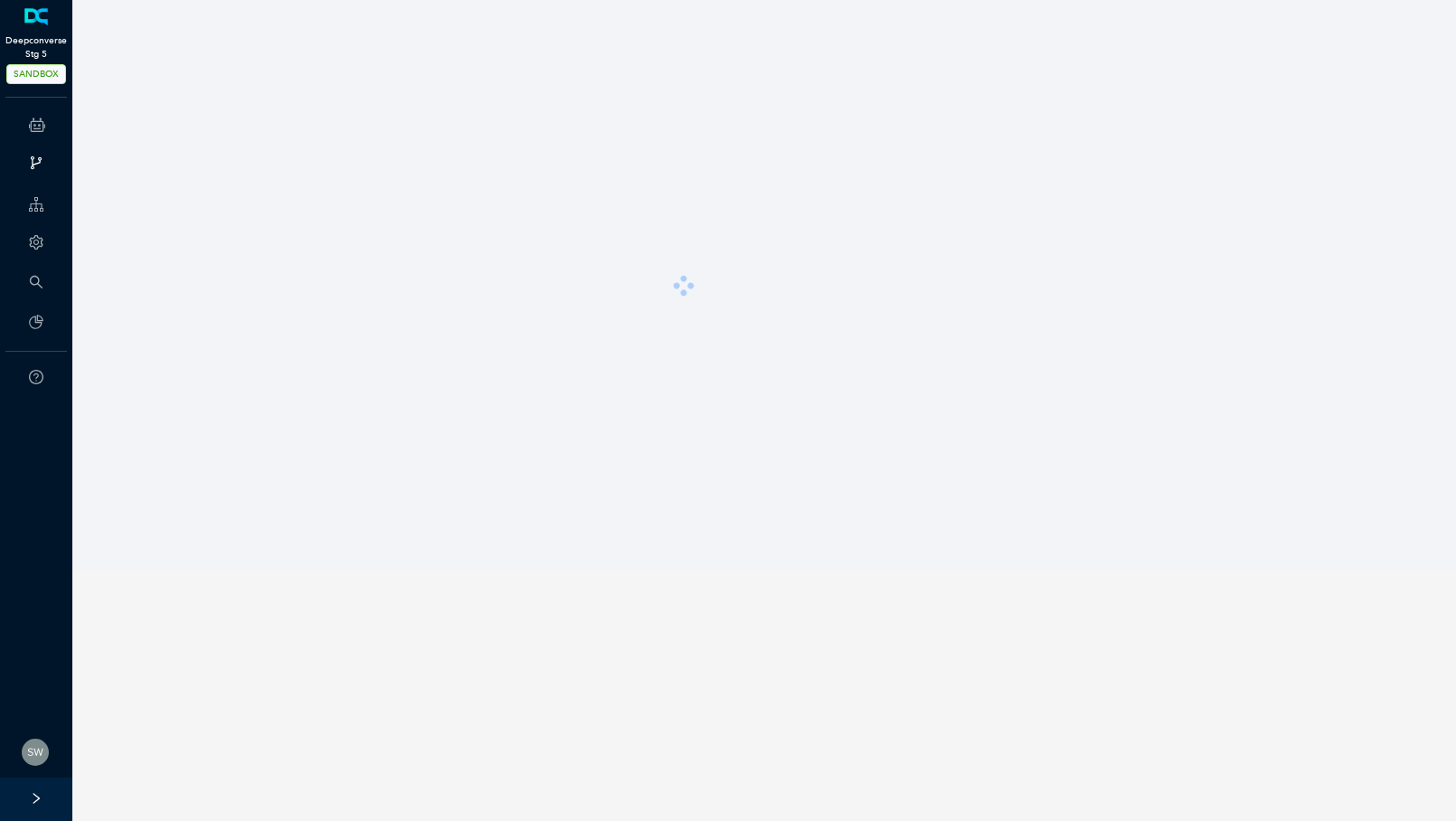
click at [33, 69] on span "SANDBOX" at bounding box center [37, 74] width 60 height 20
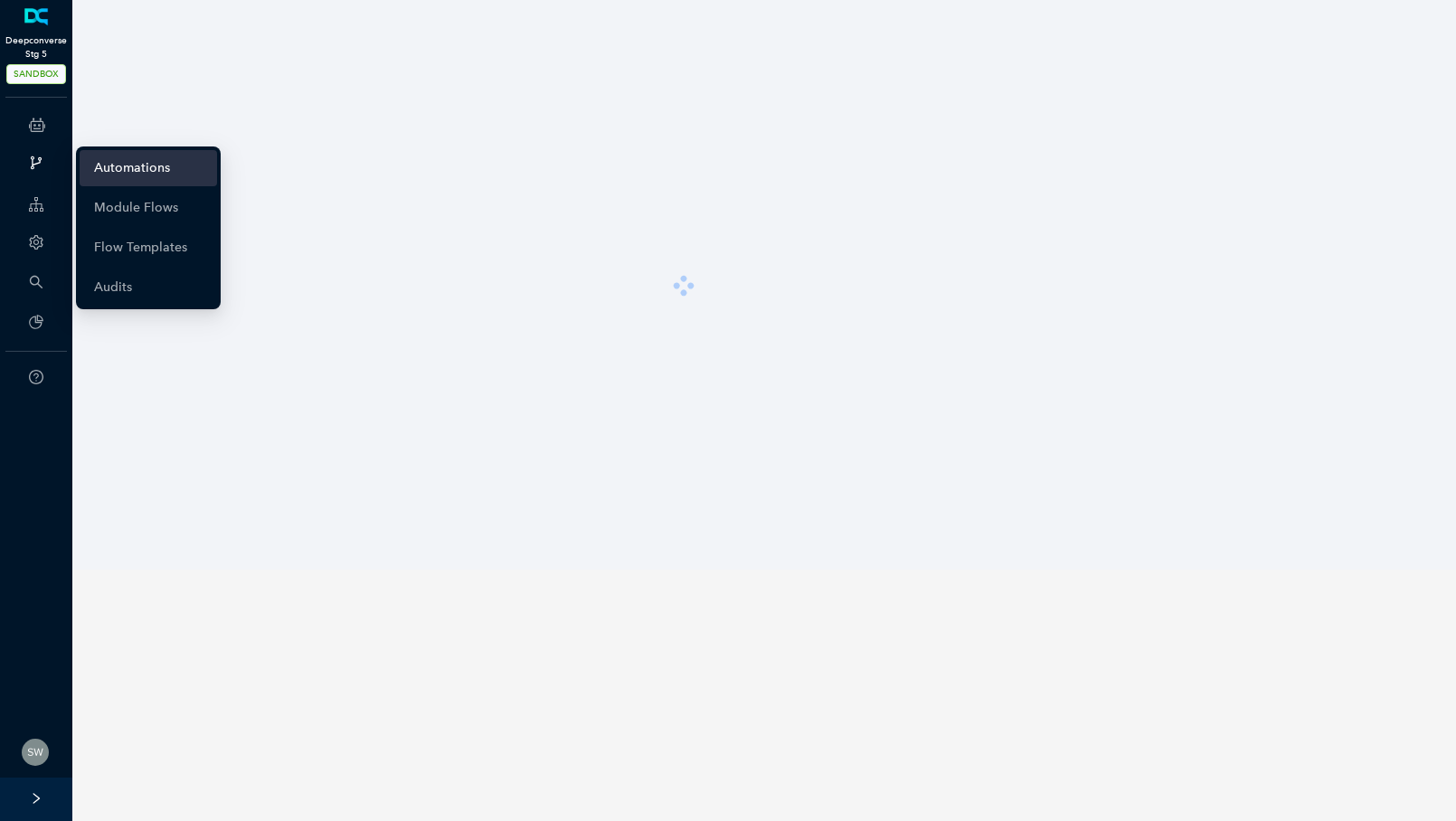
click at [128, 164] on link "Automations" at bounding box center [132, 168] width 76 height 37
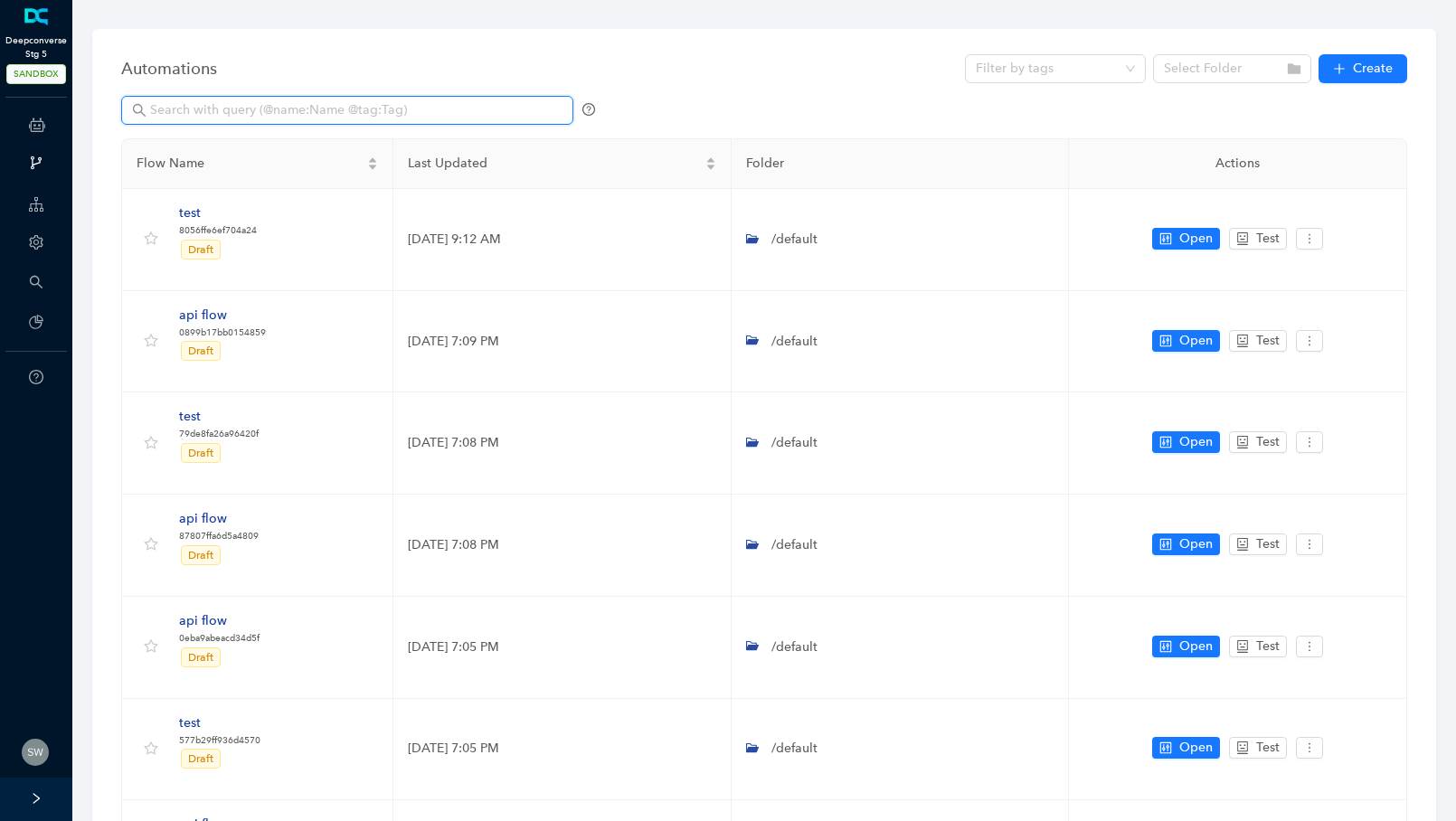
click at [190, 108] on input "text" at bounding box center [349, 110] width 398 height 20
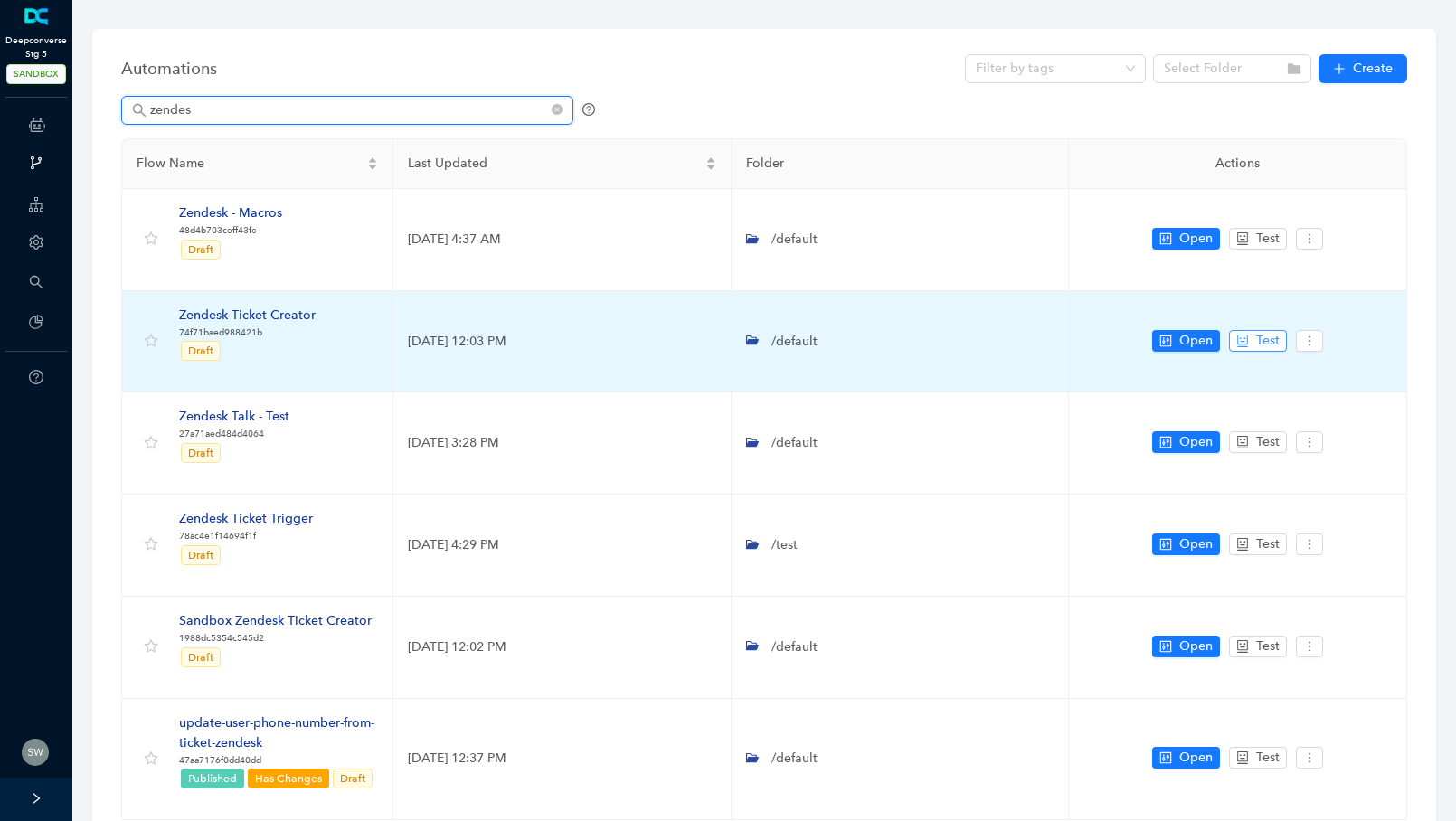
type input "zendes"
click at [1240, 341] on icon "robot" at bounding box center [1242, 341] width 13 height 13
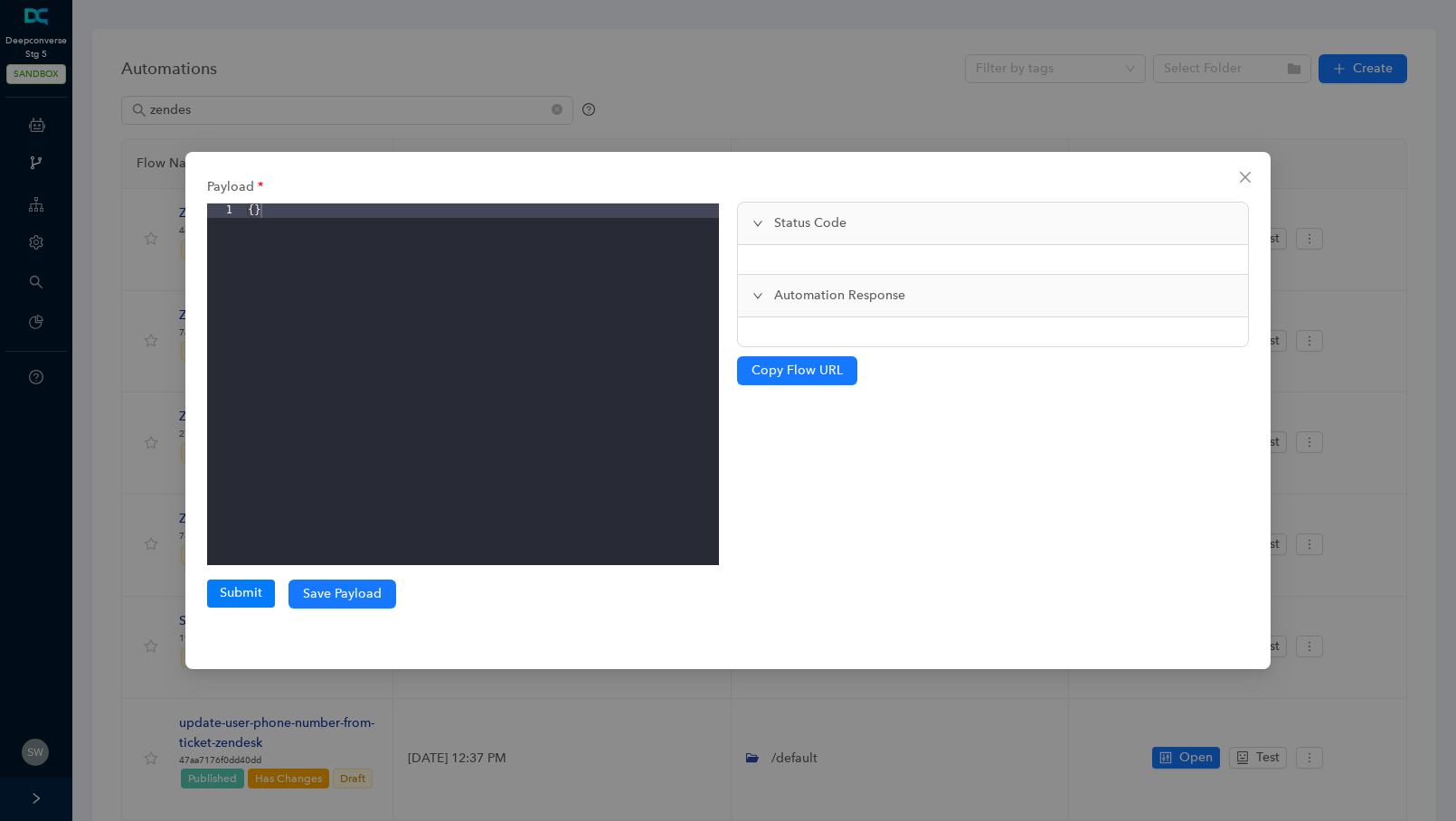
click at [254, 212] on div "{ }" at bounding box center [481, 398] width 475 height 391
click at [1244, 171] on icon "close" at bounding box center [1245, 177] width 14 height 14
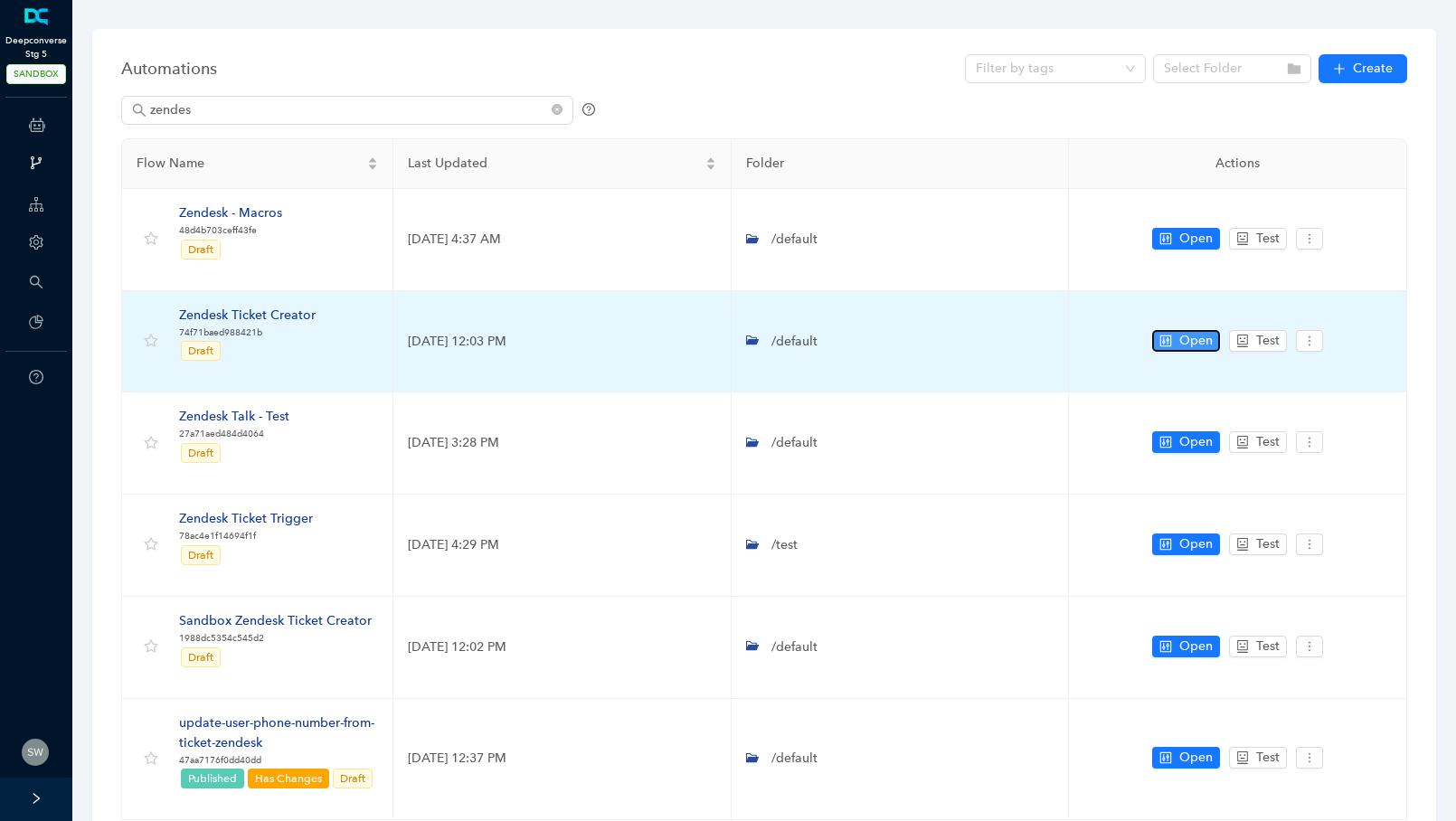
click at [1197, 334] on span "Open" at bounding box center [1196, 341] width 34 height 20
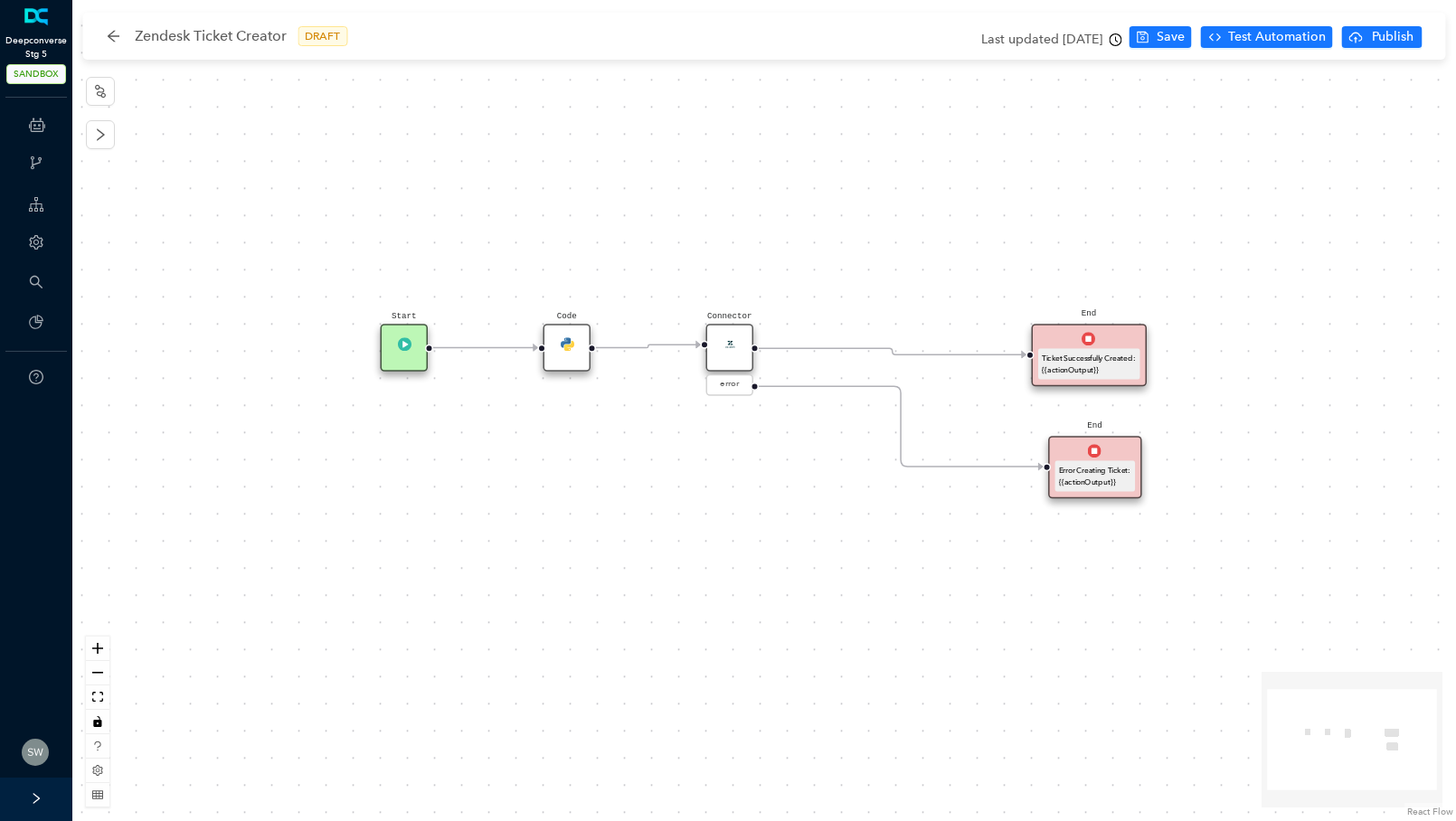
click at [582, 348] on div "Code" at bounding box center [568, 347] width 48 height 48
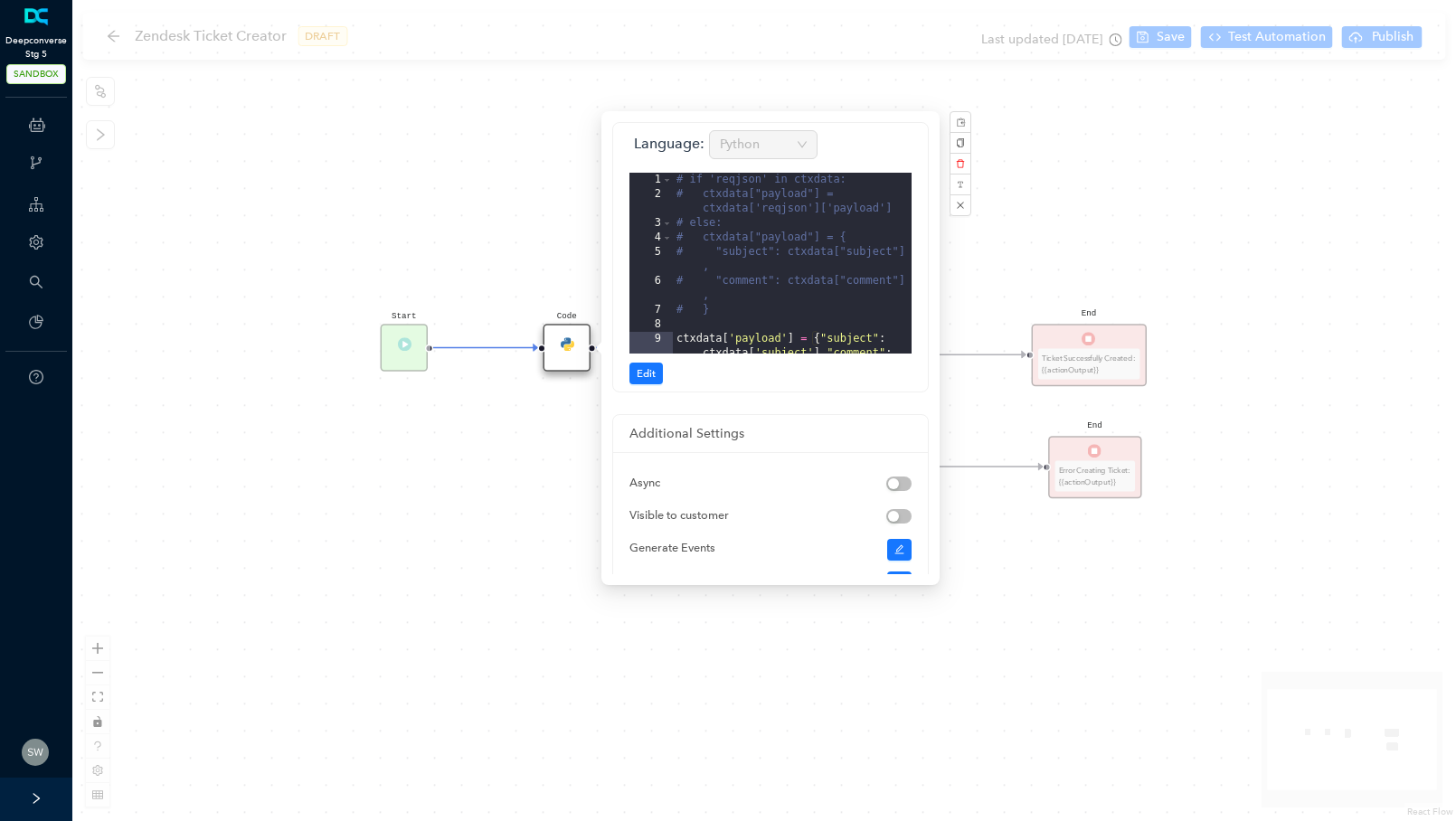
scroll to position [65, 0]
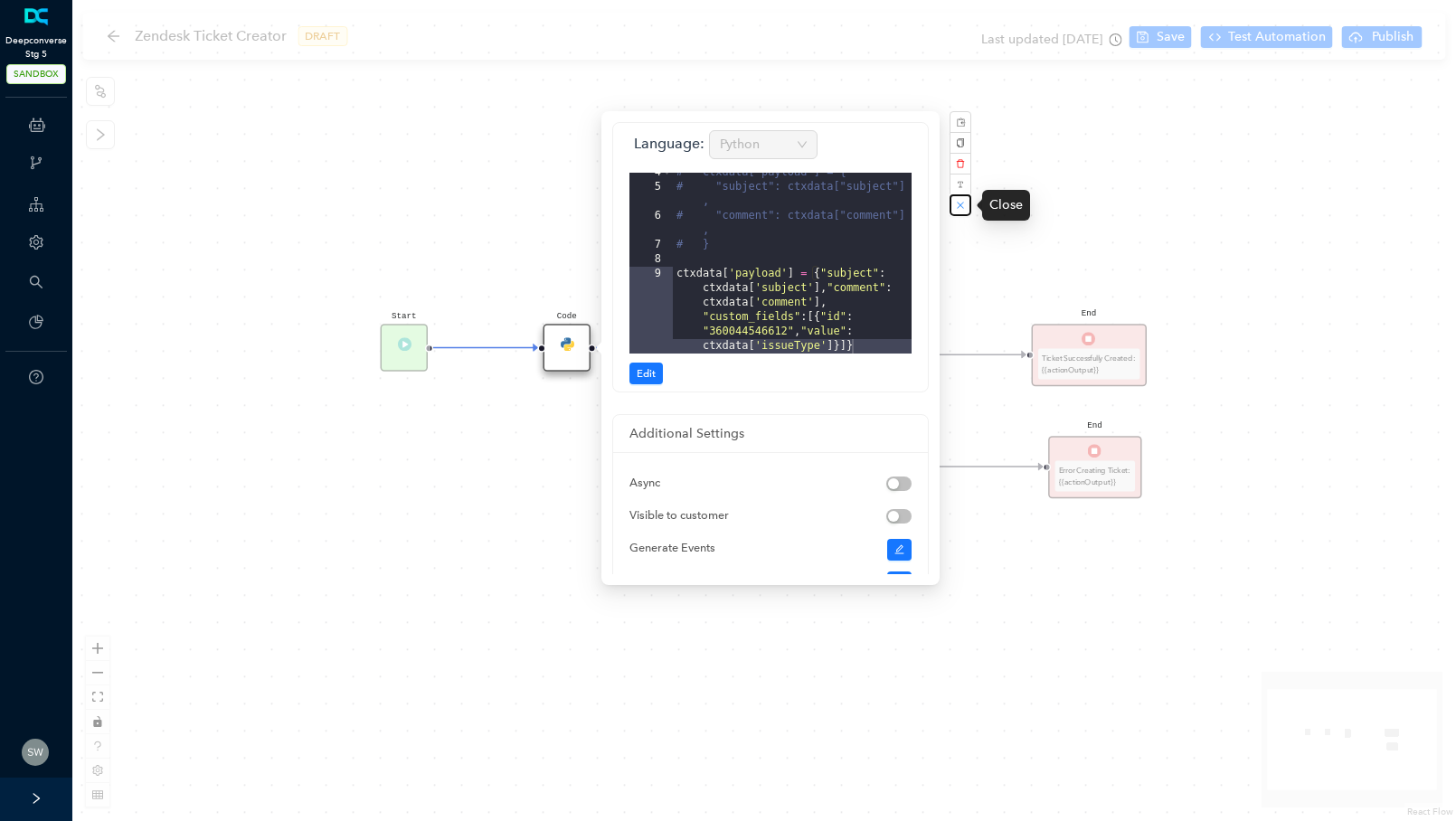
click at [958, 216] on button "button" at bounding box center [960, 205] width 22 height 22
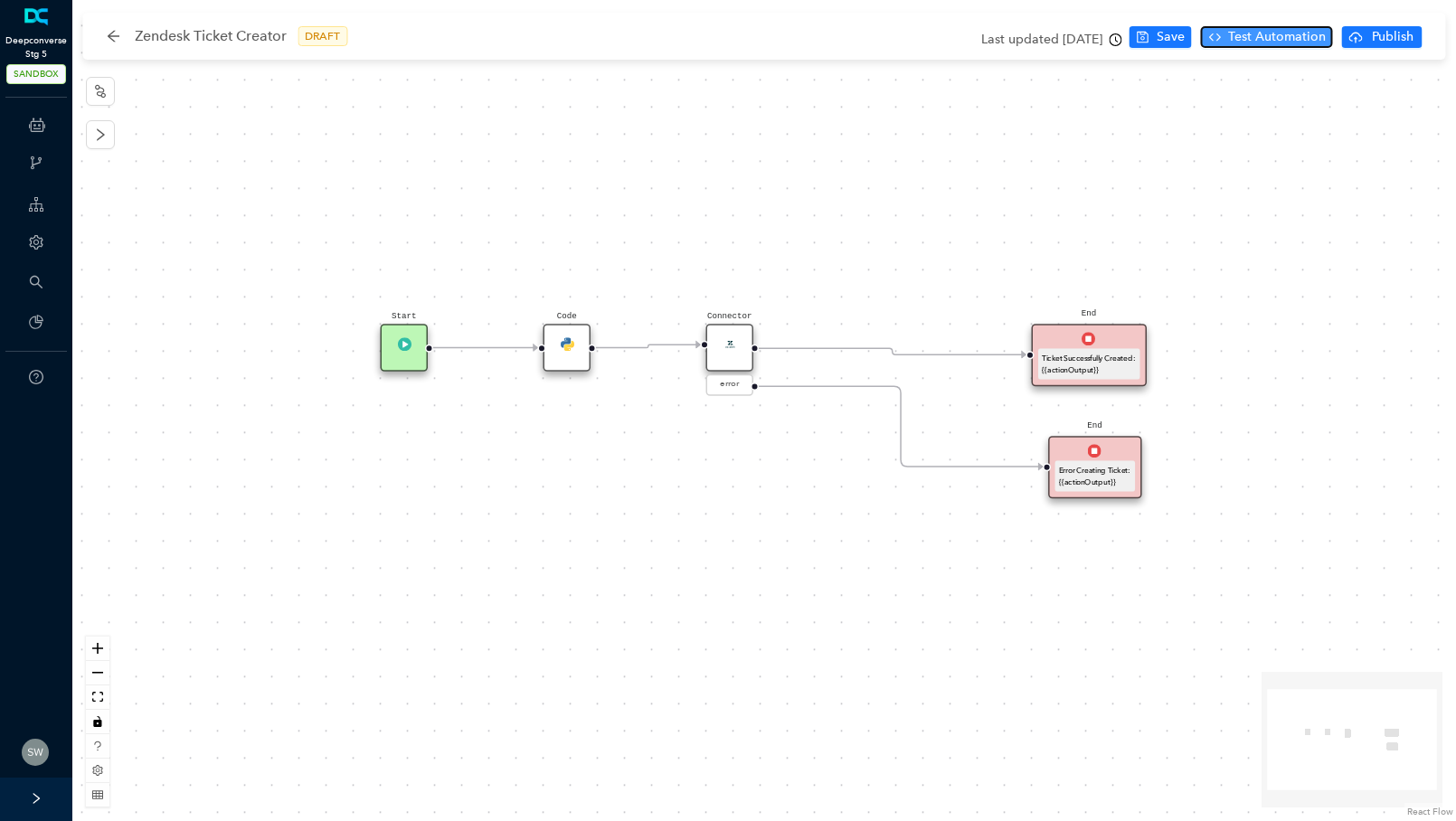
click at [1249, 35] on span "Test Automation" at bounding box center [1277, 37] width 97 height 20
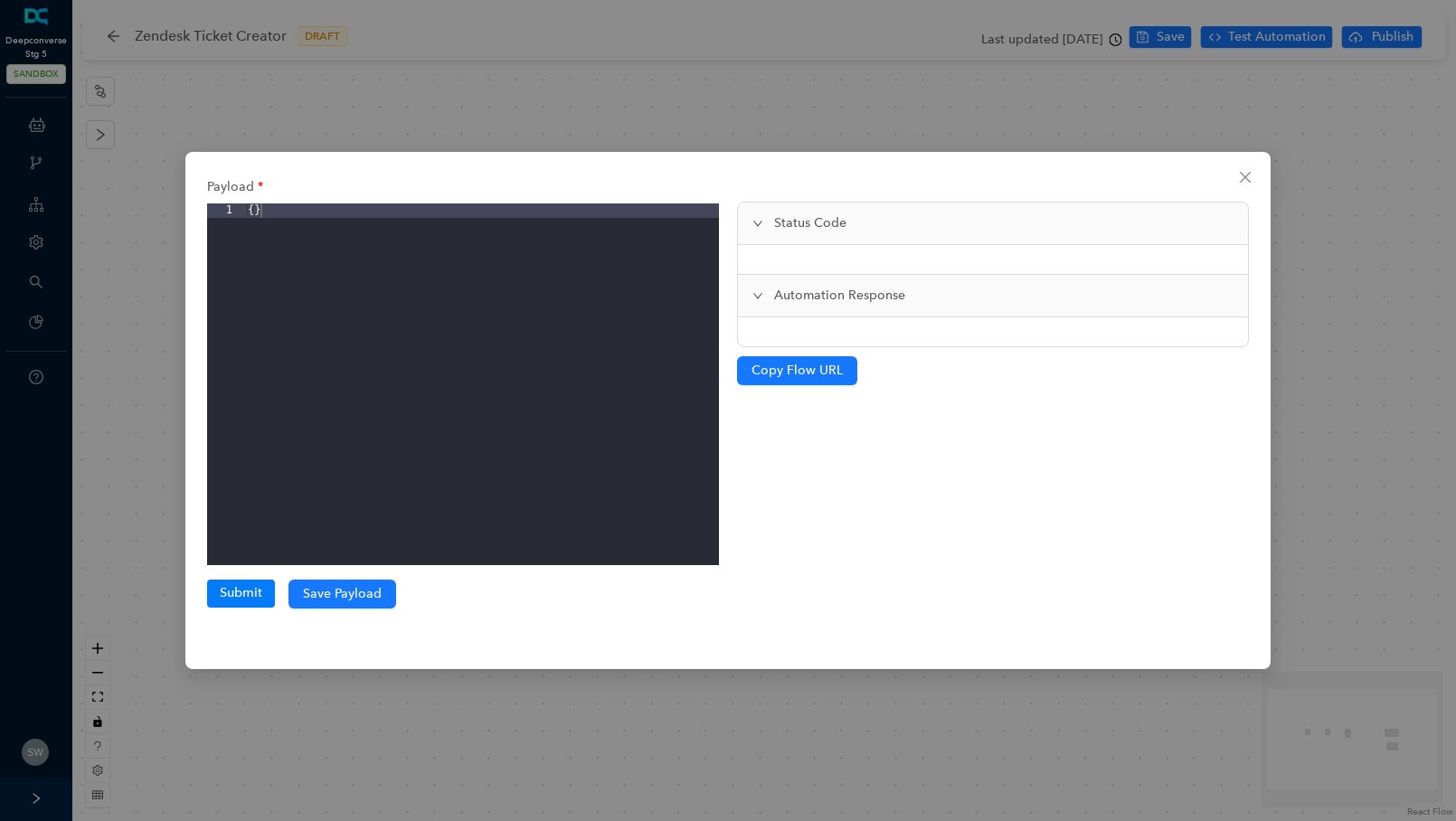
click at [254, 216] on div "{ }" at bounding box center [481, 398] width 475 height 391
click at [305, 211] on div "{ subject: "Test" , }" at bounding box center [481, 398] width 475 height 391
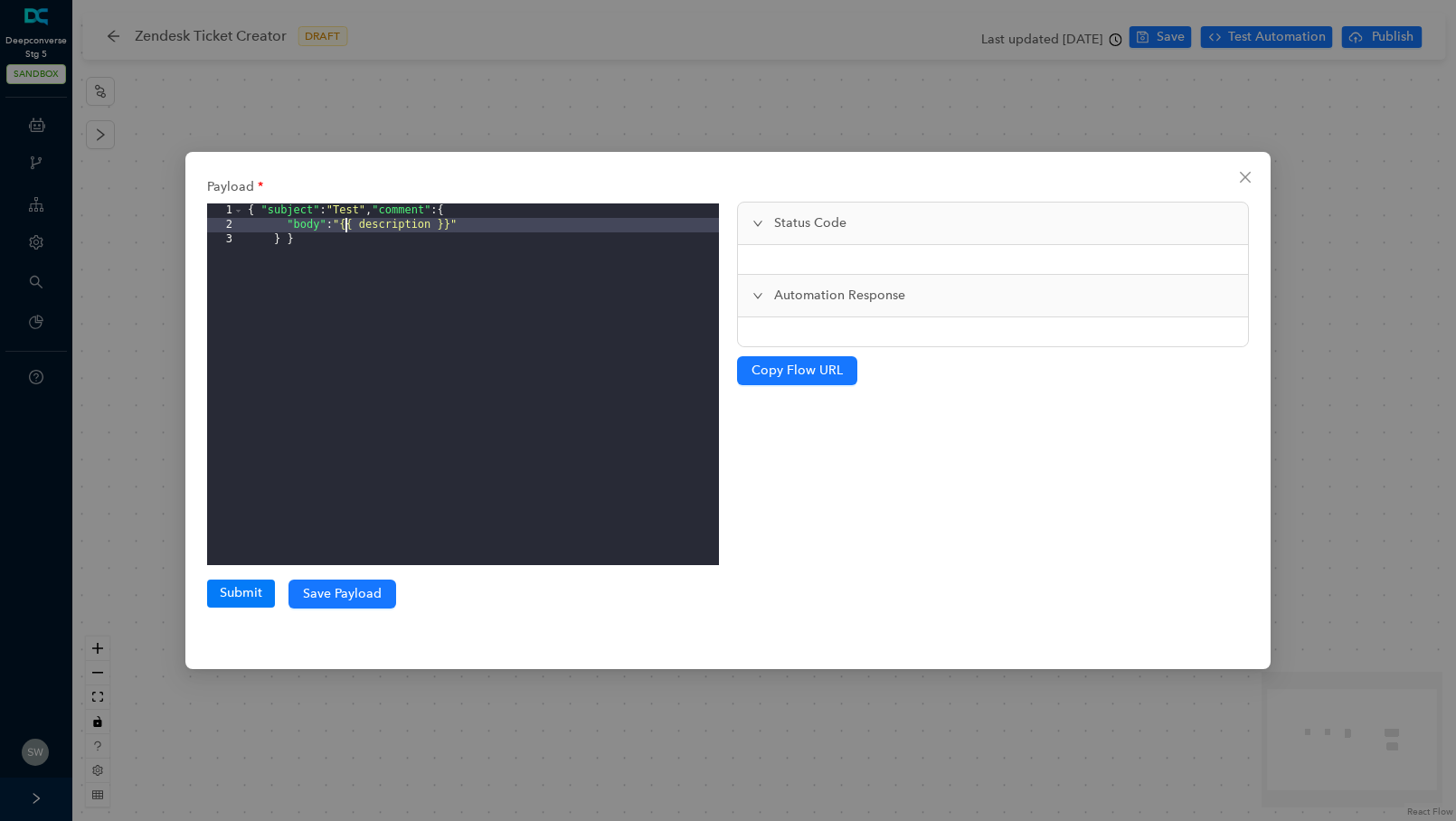
drag, startPoint x: 457, startPoint y: 225, endPoint x: 349, endPoint y: 227, distance: 108.0
click at [349, 227] on div "{ "subject" : "Test" , "comment" : { "body" : "{{ description }}" } }" at bounding box center [481, 398] width 475 height 391
click at [354, 600] on span "Save Payload" at bounding box center [343, 594] width 79 height 20
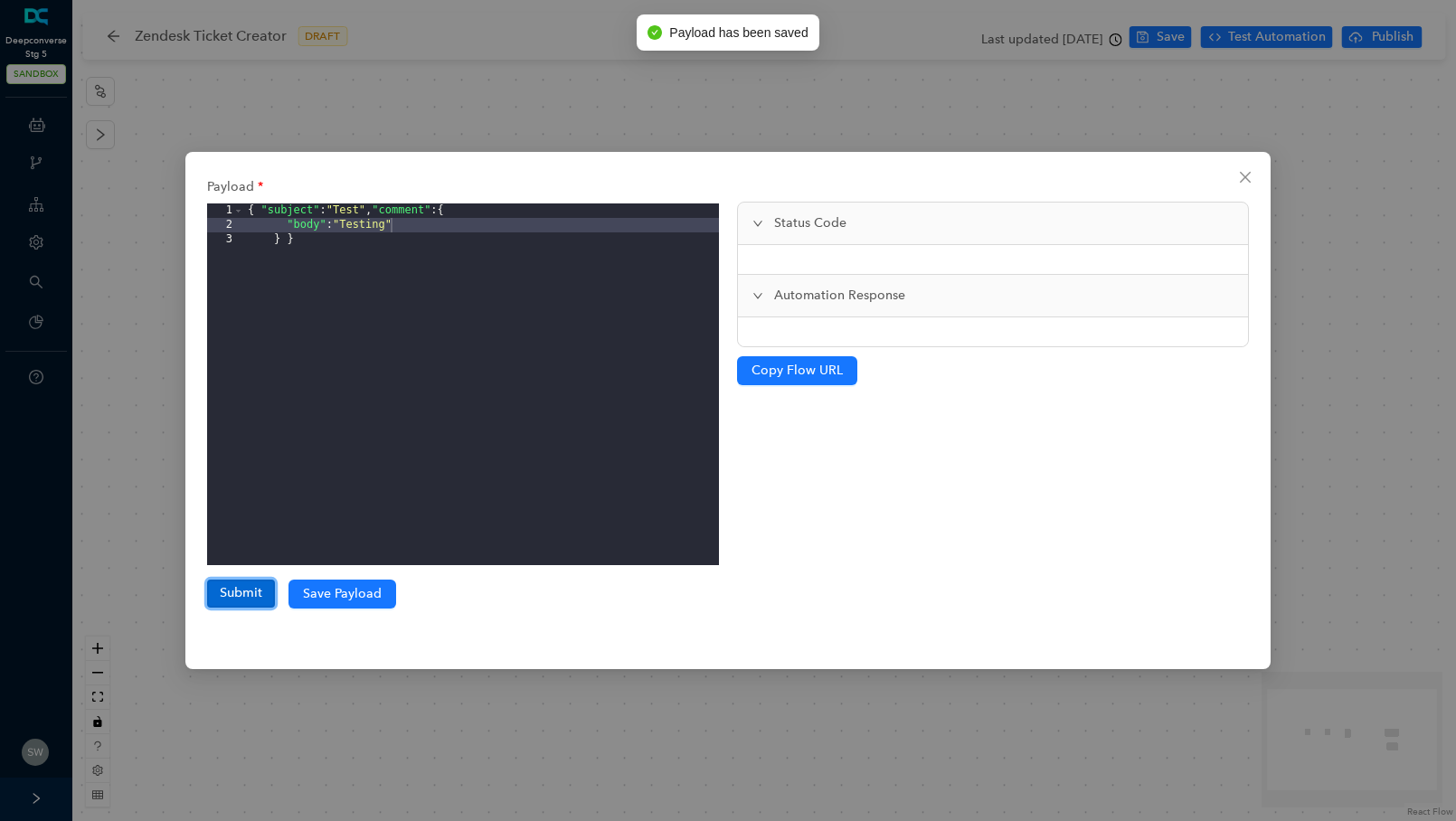
click at [254, 598] on button "Submit" at bounding box center [241, 593] width 67 height 27
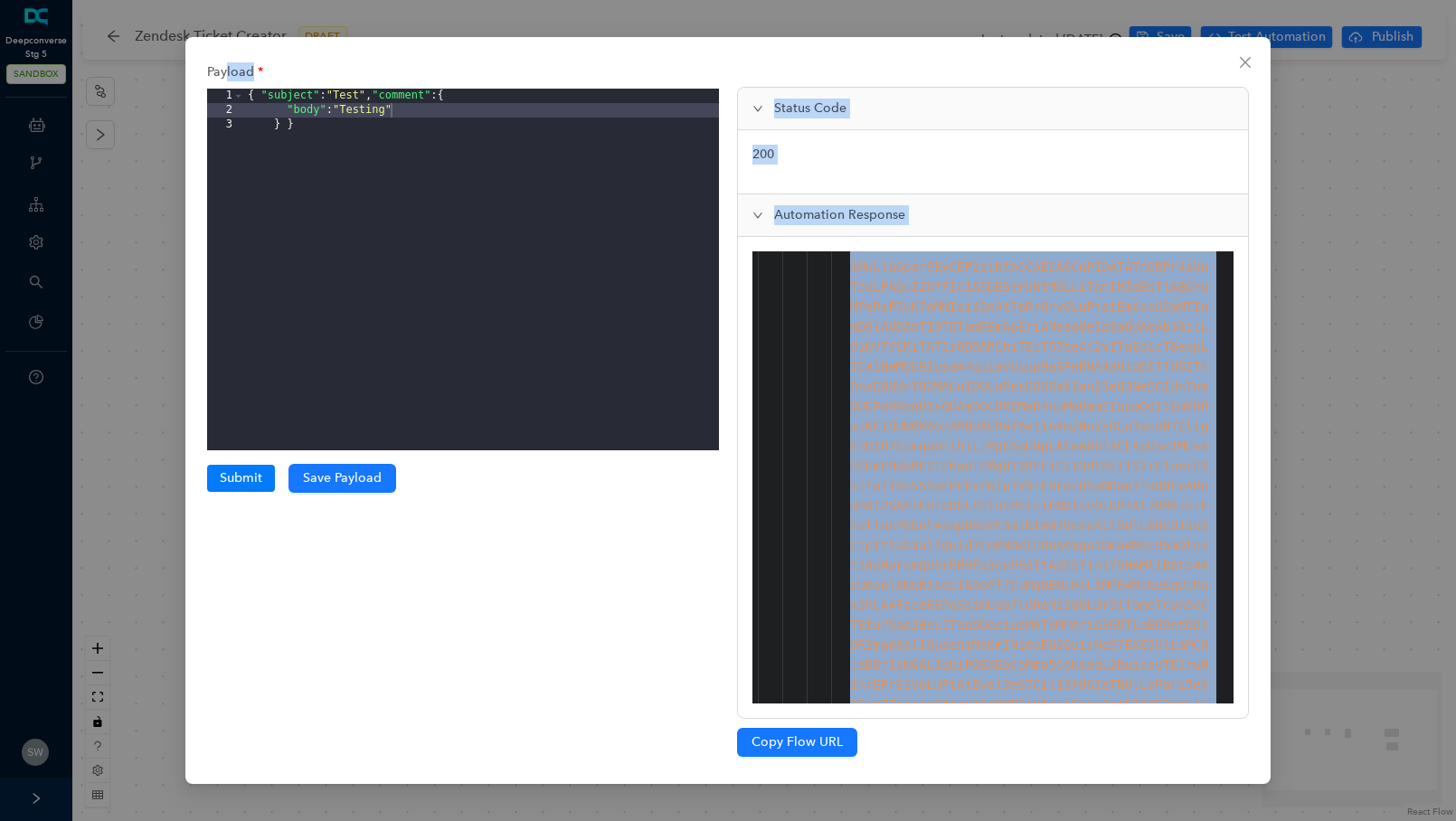
scroll to position [0, 0]
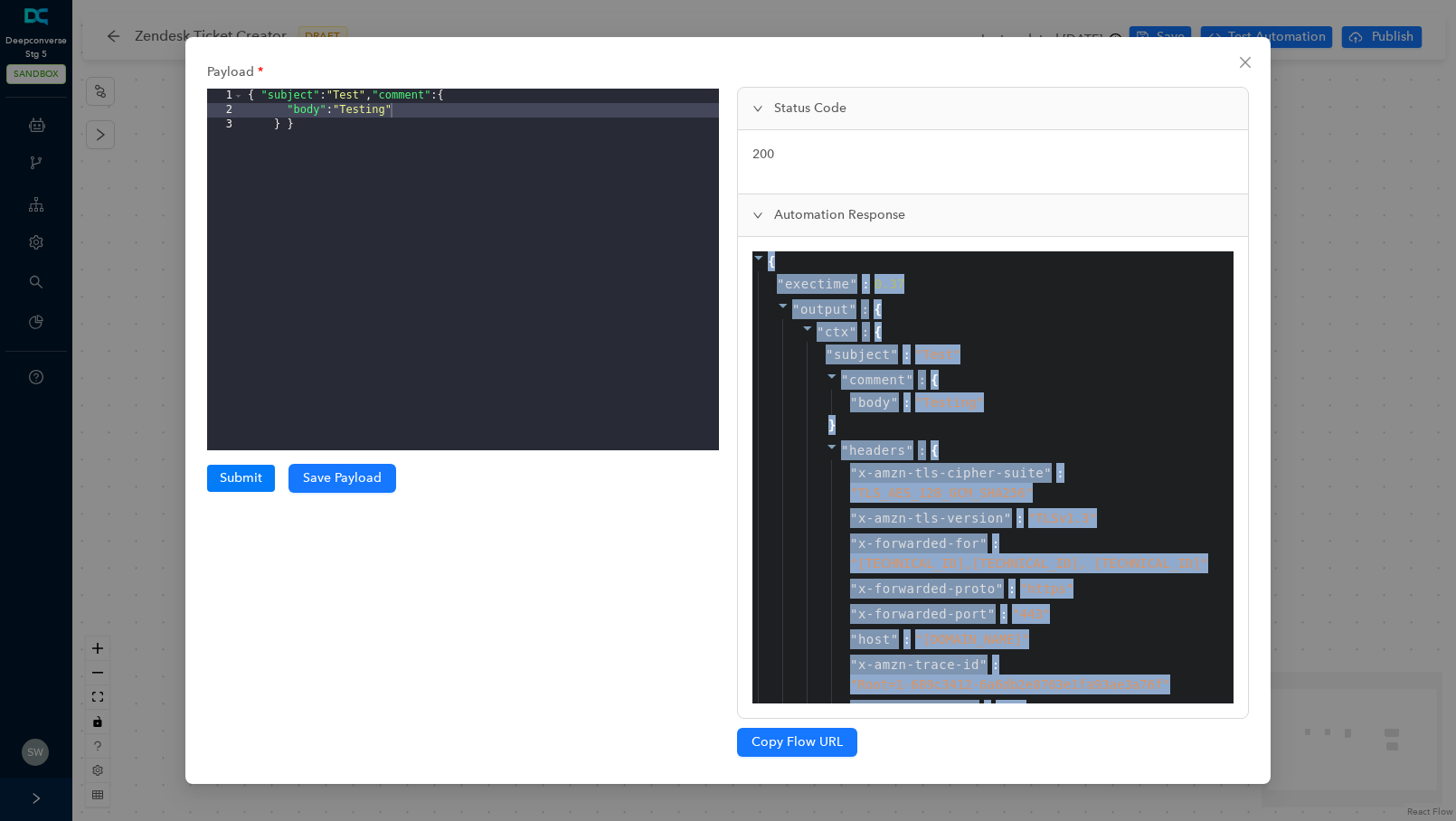
drag, startPoint x: 845, startPoint y: 705, endPoint x: 760, endPoint y: 270, distance: 443.2
click at [760, 270] on div "{ " exectime " : 0.37 " output " : { " ctx " : { " subject " : " Test " " comme…" at bounding box center [993, 477] width 510 height 481
copy div "{ " exectime " : 0.37 " output " : { " ctx " : { " subject " : " Test " " comme…"
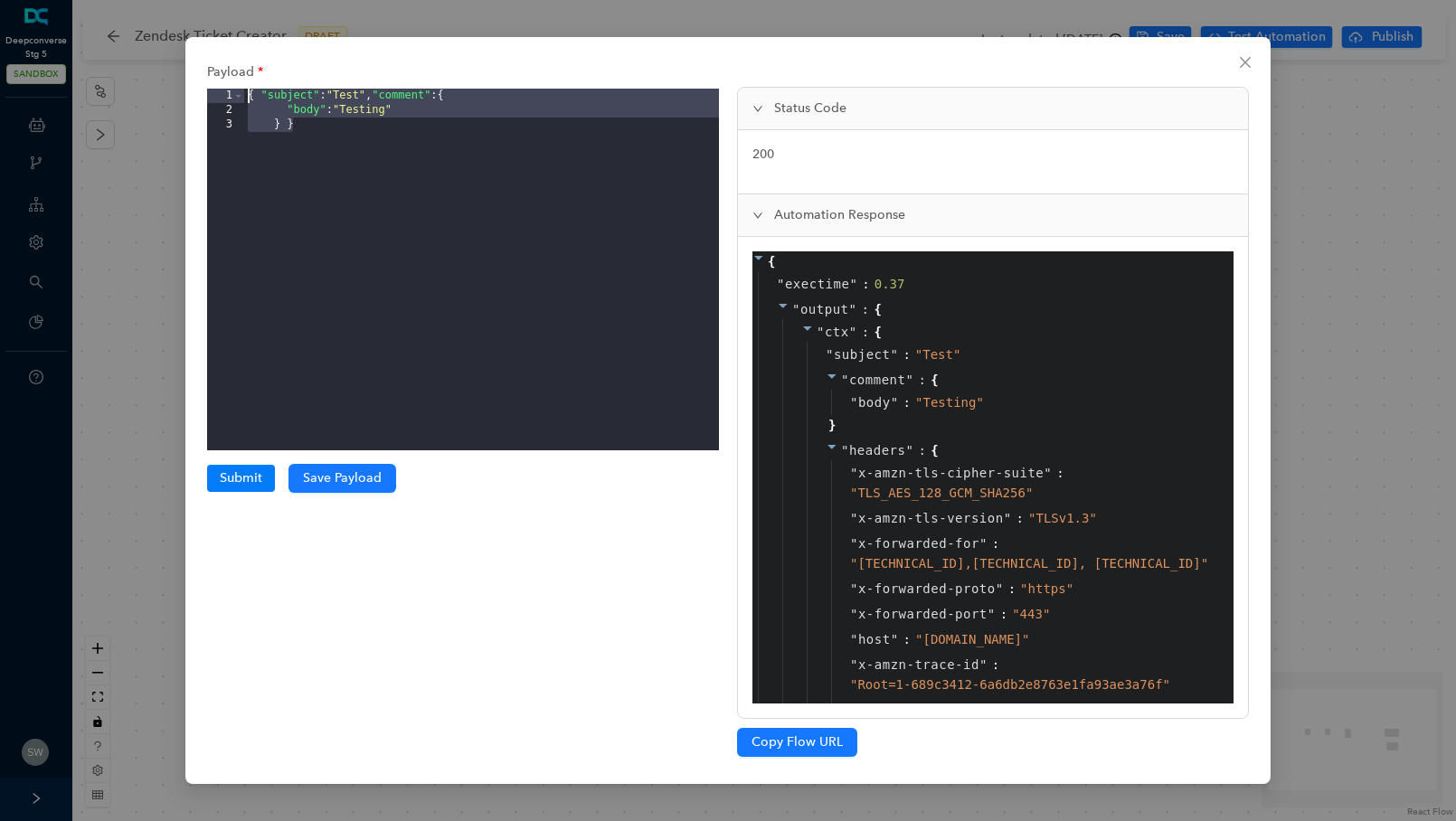
drag, startPoint x: 308, startPoint y: 130, endPoint x: 248, endPoint y: 97, distance: 68.5
click at [248, 97] on div "{ "subject" : "Test" , "comment" : { "body" : "Testing" } }" at bounding box center [481, 284] width 475 height 391
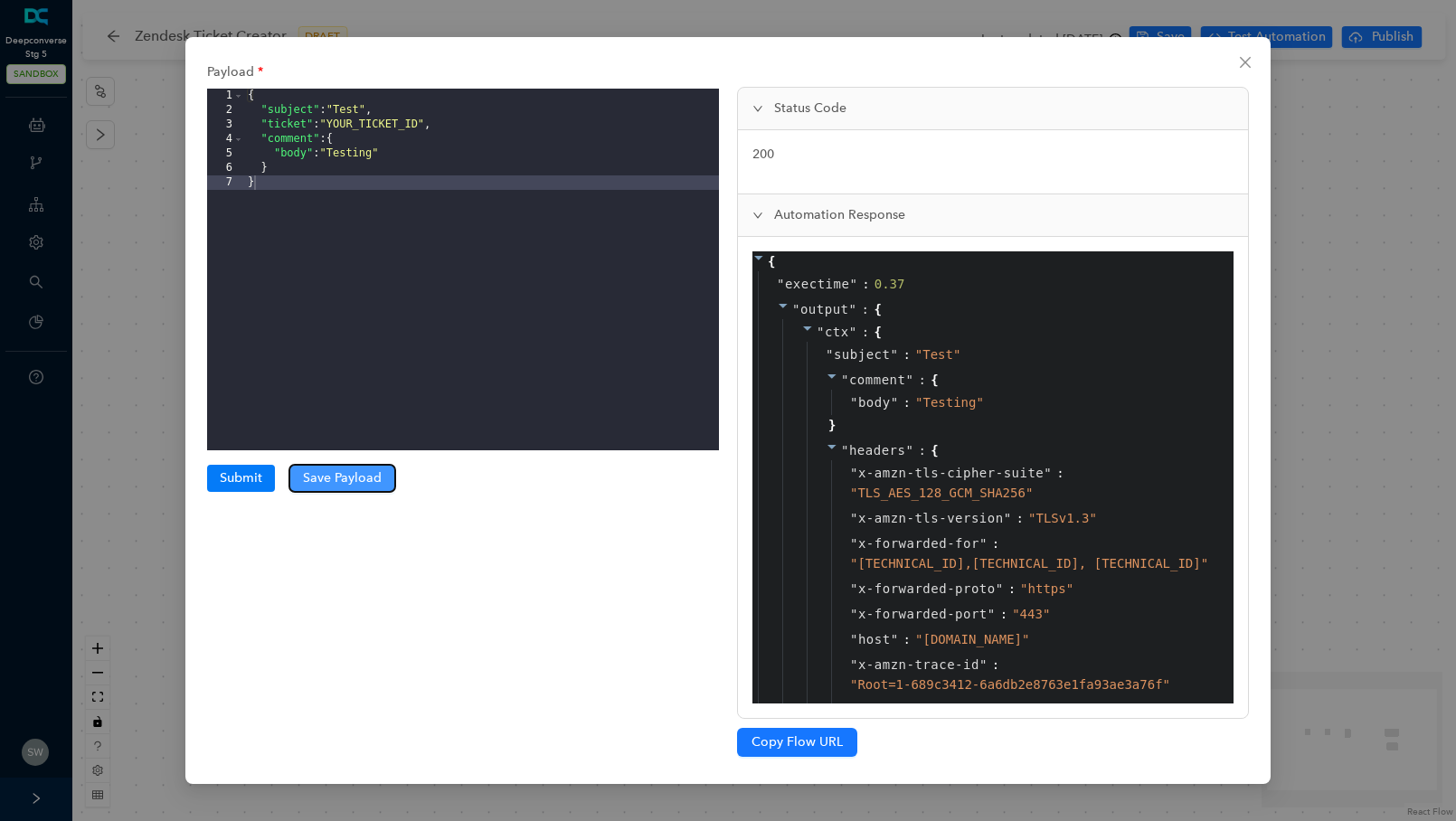
click at [329, 478] on span "Save Payload" at bounding box center [343, 478] width 79 height 20
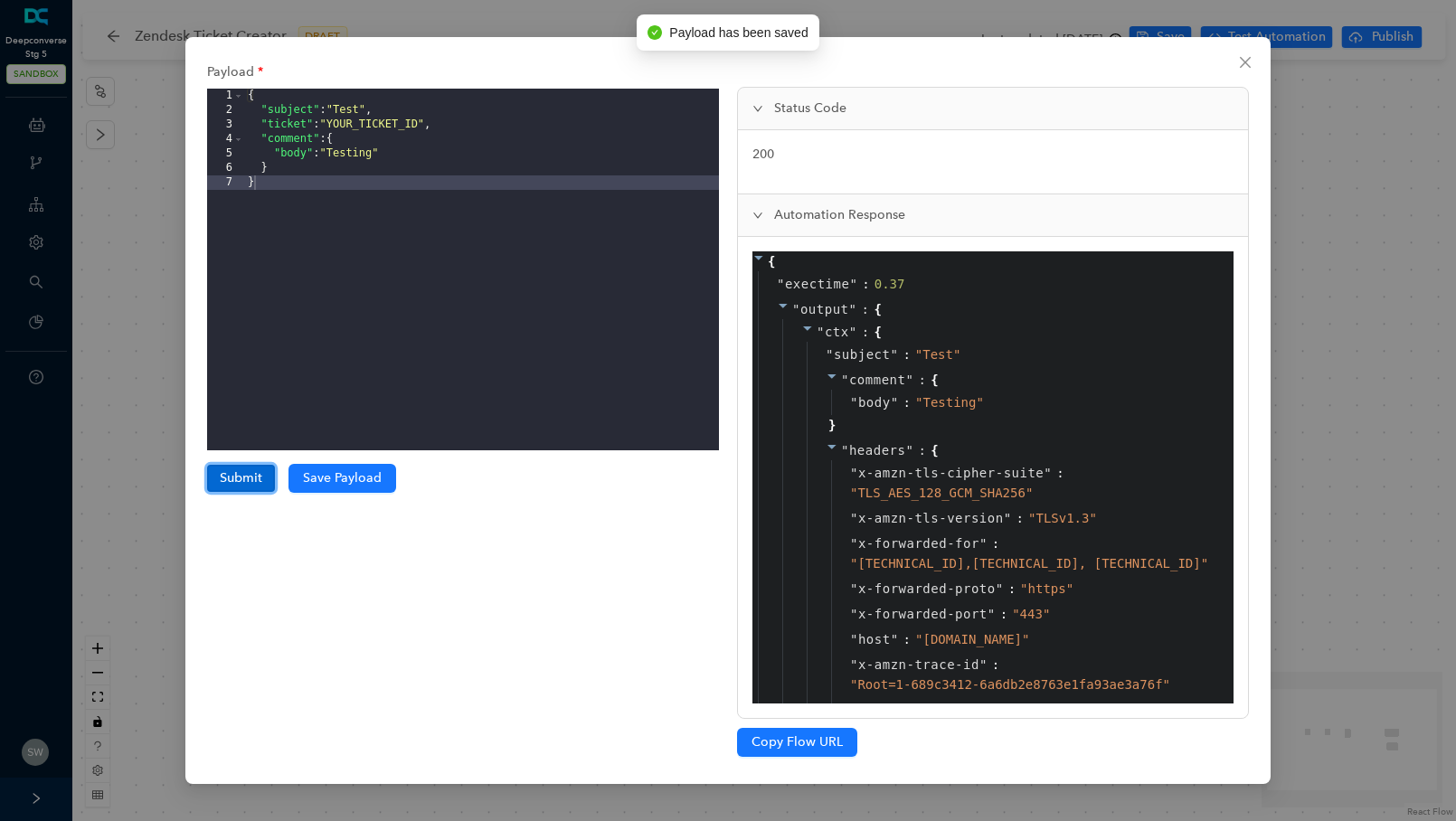
click at [239, 475] on button "Submit" at bounding box center [241, 478] width 67 height 27
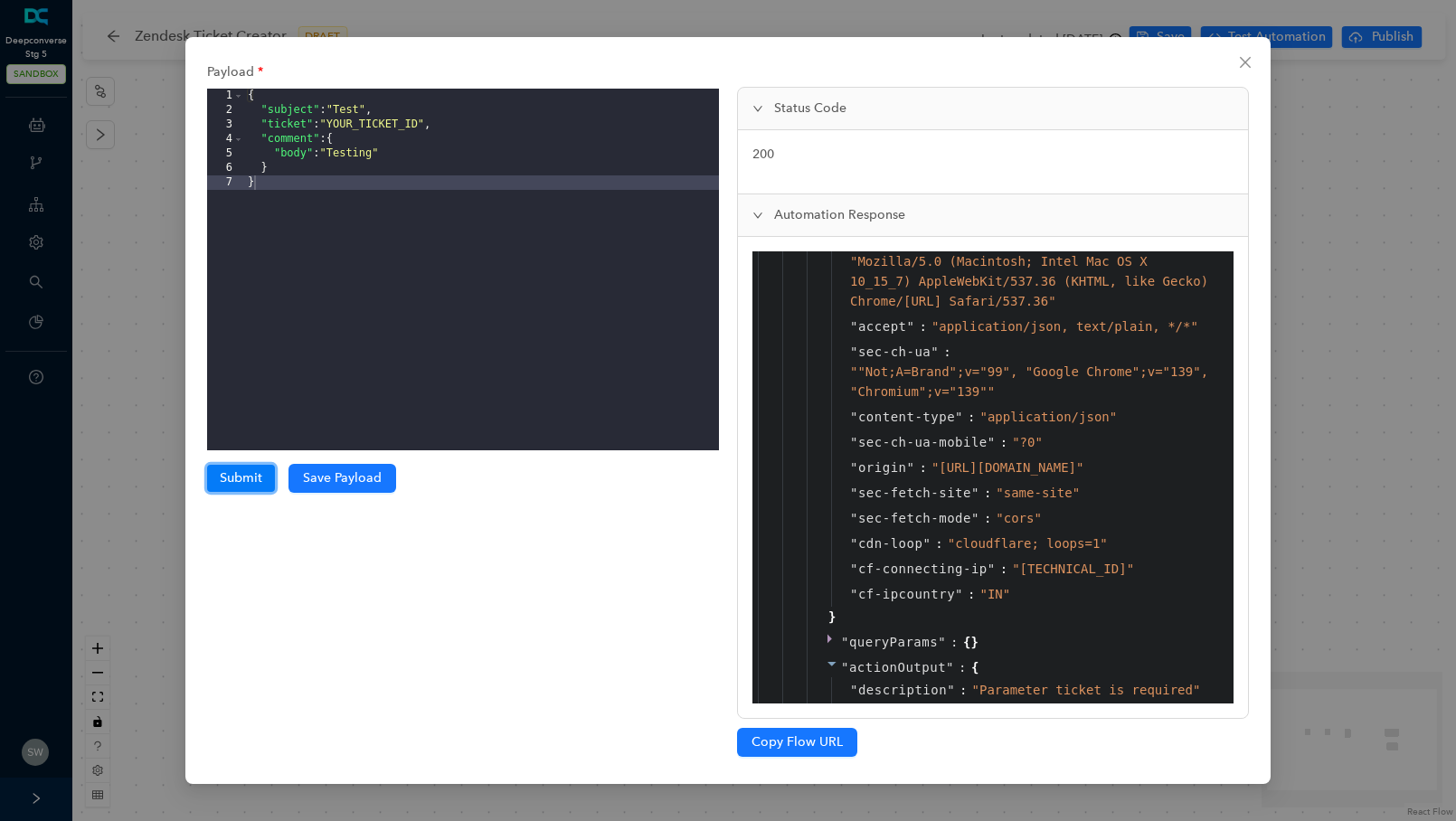
scroll to position [1988, 0]
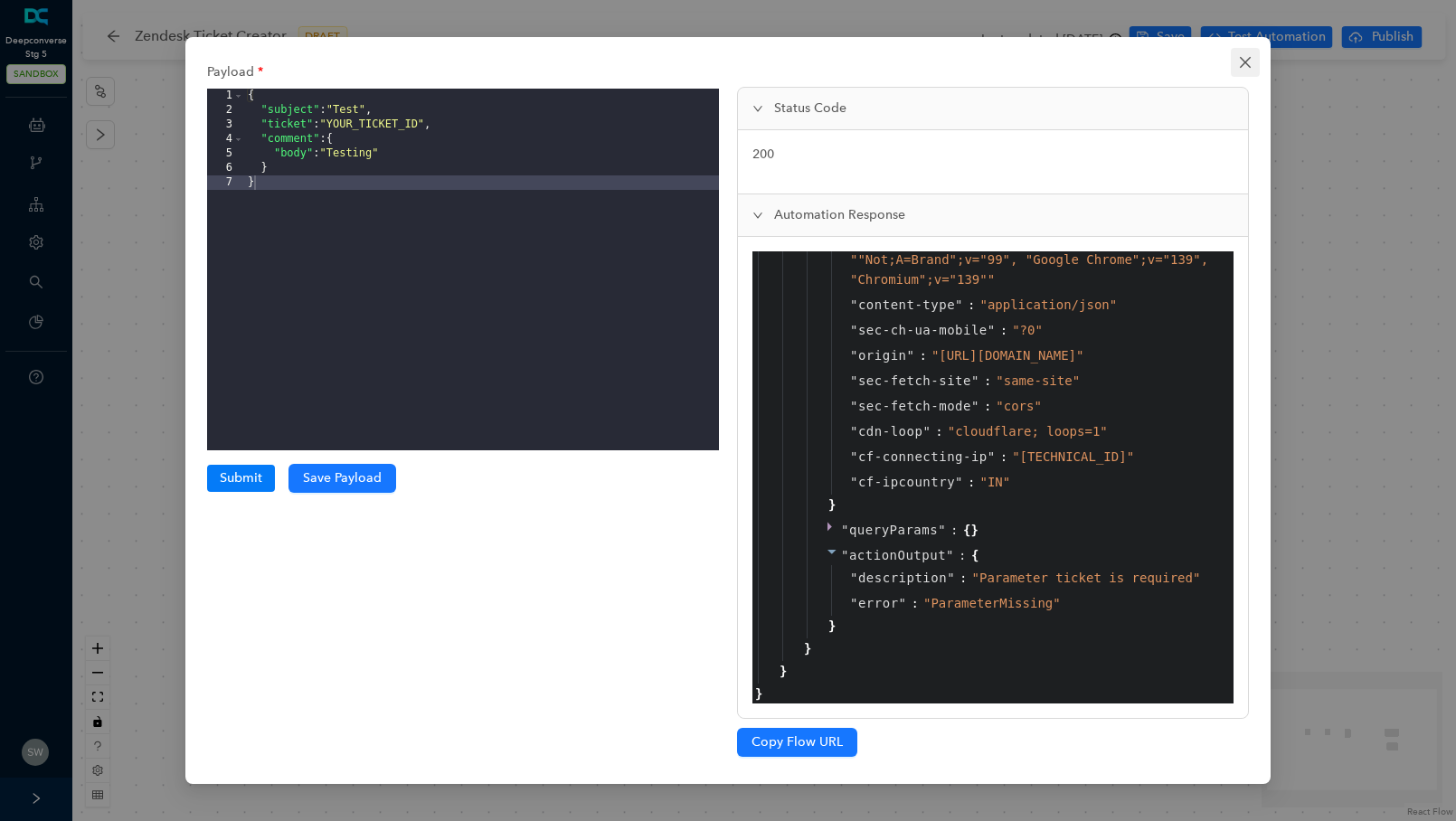
click at [1250, 55] on icon "close" at bounding box center [1245, 62] width 14 height 14
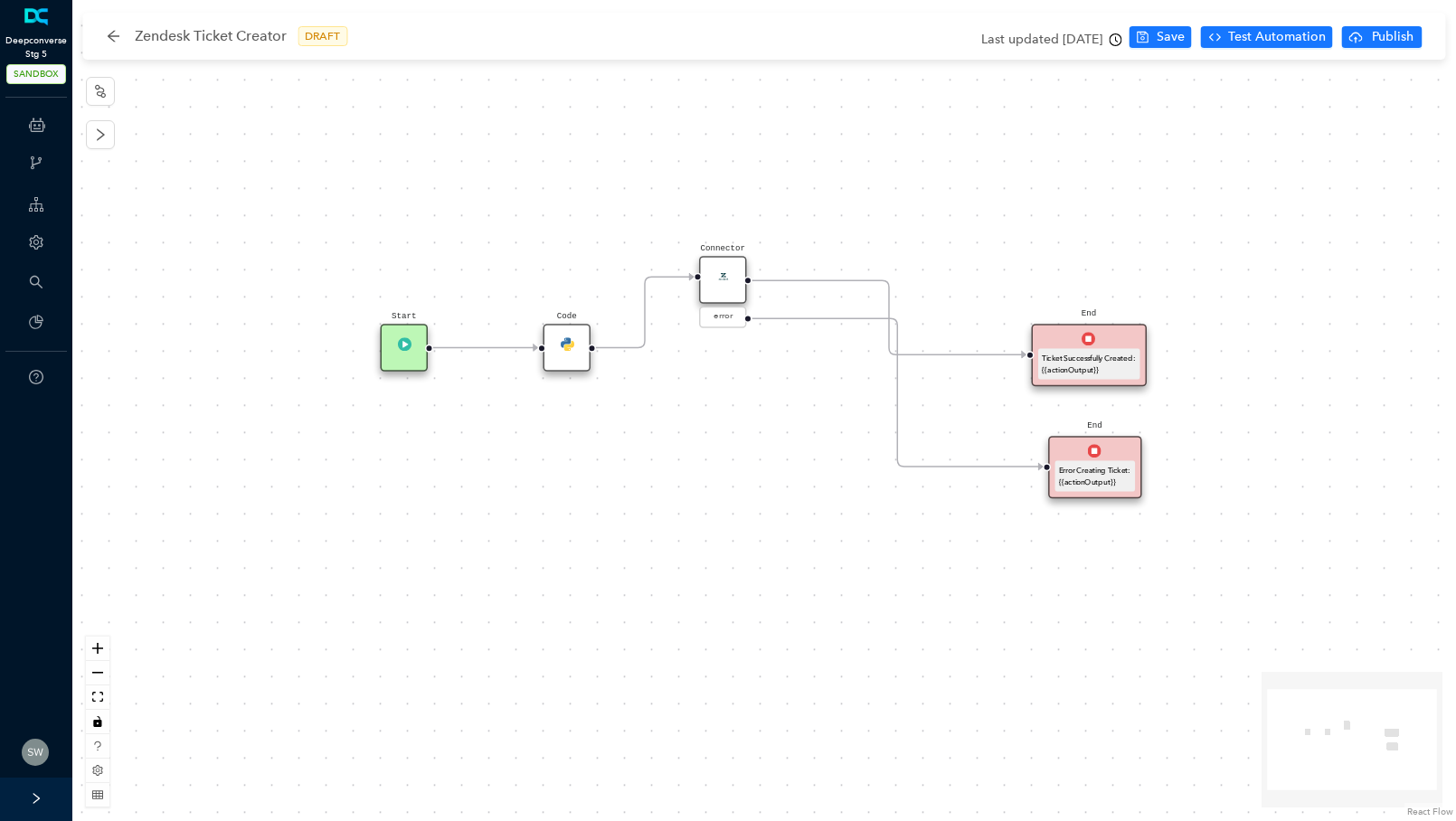
drag, startPoint x: 732, startPoint y: 337, endPoint x: 728, endPoint y: 270, distance: 67.1
click at [728, 270] on img at bounding box center [723, 276] width 13 height 13
drag, startPoint x: 558, startPoint y: 355, endPoint x: 551, endPoint y: 377, distance: 23.1
click at [551, 377] on div "Code" at bounding box center [560, 361] width 48 height 48
drag, startPoint x: 399, startPoint y: 344, endPoint x: 395, endPoint y: 365, distance: 21.4
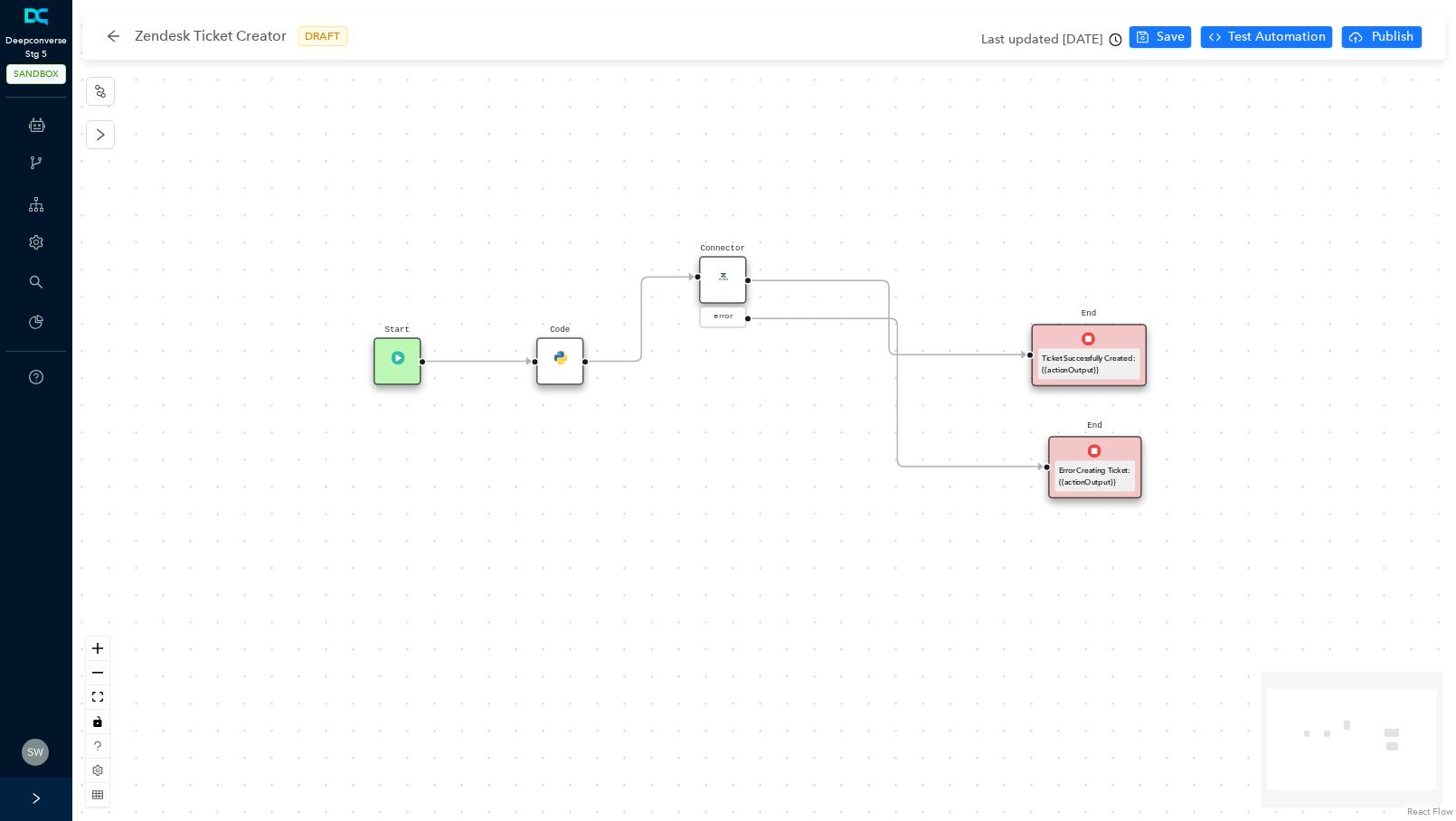
click at [395, 365] on div "Start" at bounding box center [398, 361] width 48 height 48
drag, startPoint x: 548, startPoint y: 351, endPoint x: 544, endPoint y: 309, distance: 42.2
click at [544, 318] on div "Code" at bounding box center [560, 342] width 48 height 48
click at [1260, 29] on span "Test Automation" at bounding box center [1277, 37] width 97 height 20
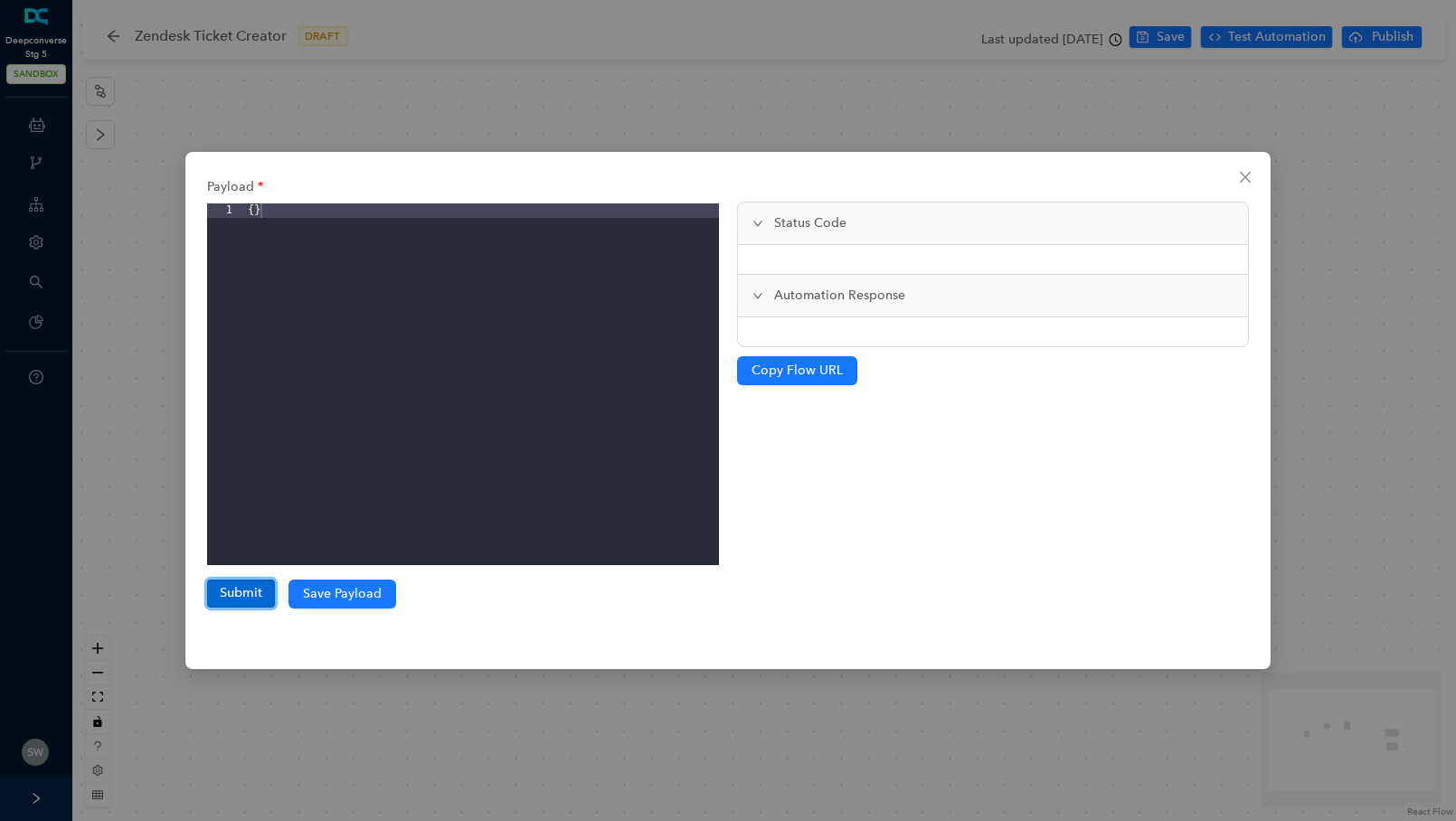
click at [242, 593] on button "Submit" at bounding box center [241, 593] width 67 height 27
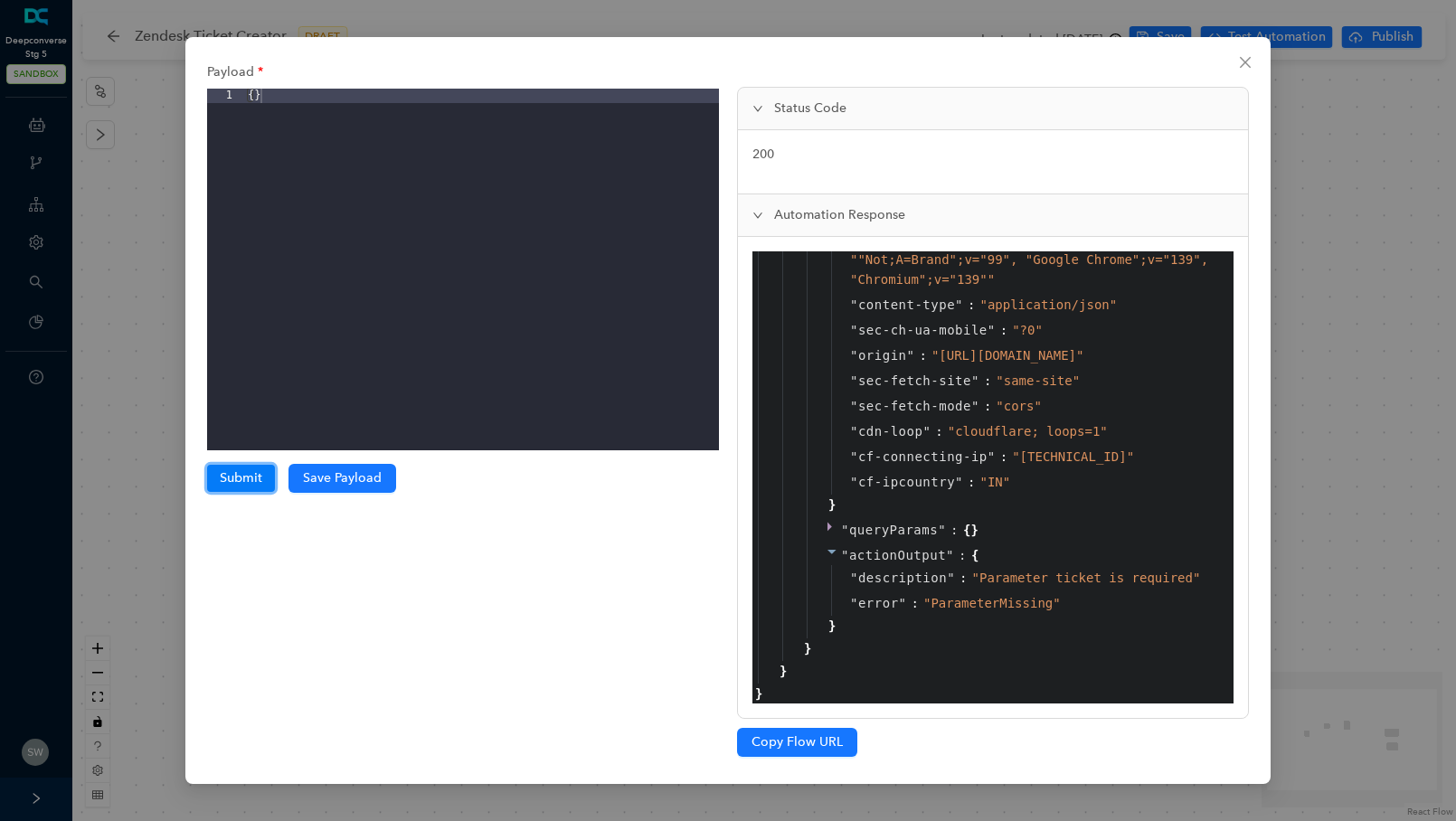
scroll to position [1866, 0]
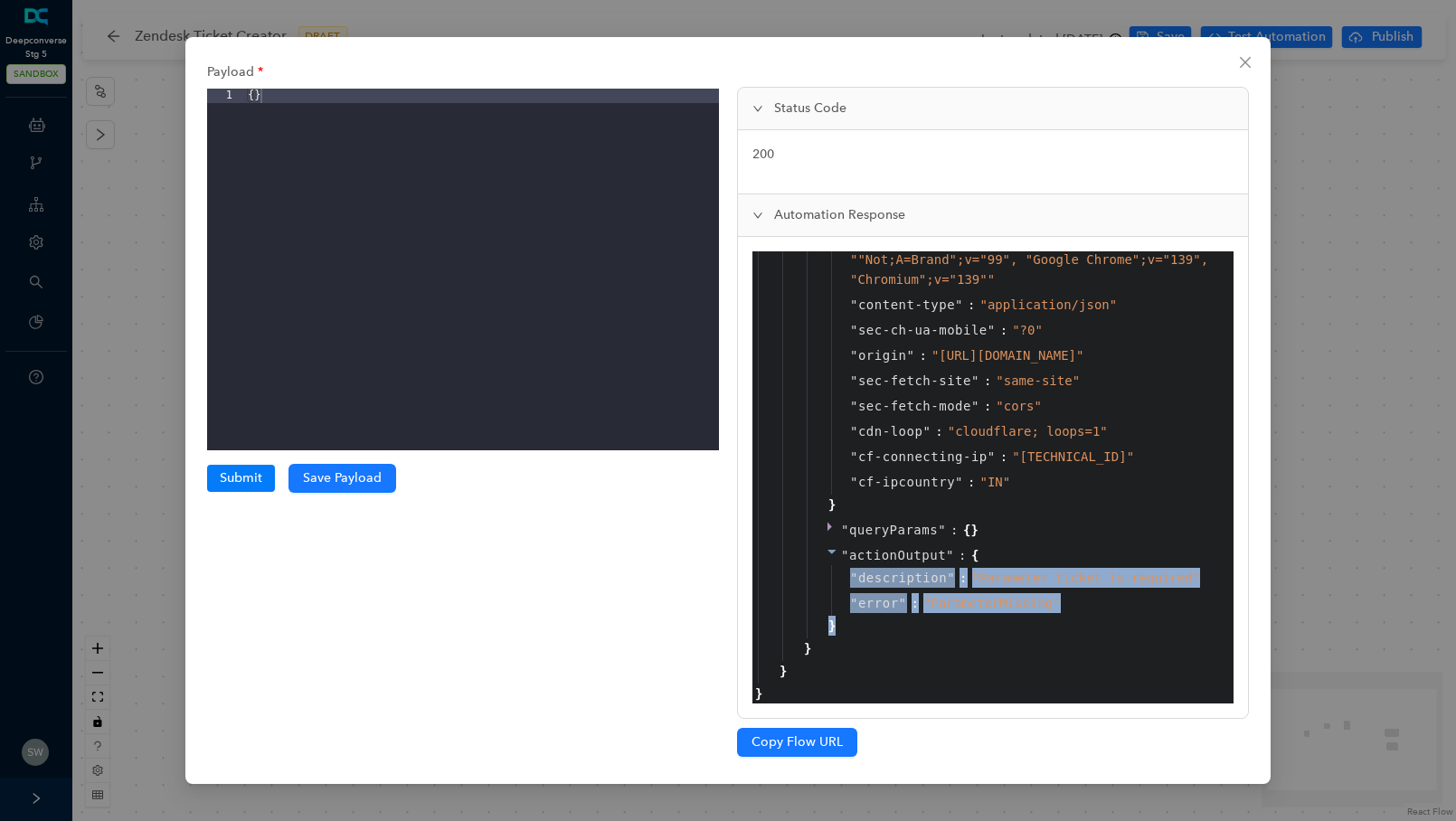
drag, startPoint x: 973, startPoint y: 566, endPoint x: 1071, endPoint y: 622, distance: 112.9
click at [1042, 630] on div "" actionOutput " : { " description " : " Parameter ticket is required " " error…" at bounding box center [1016, 591] width 418 height 96
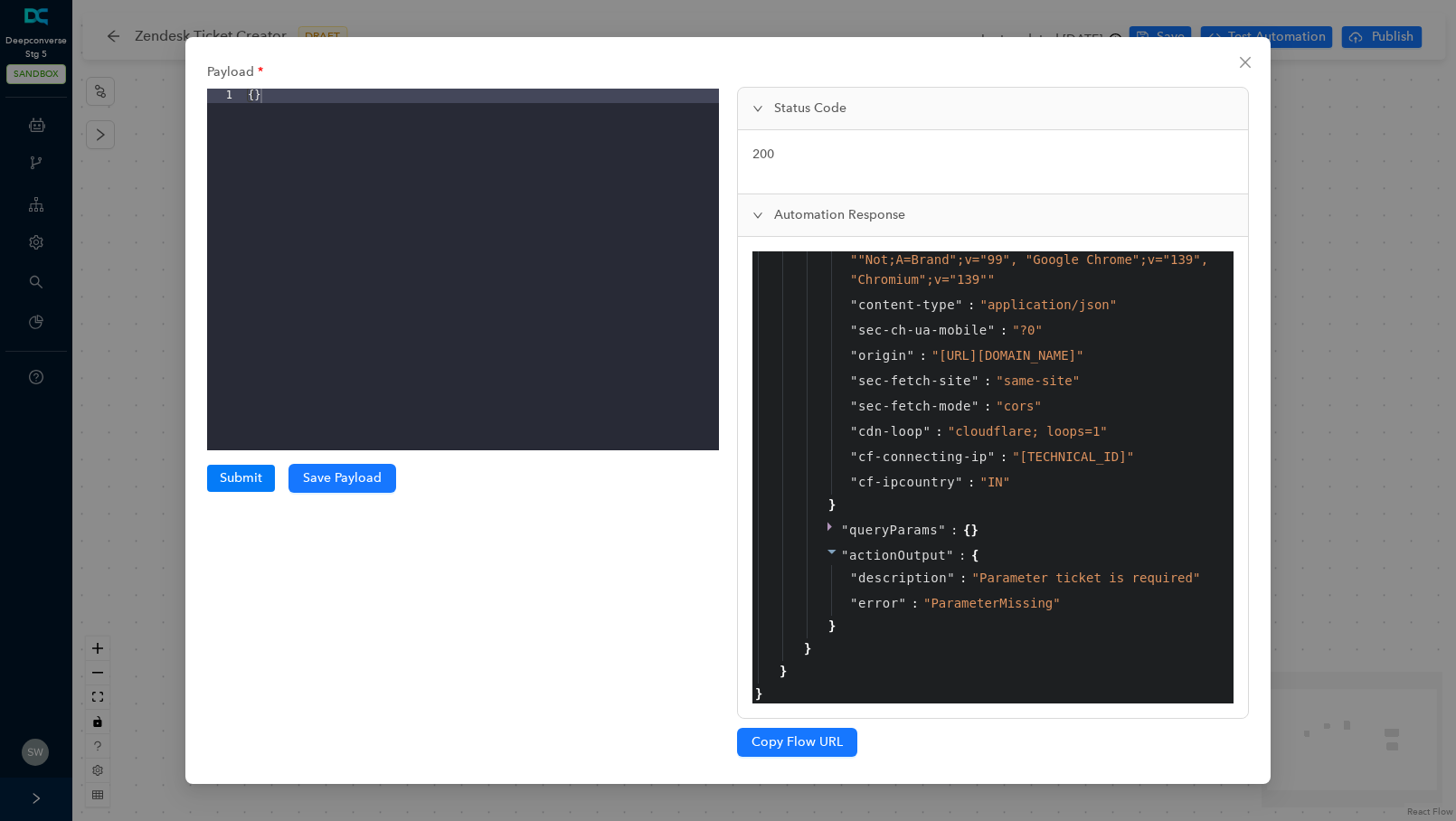
click at [1090, 616] on div "" actionOutput " : { " description " : " Parameter ticket is required " " error…" at bounding box center [1016, 591] width 418 height 96
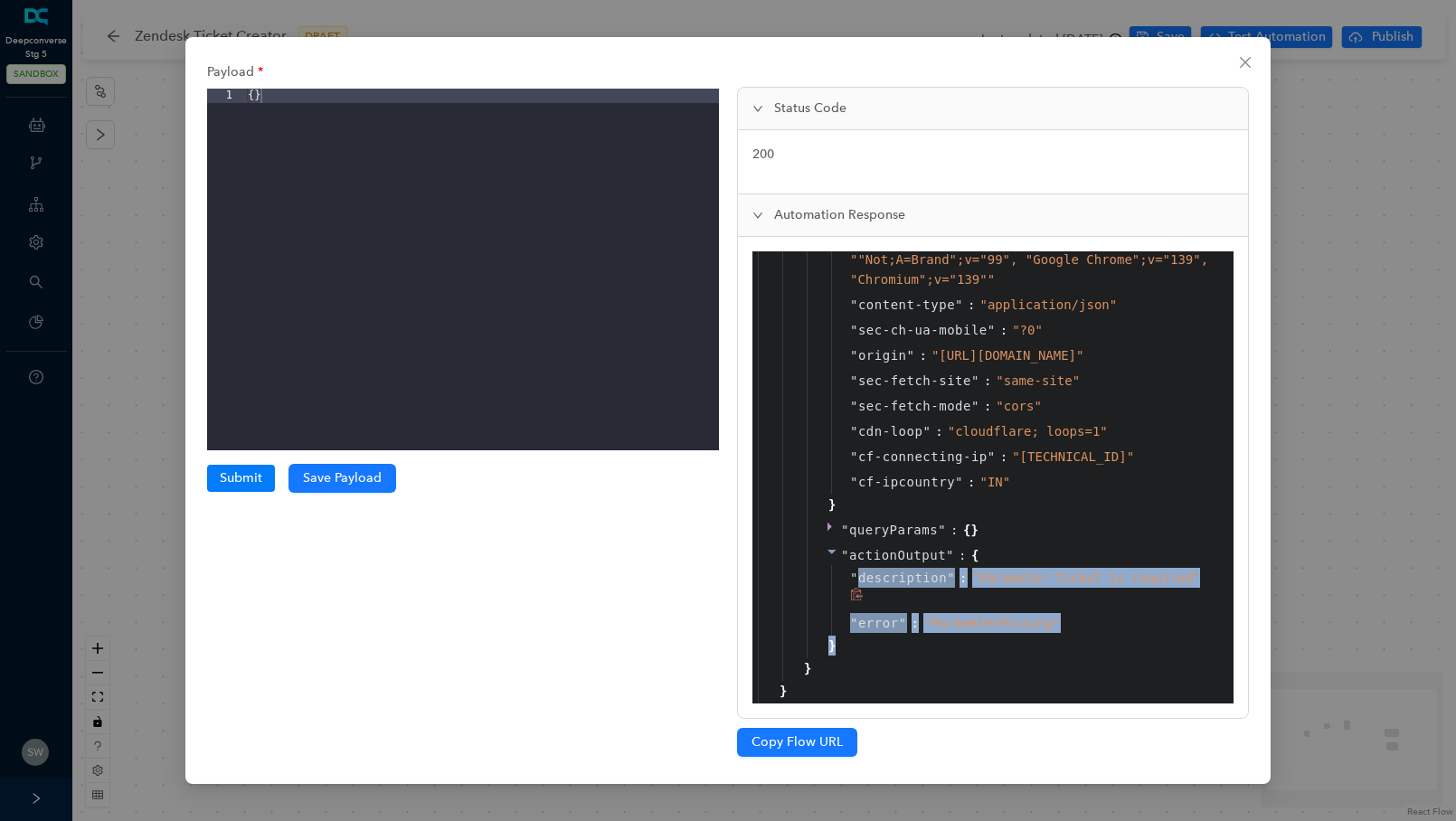
drag, startPoint x: 1090, startPoint y: 616, endPoint x: 857, endPoint y: 569, distance: 237.7
click at [857, 569] on div "" actionOutput " : { " description " : " Parameter ticket is required " " error…" at bounding box center [1016, 601] width 418 height 115
click at [1246, 58] on icon "close" at bounding box center [1245, 62] width 14 height 14
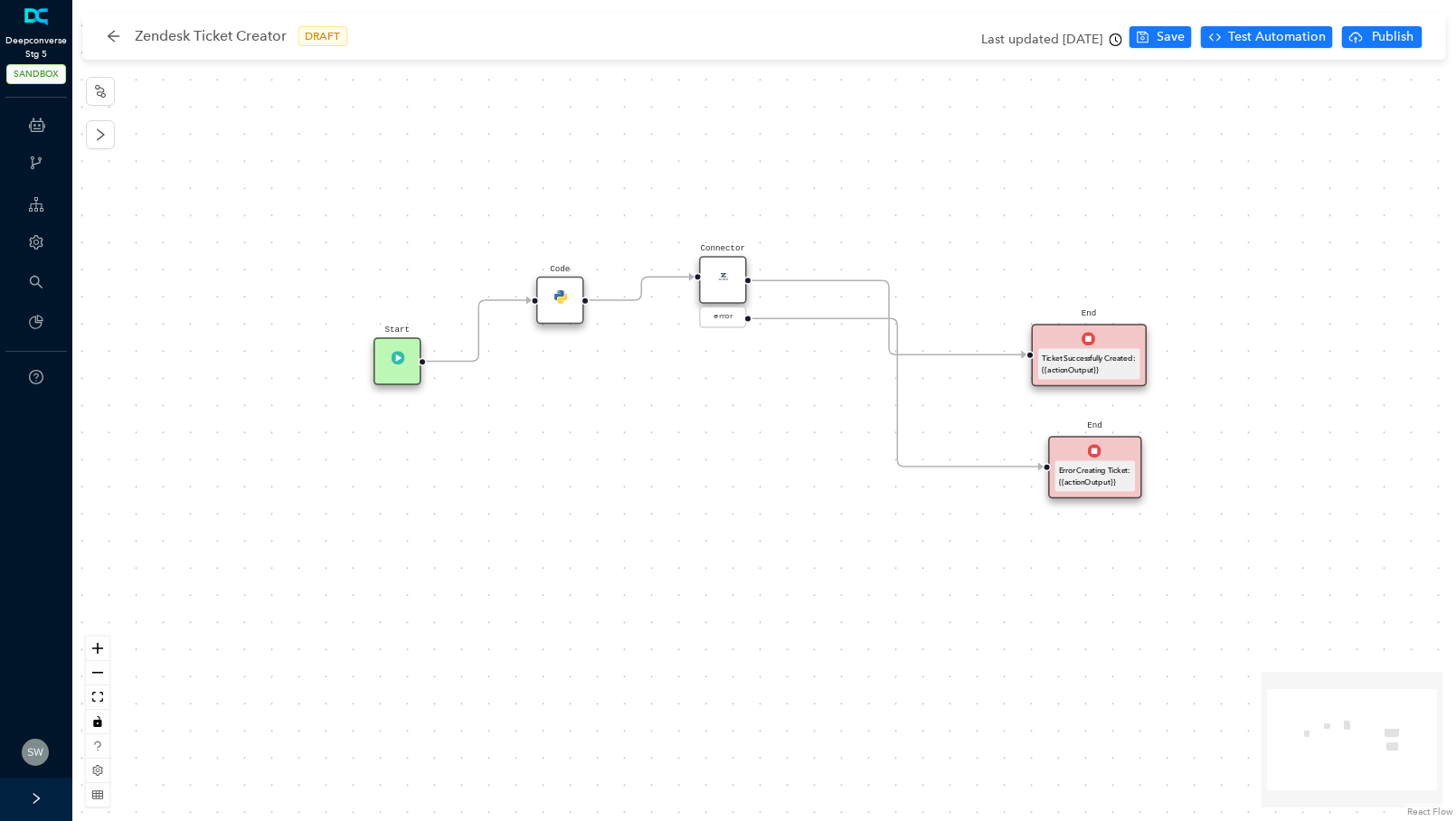
click at [559, 294] on img at bounding box center [560, 296] width 13 height 13
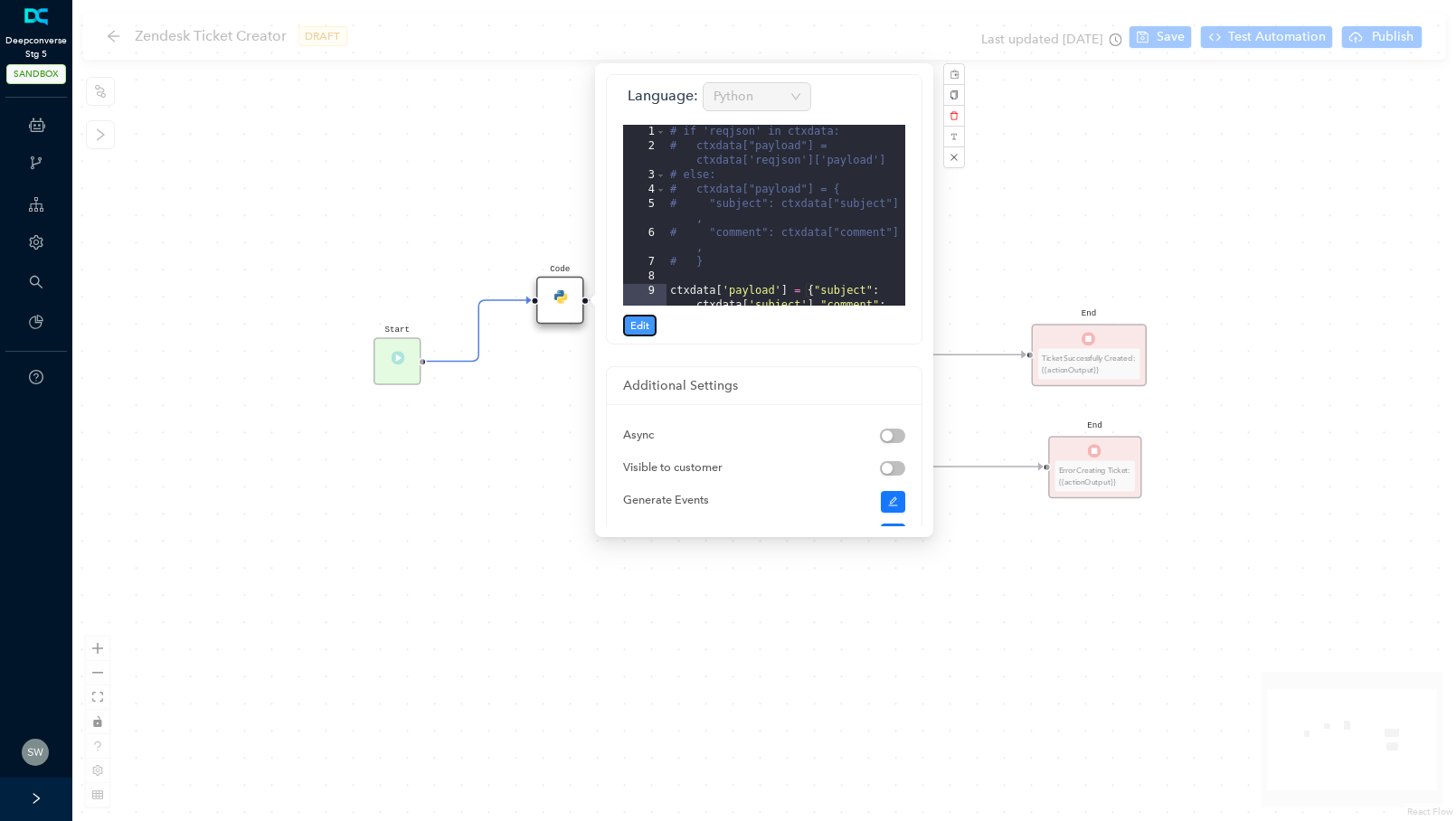
click at [635, 321] on span "Edit" at bounding box center [640, 325] width 19 height 16
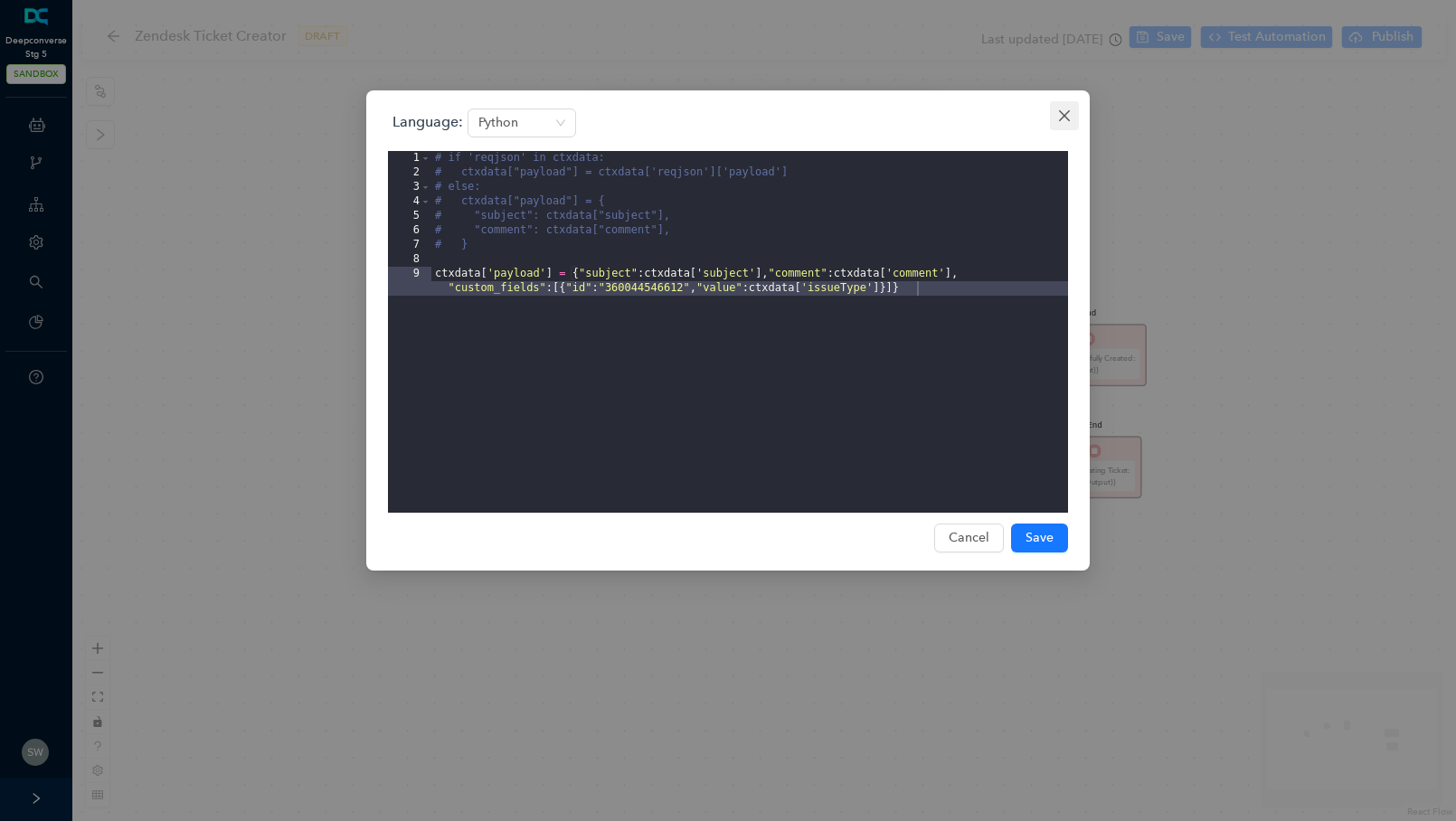
click at [1063, 105] on button "Close" at bounding box center [1065, 115] width 29 height 29
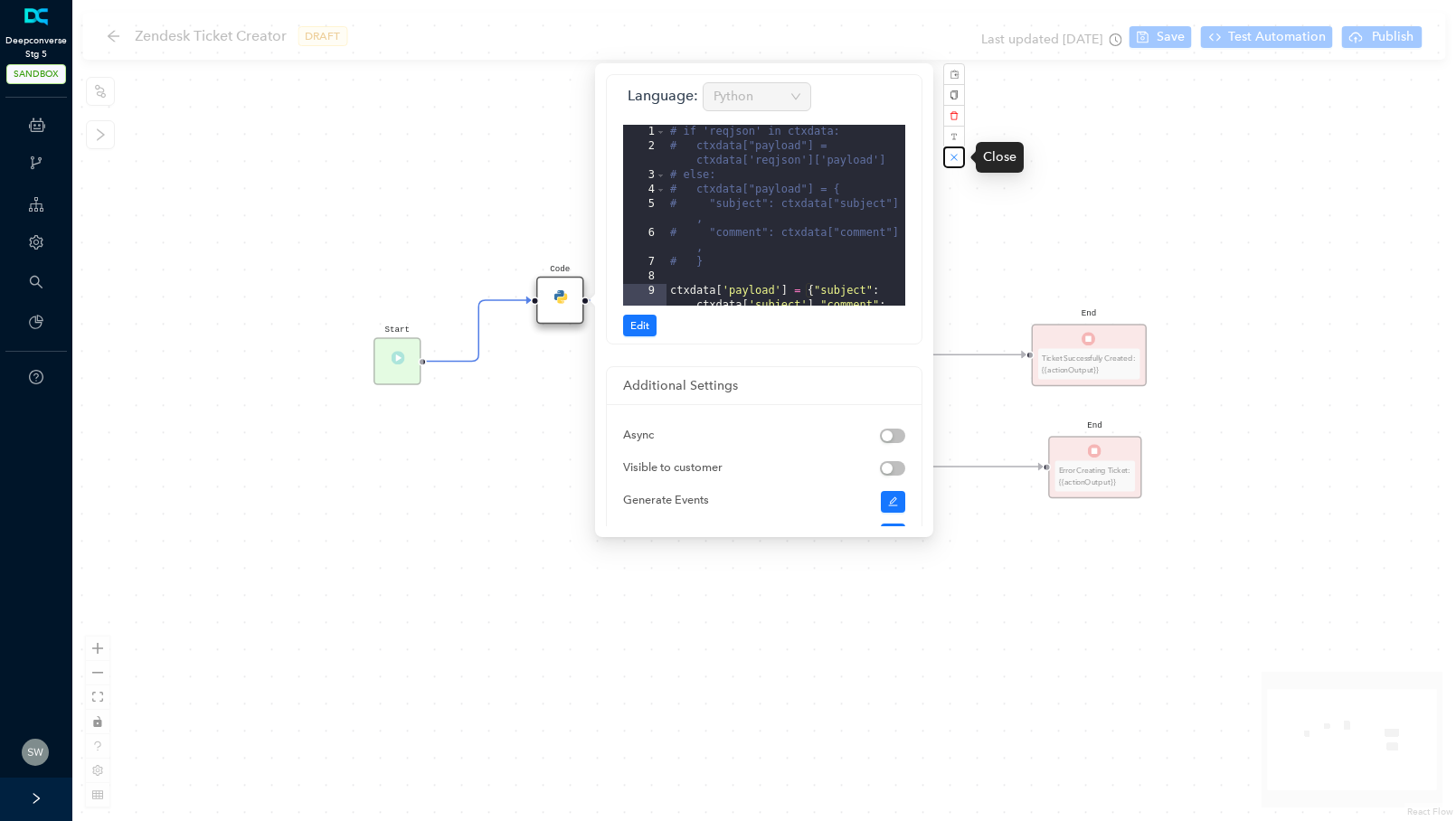
click at [960, 160] on button "button" at bounding box center [954, 157] width 22 height 22
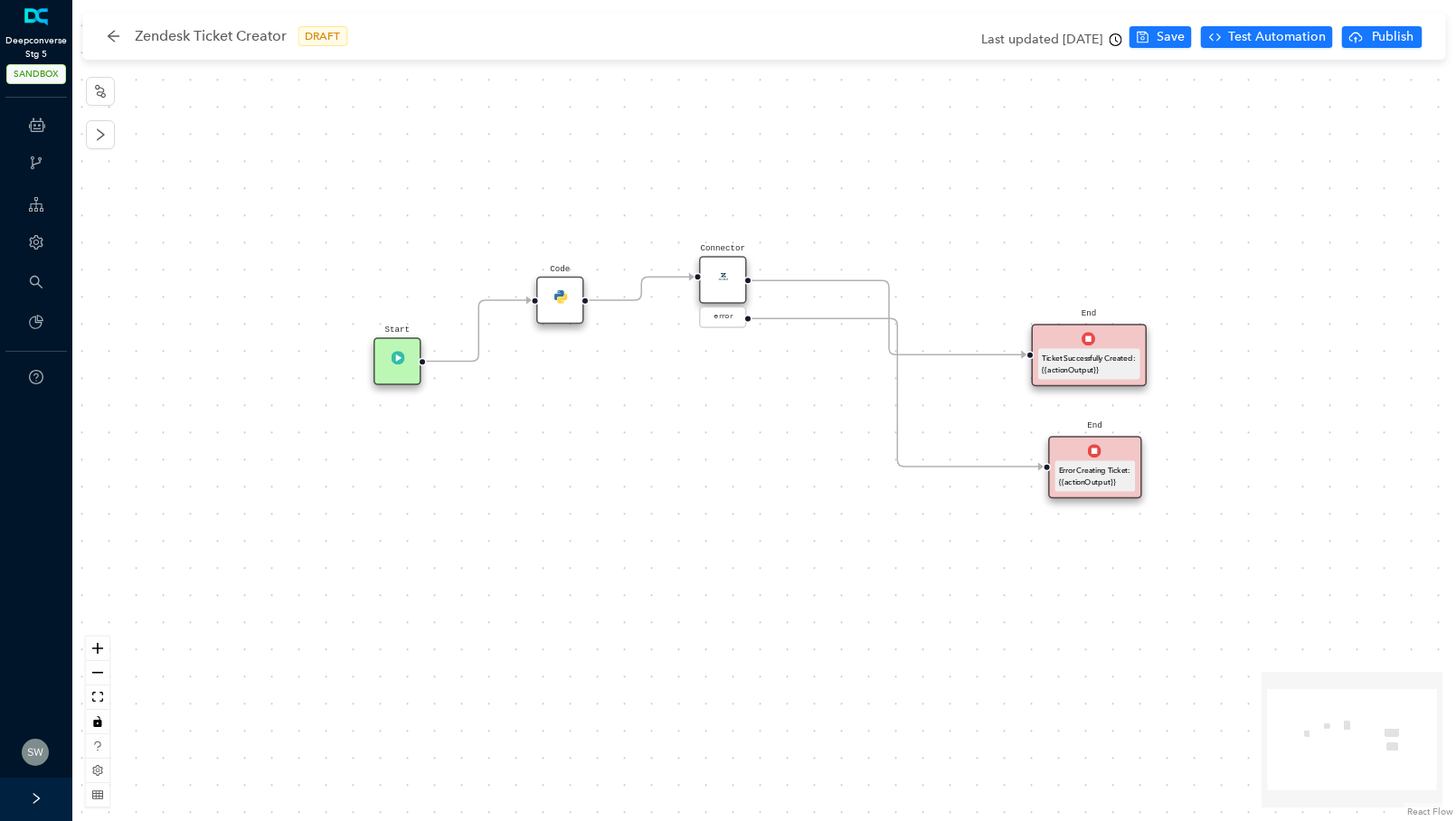
click at [1066, 136] on div "Start End Ticket Successfully Created: {{actionOutput}} End Error Creating Tick…" at bounding box center [764, 410] width 1384 height 821
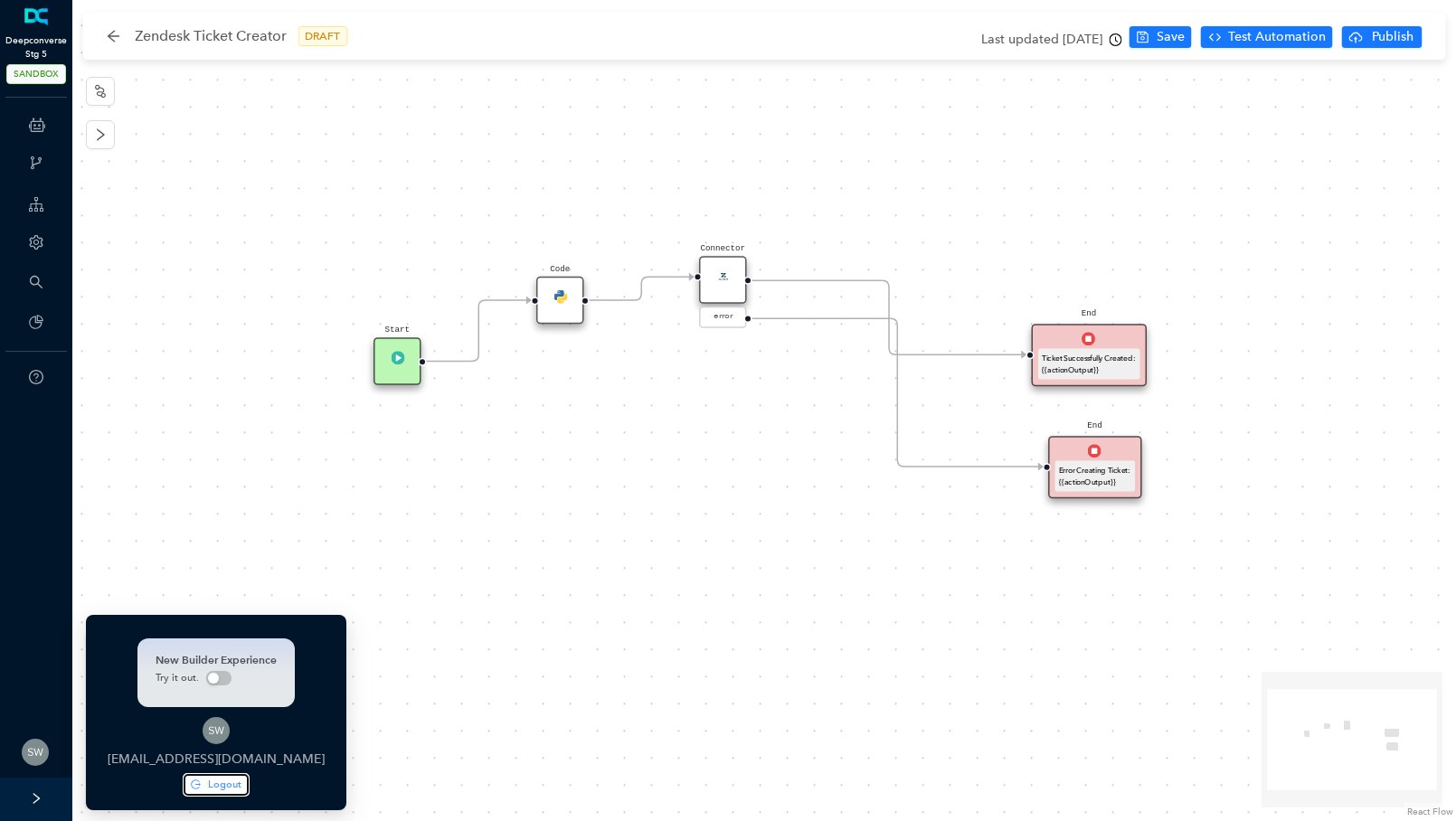
click at [186, 785] on button "Logout" at bounding box center [217, 784] width 65 height 22
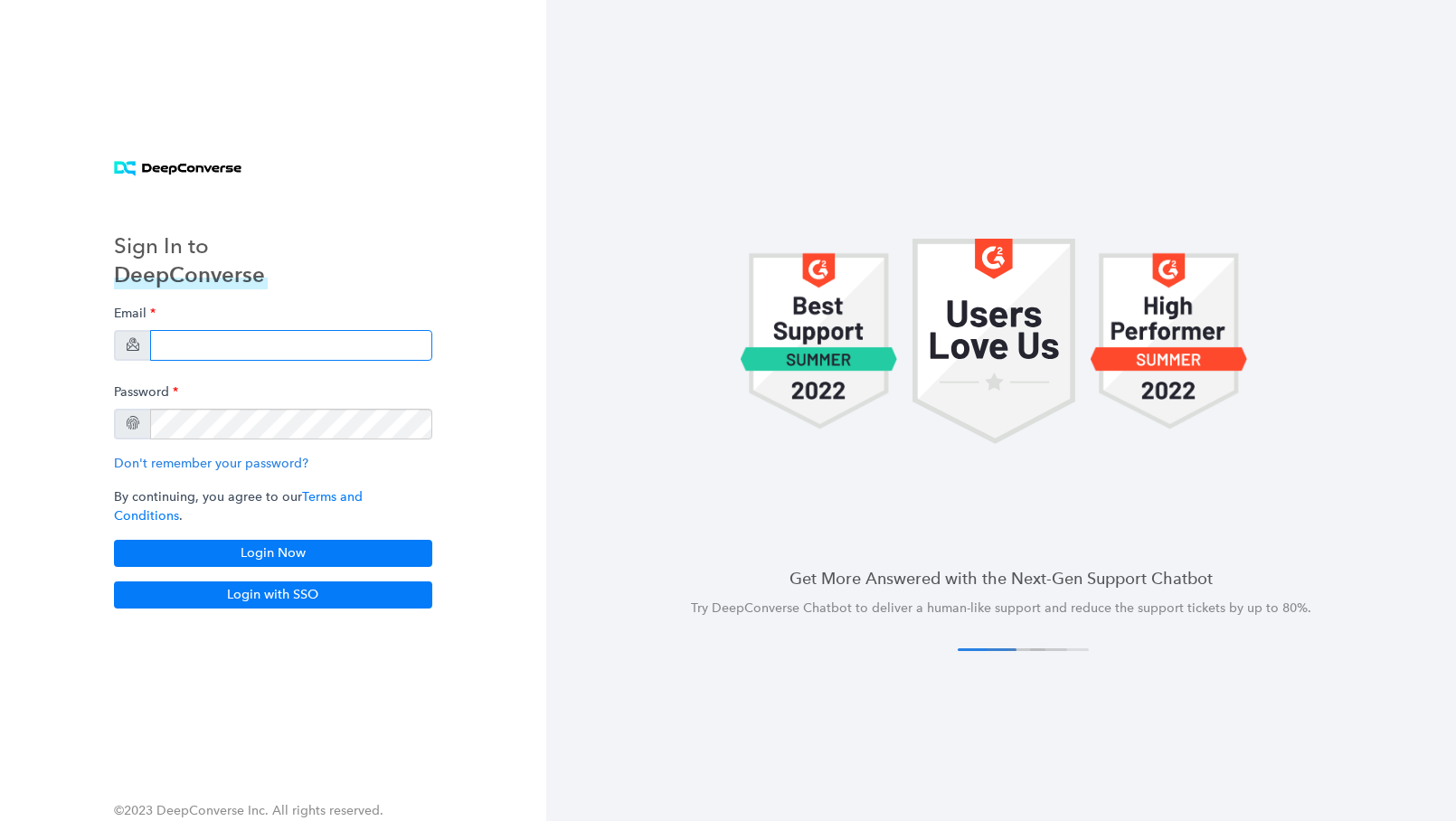
click at [174, 346] on input "email" at bounding box center [291, 346] width 282 height 31
type input "g"
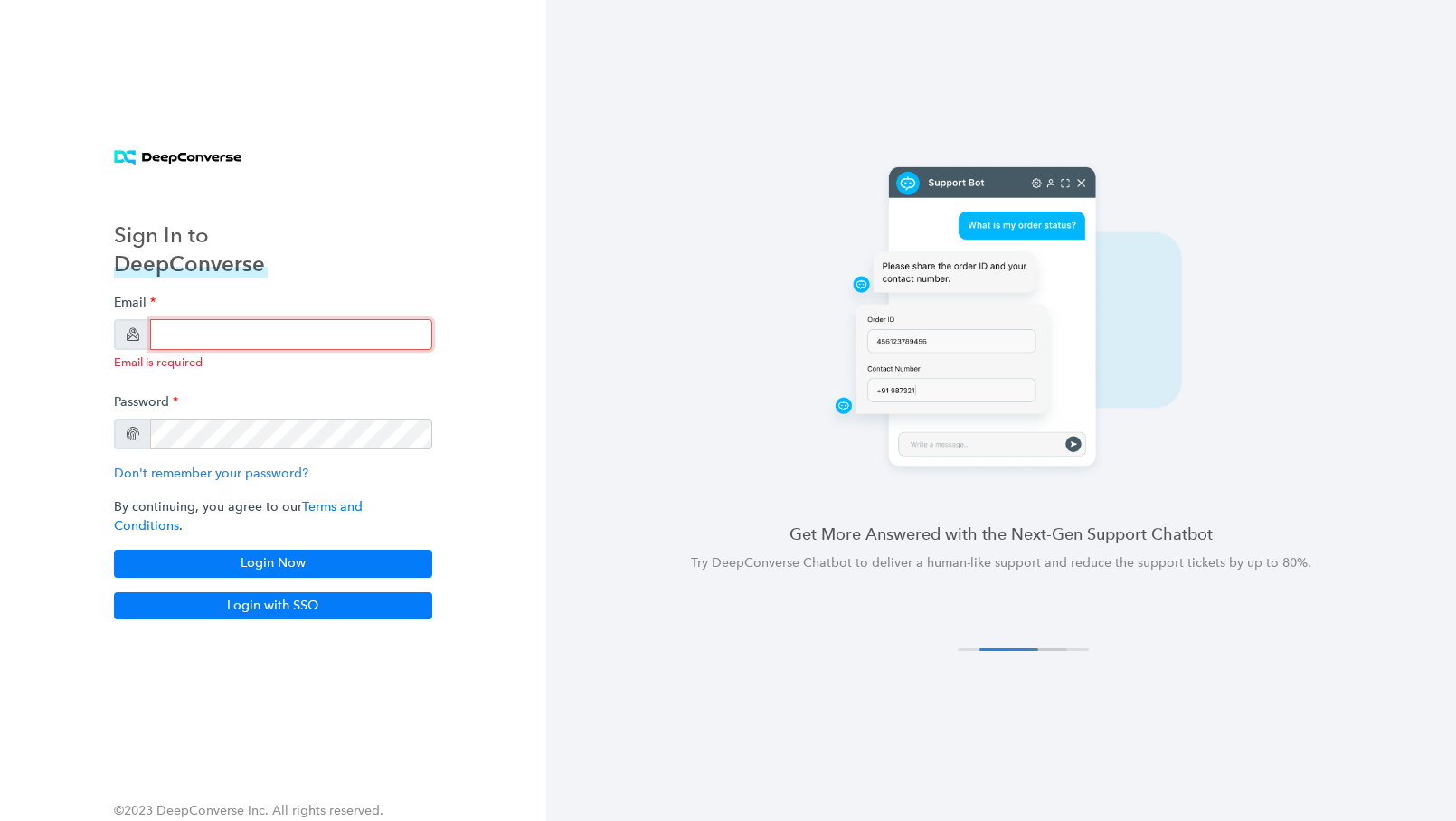
type input "s"
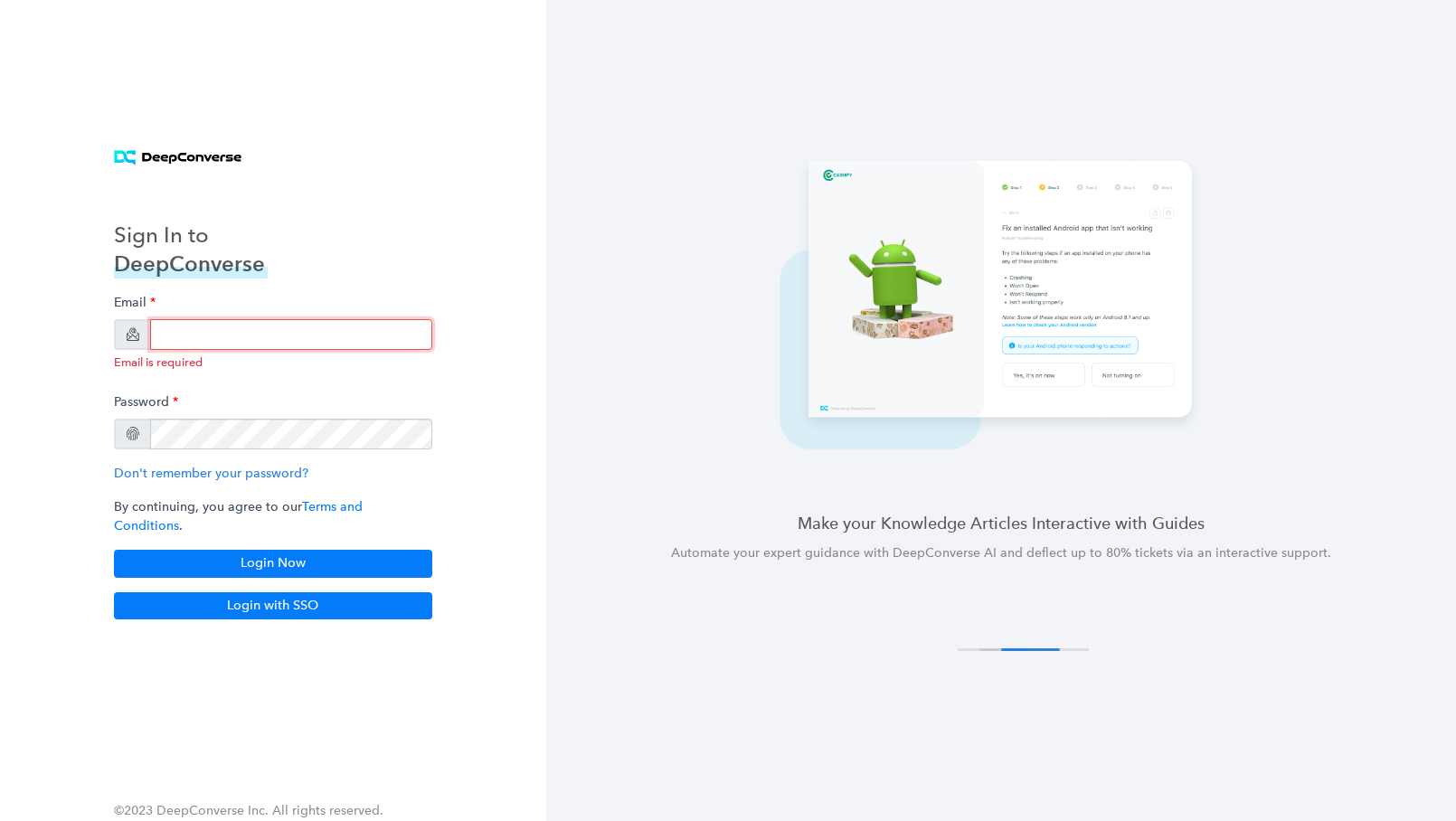
type input "p"
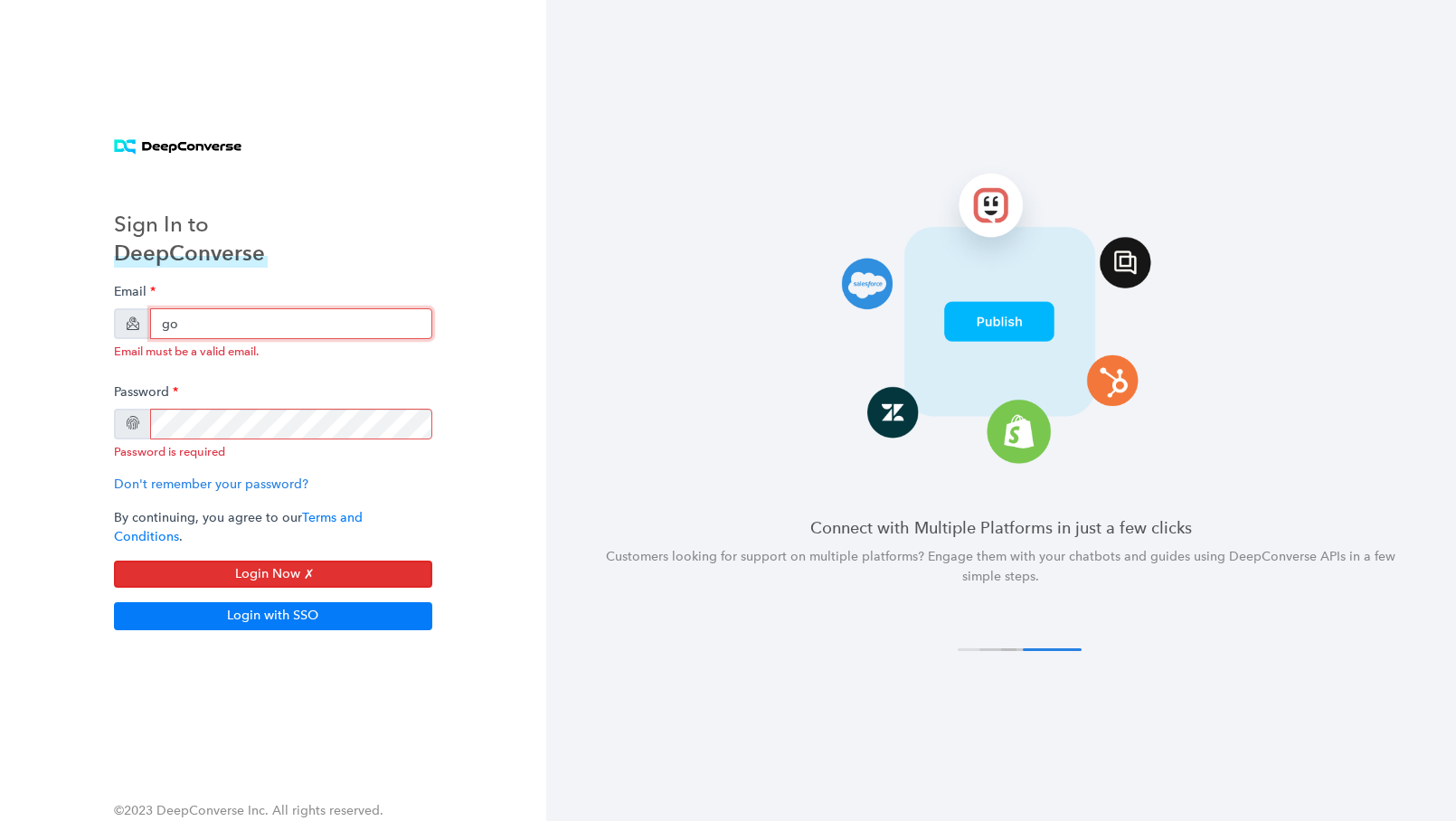
type input "g"
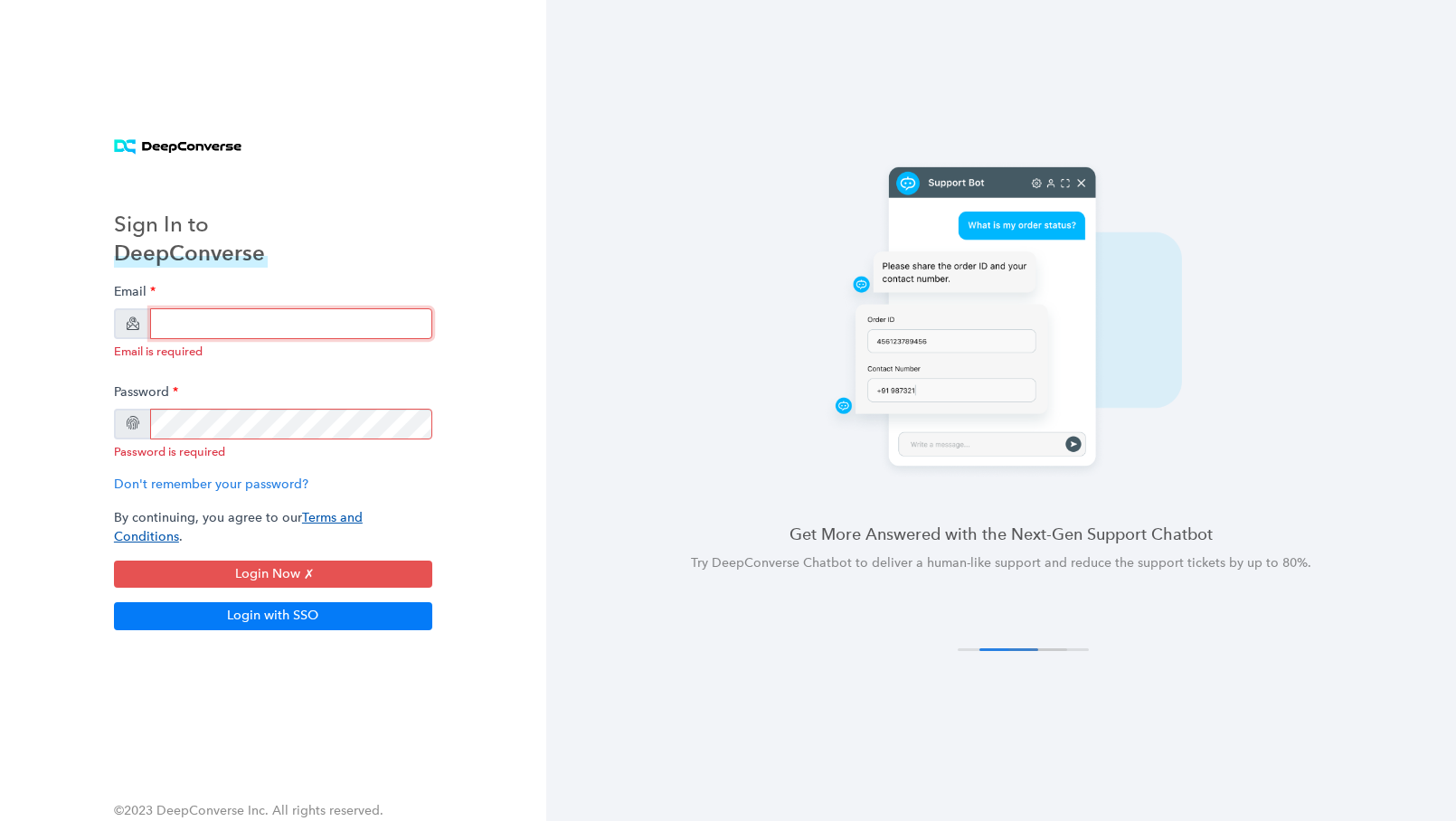
type input "[EMAIL_ADDRESS][DOMAIN_NAME]"
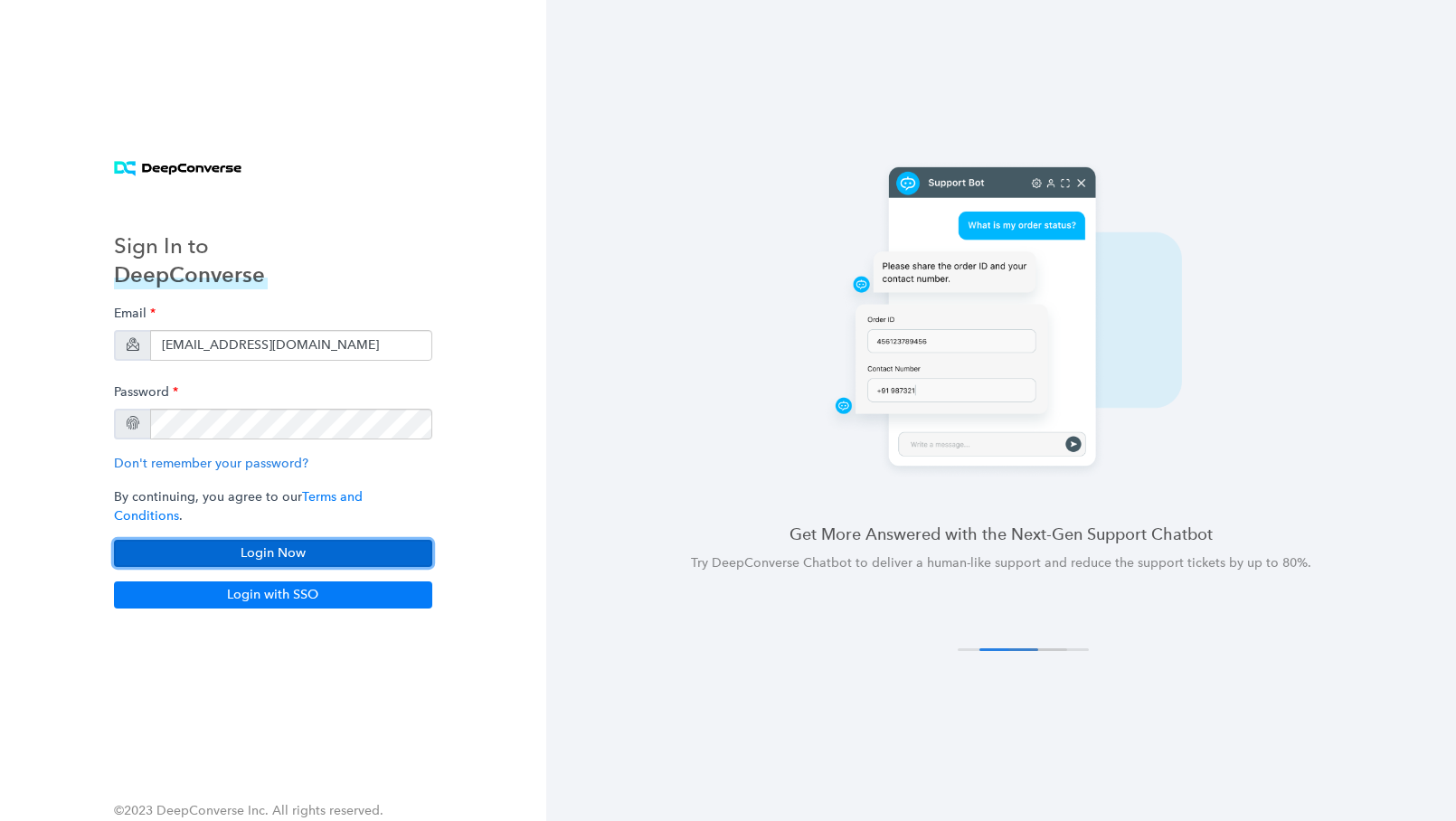
click at [335, 540] on button "Login Now" at bounding box center [273, 553] width 319 height 27
